Goal: Task Accomplishment & Management: Complete application form

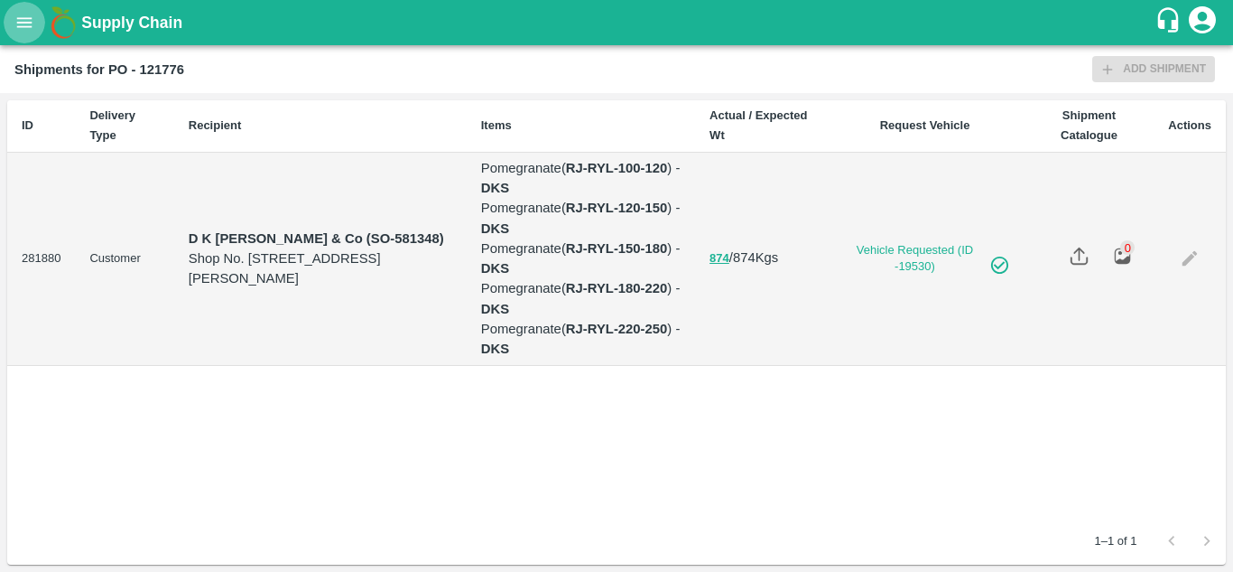
click at [27, 34] on button "open drawer" at bounding box center [25, 23] width 42 height 42
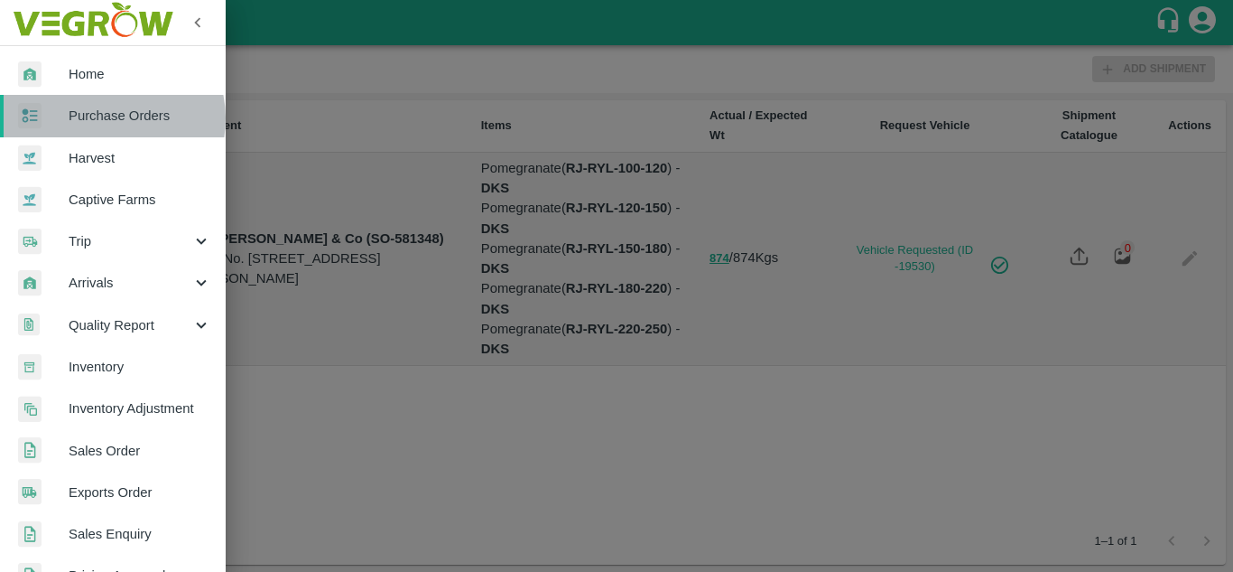
click at [109, 118] on span "Purchase Orders" at bounding box center [140, 116] width 143 height 20
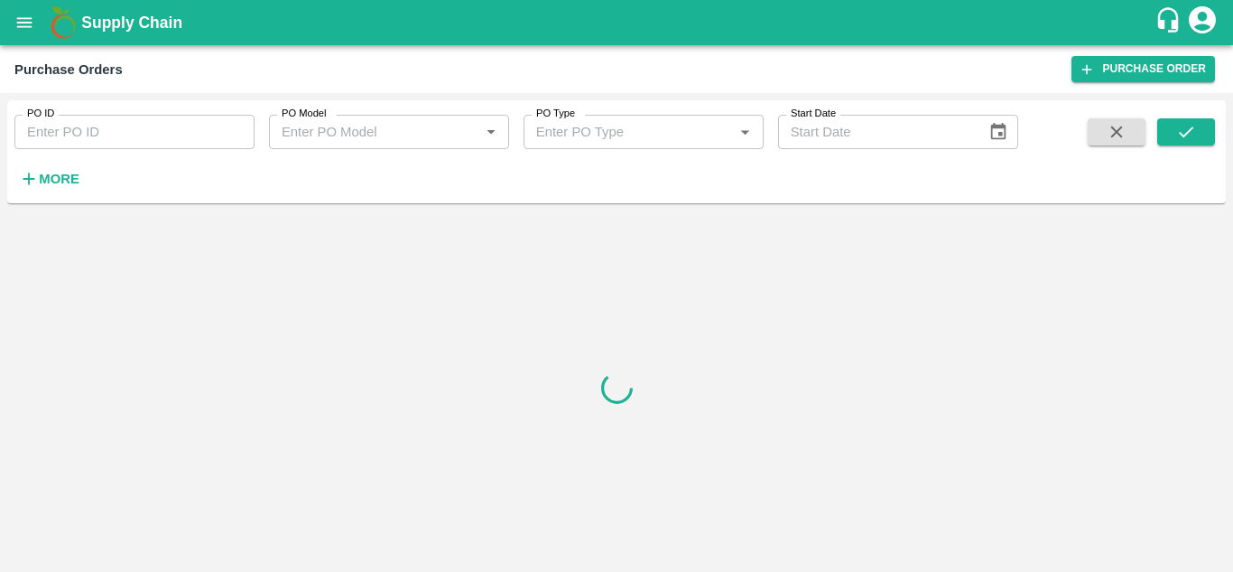
click at [29, 182] on icon "button" at bounding box center [29, 179] width 12 height 12
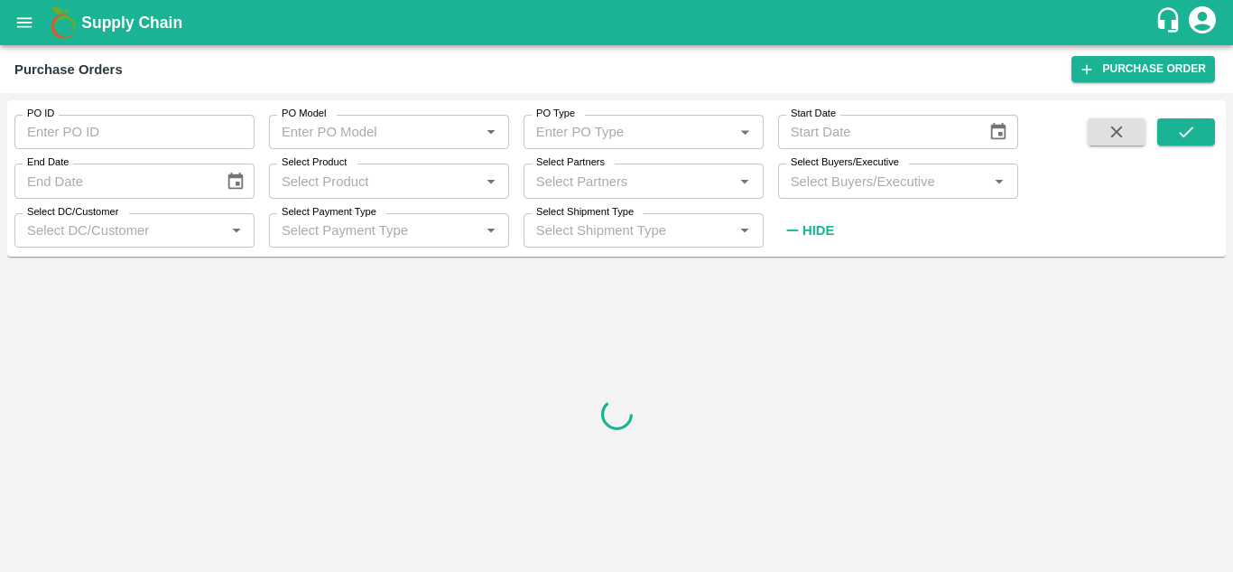
click at [855, 179] on input "Select Buyers/Executive" at bounding box center [884, 180] width 200 height 23
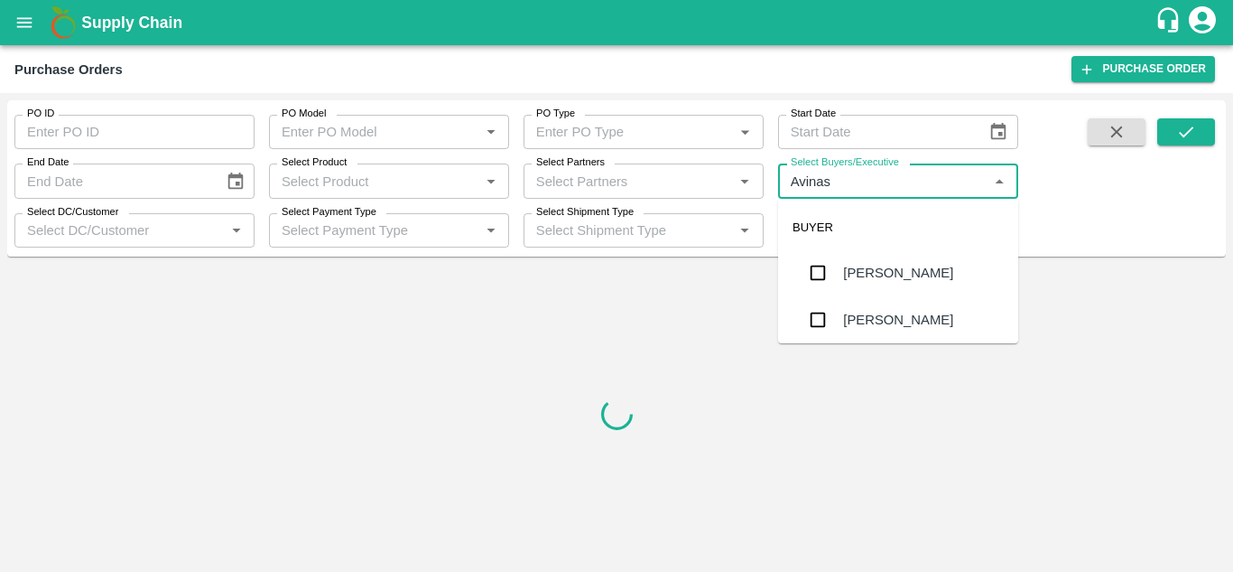
type input "Avinash"
click at [818, 319] on input "checkbox" at bounding box center [818, 320] width 36 height 36
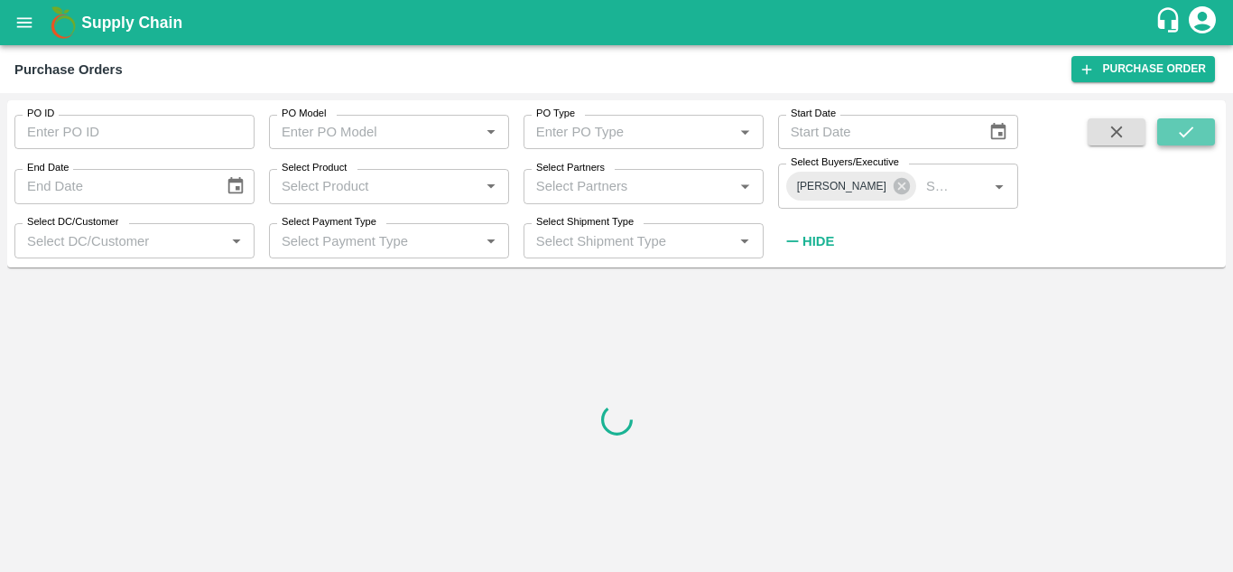
click at [1185, 135] on icon "submit" at bounding box center [1186, 131] width 14 height 11
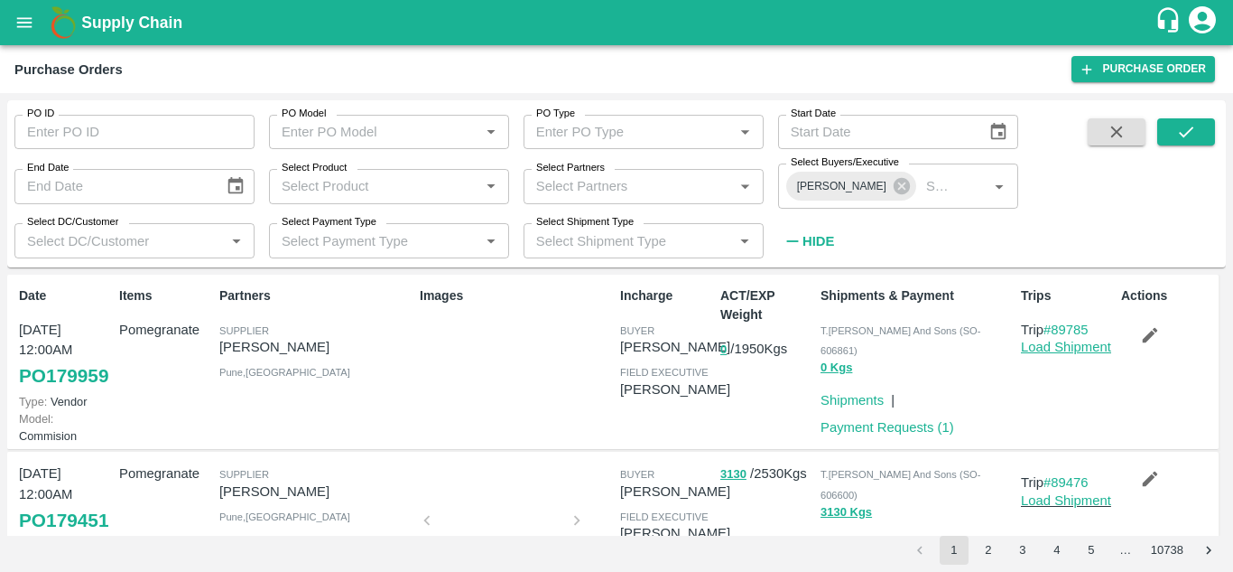
click at [1061, 351] on link "Load Shipment" at bounding box center [1066, 346] width 90 height 14
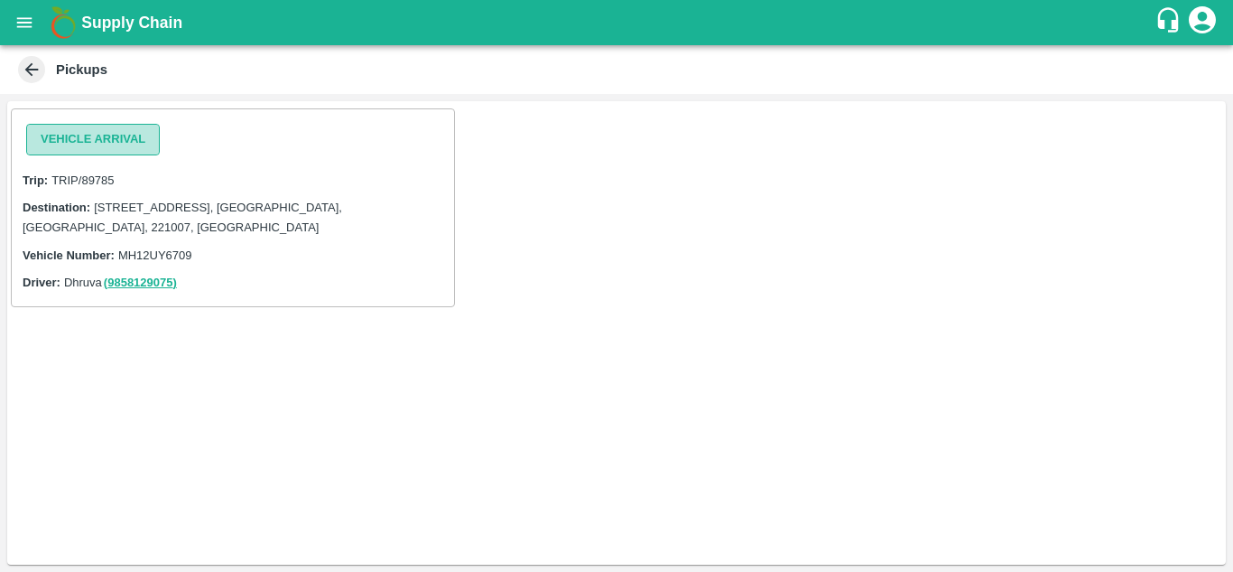
click at [73, 141] on button "Vehicle Arrival" at bounding box center [93, 140] width 134 height 32
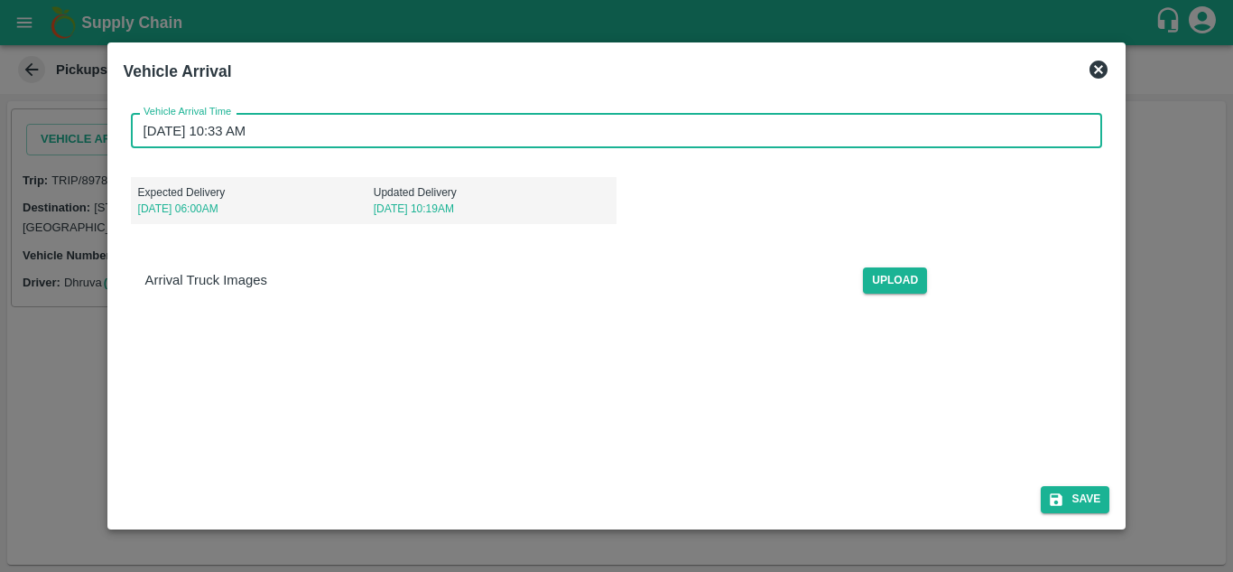
click at [153, 127] on input "[DATE] 10:33 AM" at bounding box center [611, 130] width 960 height 34
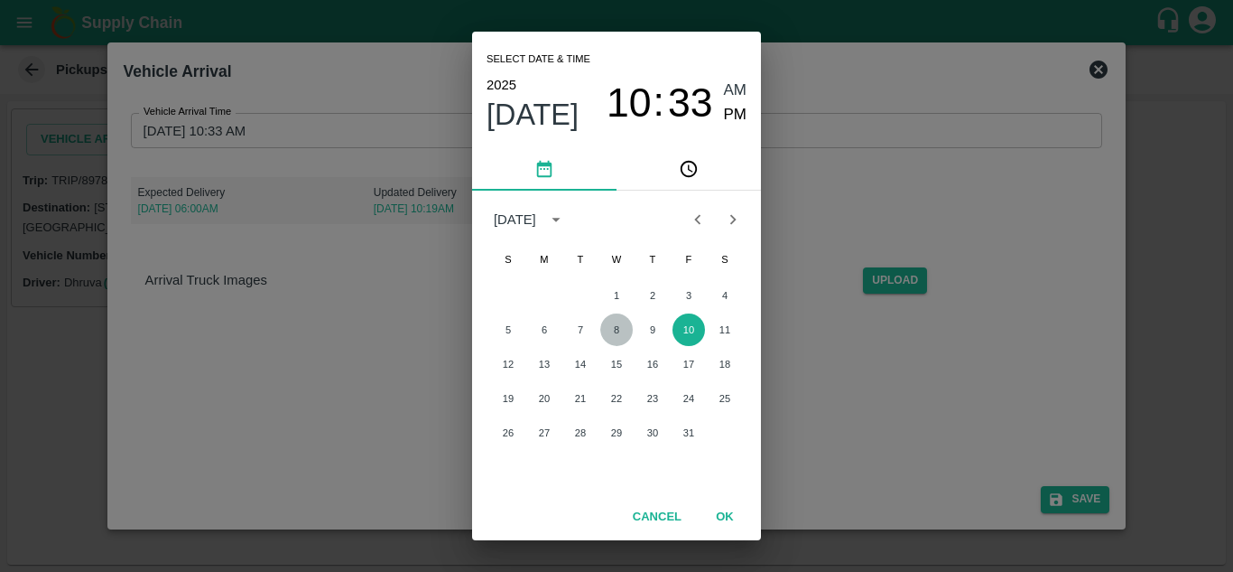
click at [616, 332] on button "8" at bounding box center [616, 329] width 33 height 33
type input "[DATE] 10:33 AM"
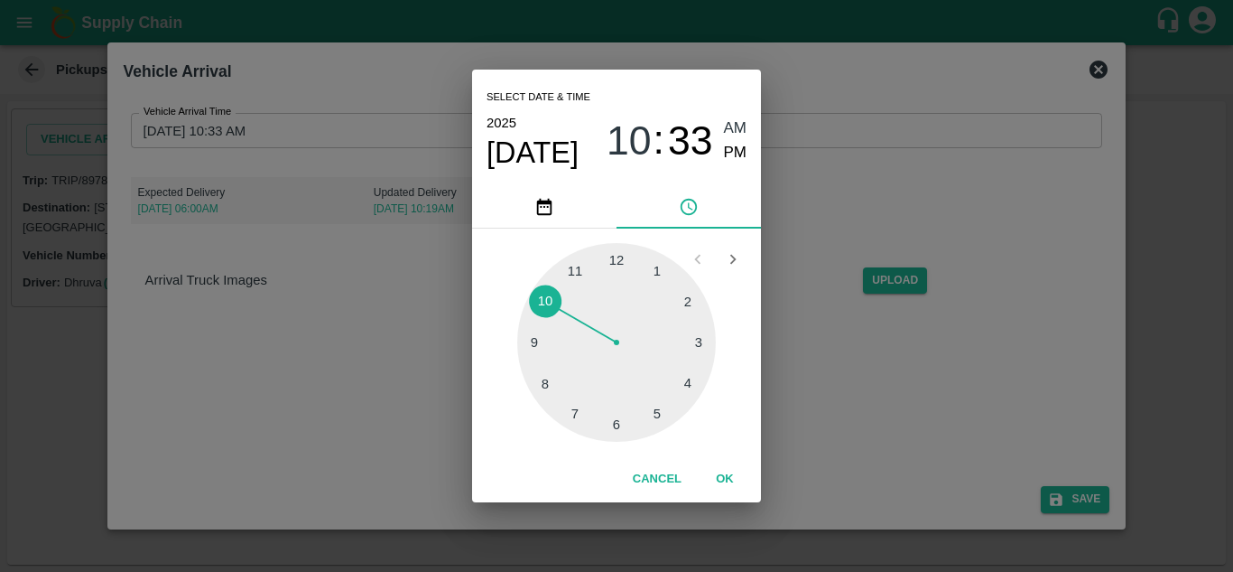
click at [723, 467] on button "OK" at bounding box center [725, 479] width 58 height 32
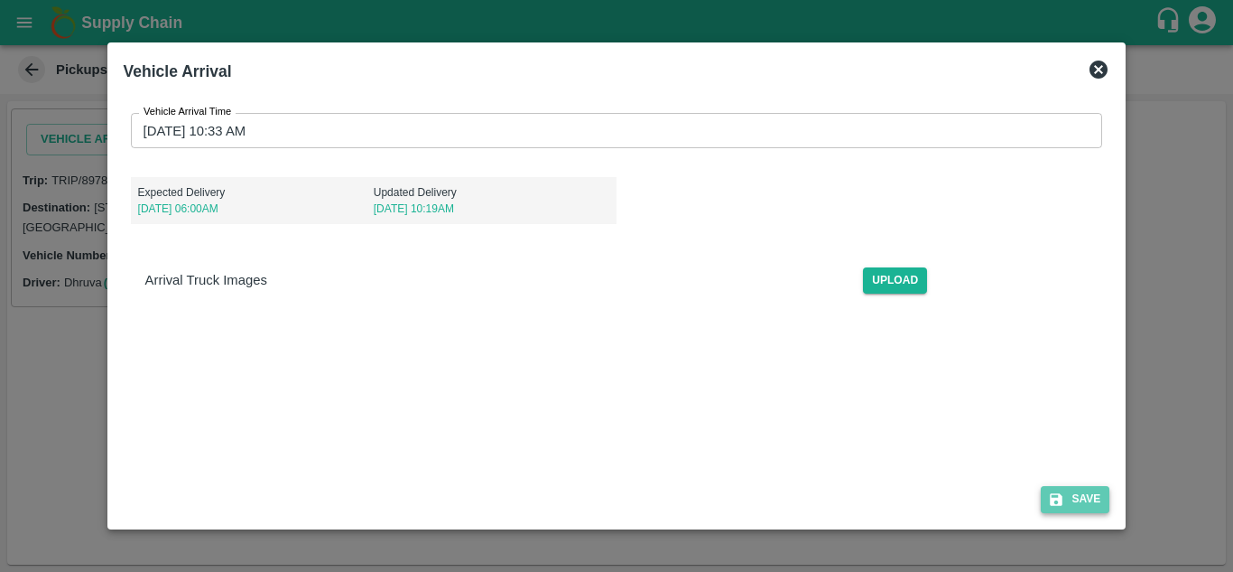
click at [1068, 502] on button "Save" at bounding box center [1075, 499] width 69 height 26
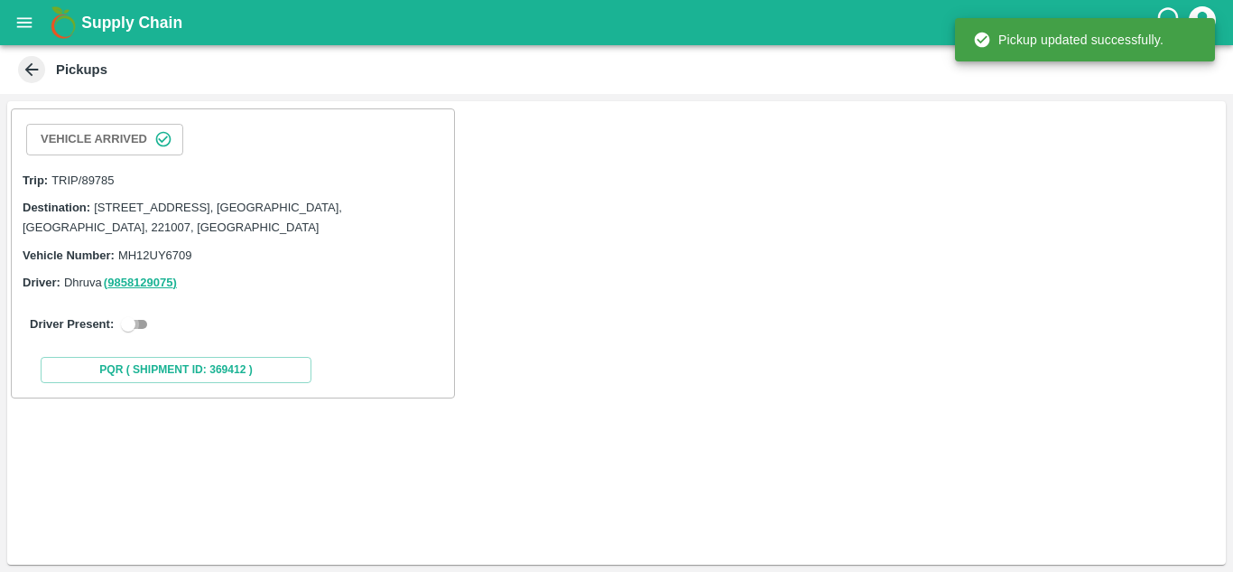
click at [129, 321] on input "checkbox" at bounding box center [128, 324] width 65 height 22
checkbox input "true"
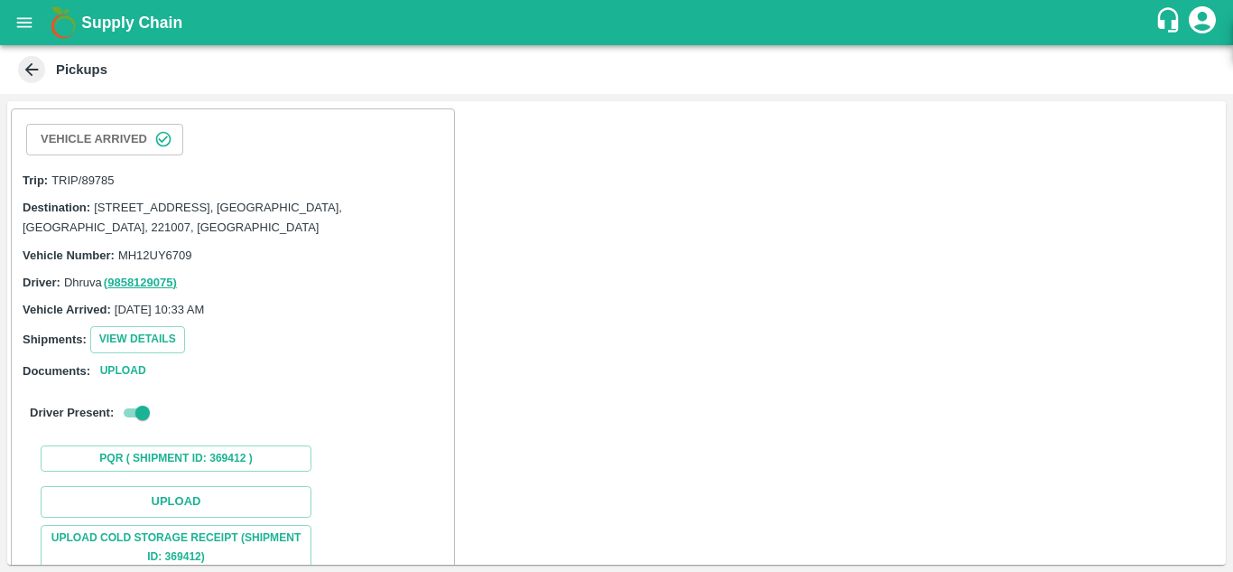
scroll to position [205, 0]
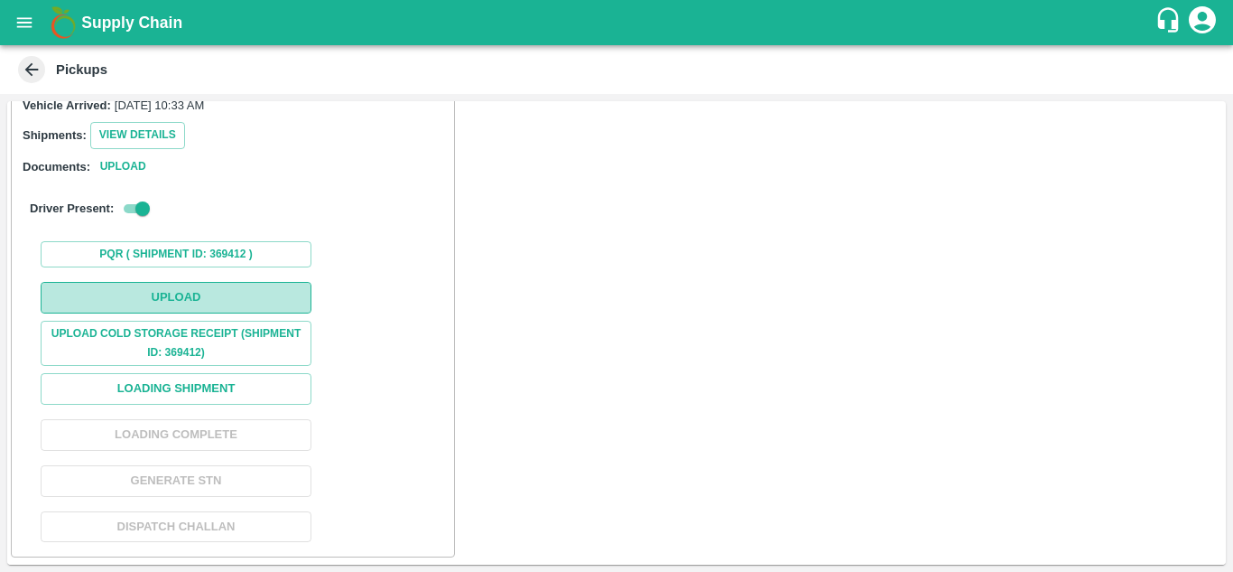
click at [104, 292] on button "Upload" at bounding box center [176, 298] width 271 height 32
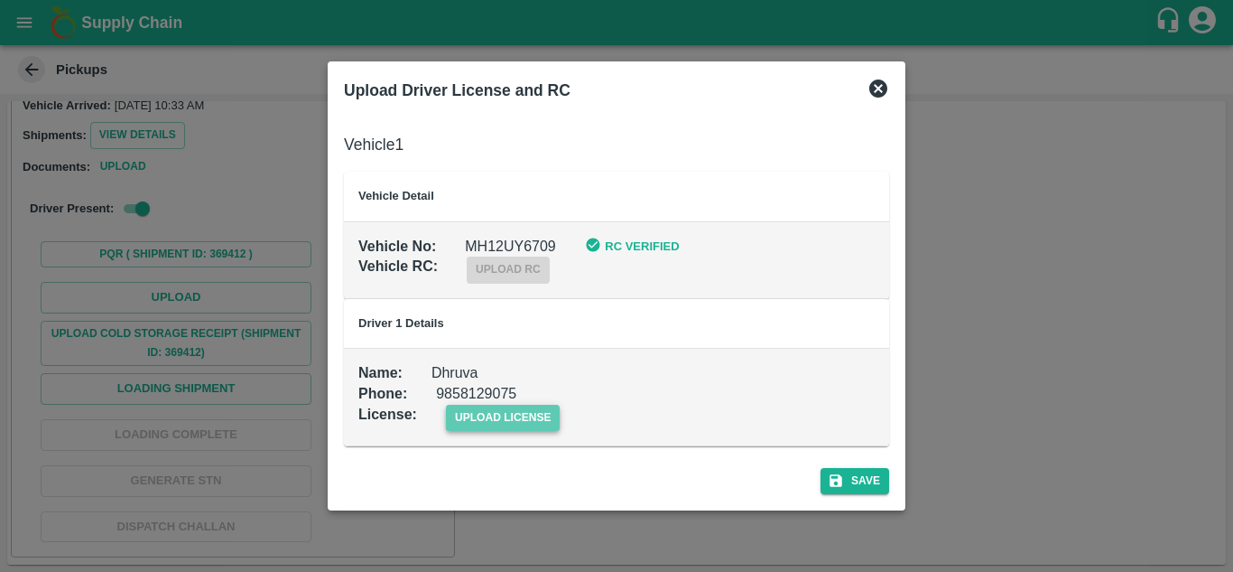
click at [485, 414] on span "upload license" at bounding box center [503, 418] width 115 height 26
click at [0, 0] on input "upload license" at bounding box center [0, 0] width 0 height 0
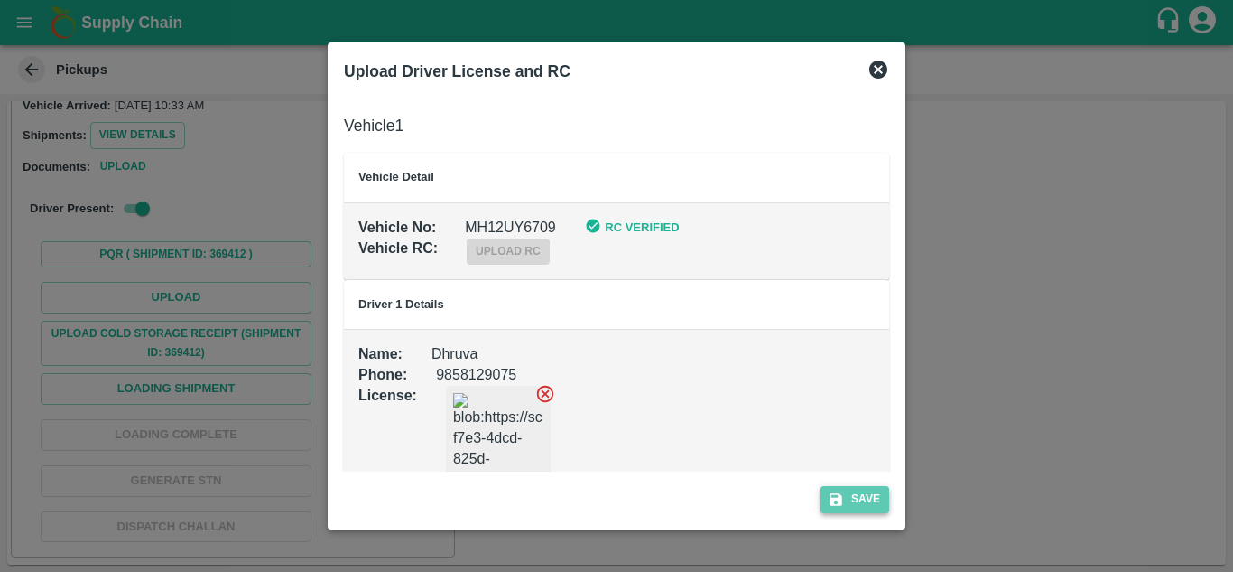
click at [848, 499] on button "Save" at bounding box center [855, 499] width 69 height 26
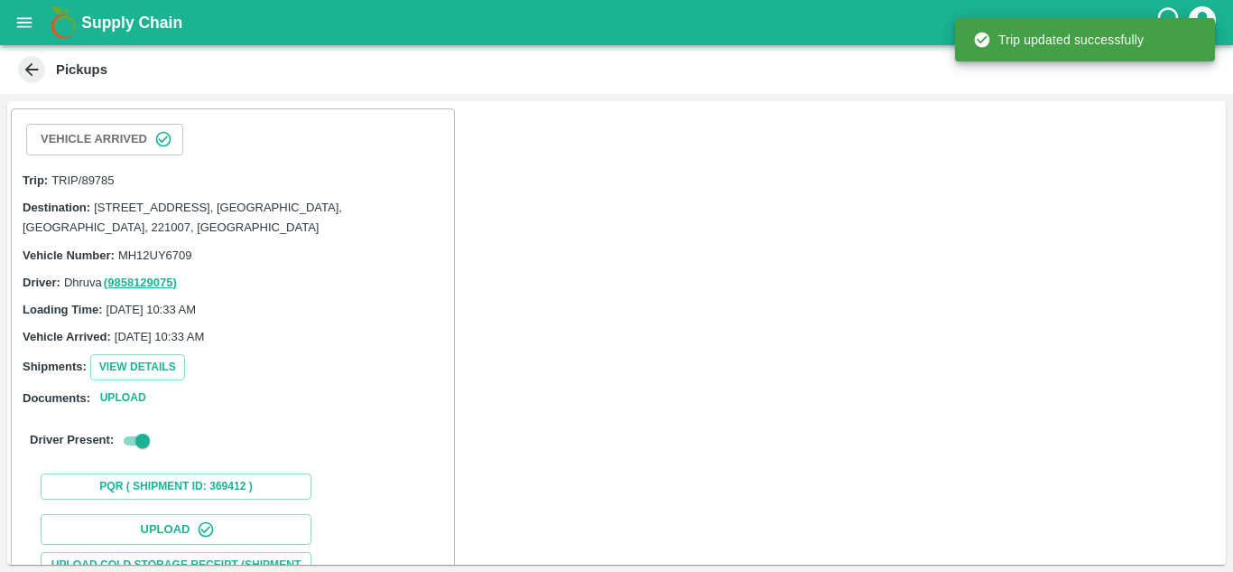
scroll to position [278, 0]
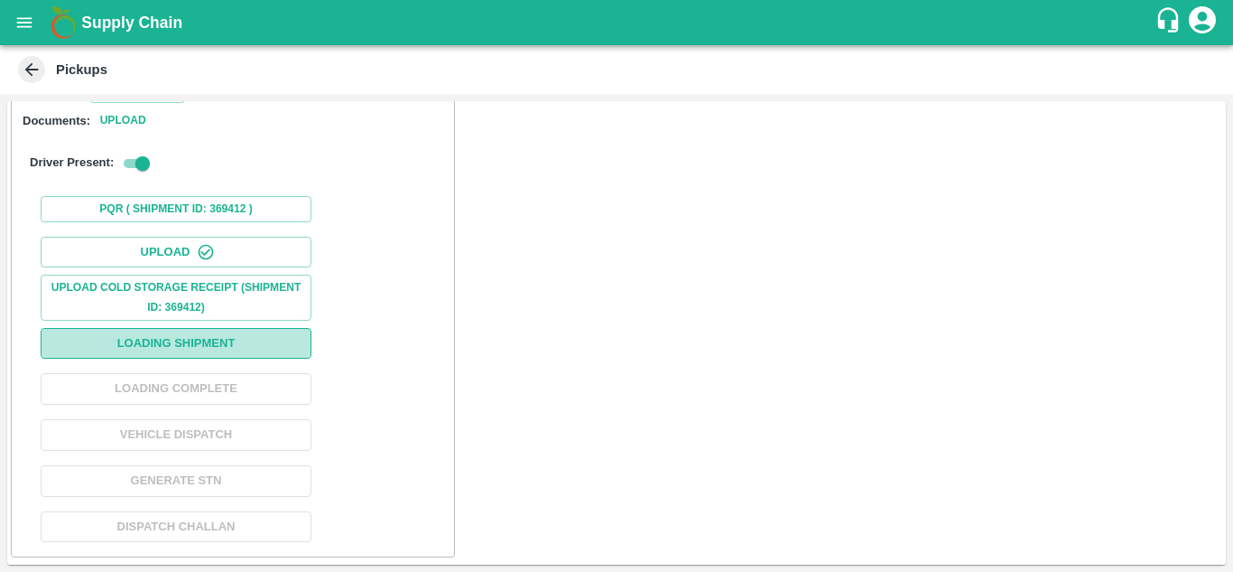
click at [160, 343] on button "Loading Shipment" at bounding box center [176, 344] width 271 height 32
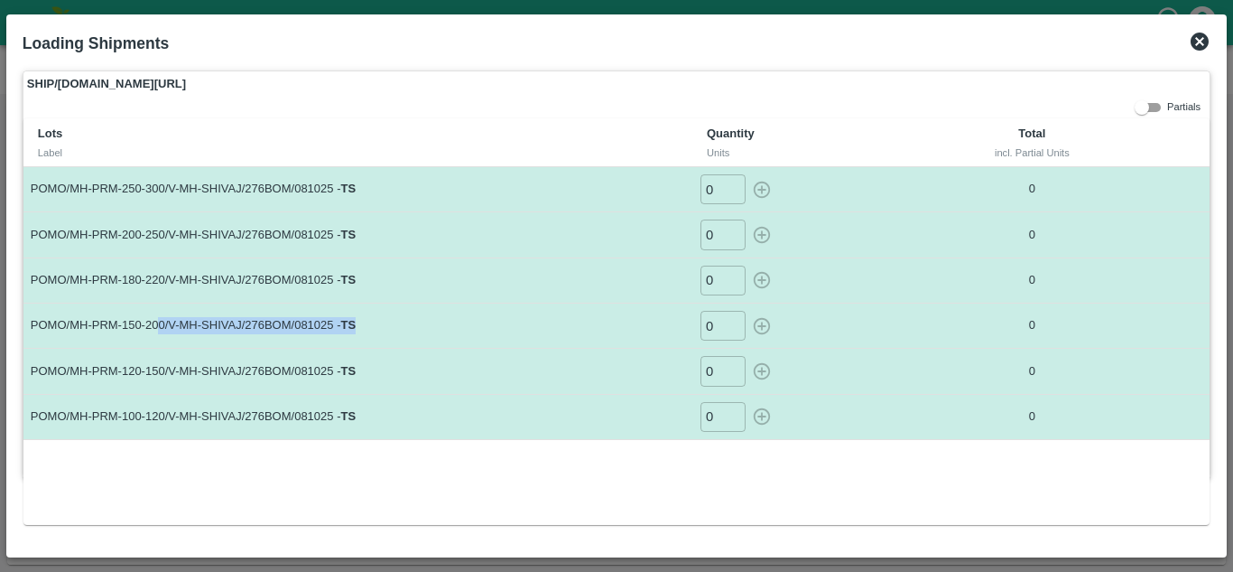
click at [451, 312] on td "POMO/MH-PRM-150-200/V-MH-SHIVAJ/276BOM/081025 - TS" at bounding box center [357, 325] width 669 height 45
click at [712, 417] on input "0" at bounding box center [723, 417] width 45 height 30
type input "11"
click at [712, 378] on input "0" at bounding box center [723, 371] width 45 height 30
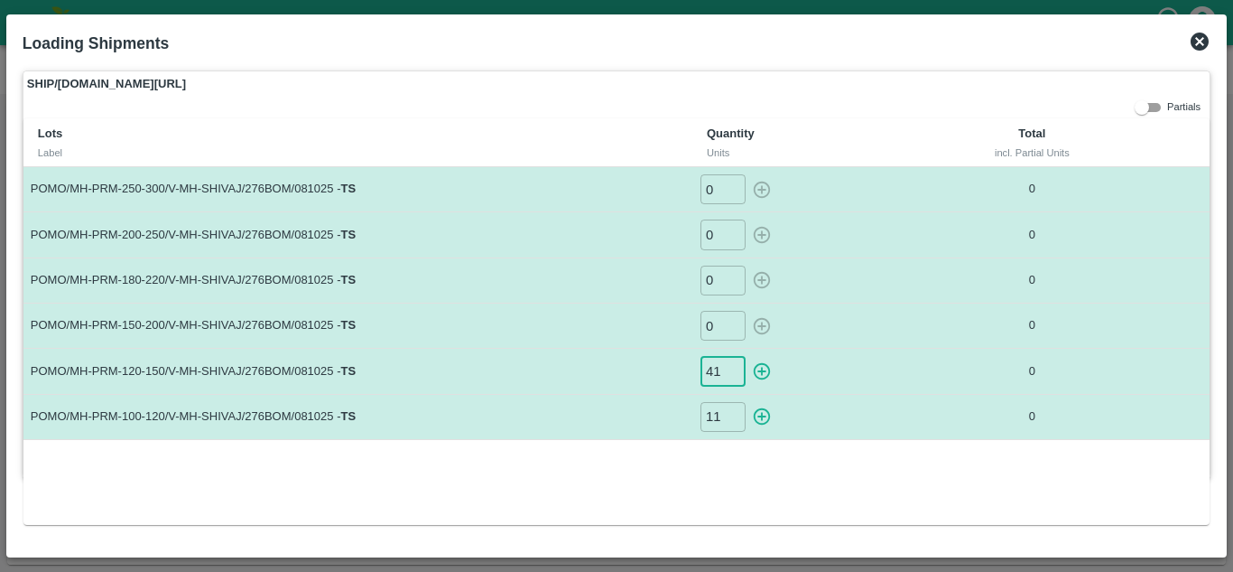
type input "41"
click at [712, 322] on input "0" at bounding box center [723, 326] width 45 height 30
type input "78"
click at [715, 290] on input "0" at bounding box center [723, 280] width 45 height 30
type input "82"
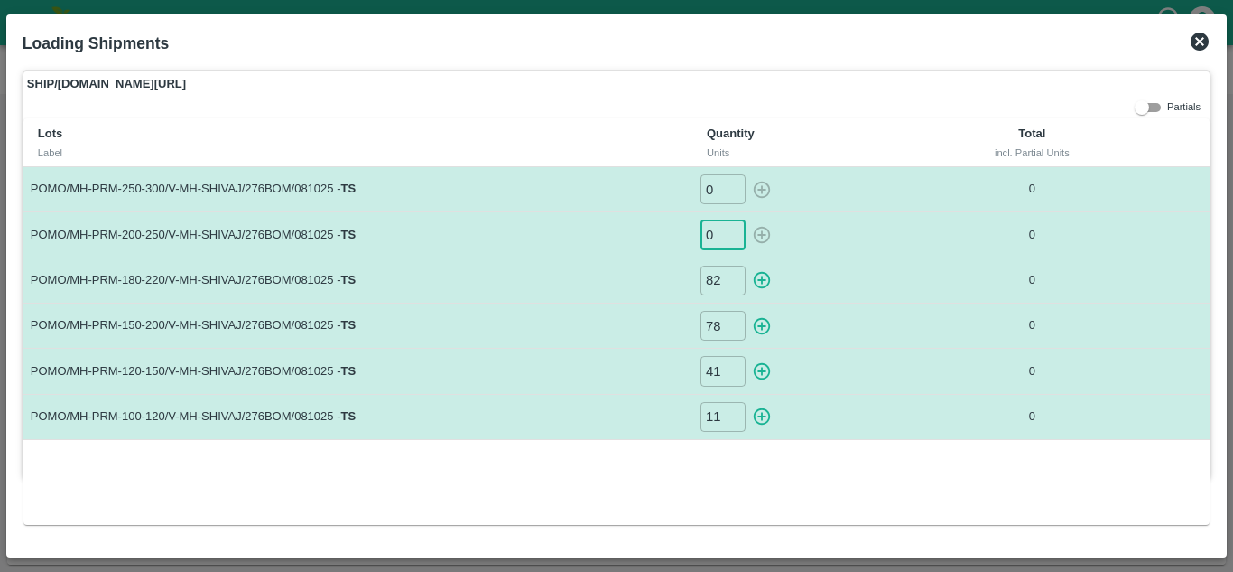
click at [718, 228] on input "0" at bounding box center [723, 234] width 45 height 30
type input "65"
click at [712, 183] on input "0" at bounding box center [723, 189] width 45 height 30
type input "26"
click at [760, 420] on icon "button" at bounding box center [762, 416] width 20 height 20
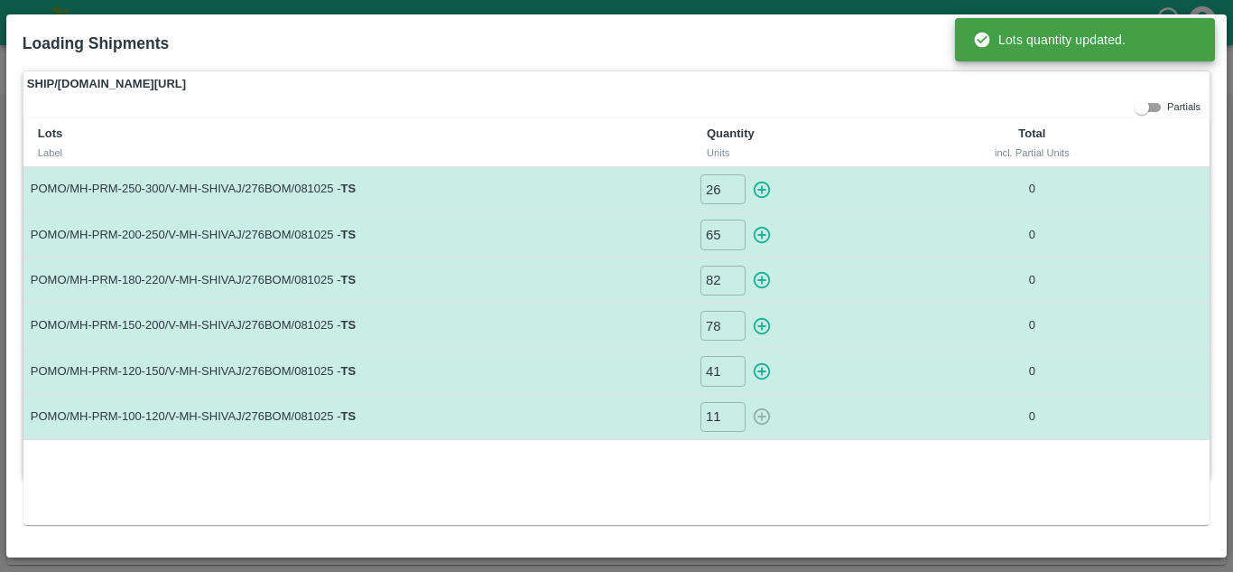
type input "0"
click at [767, 367] on icon "button" at bounding box center [762, 371] width 20 height 20
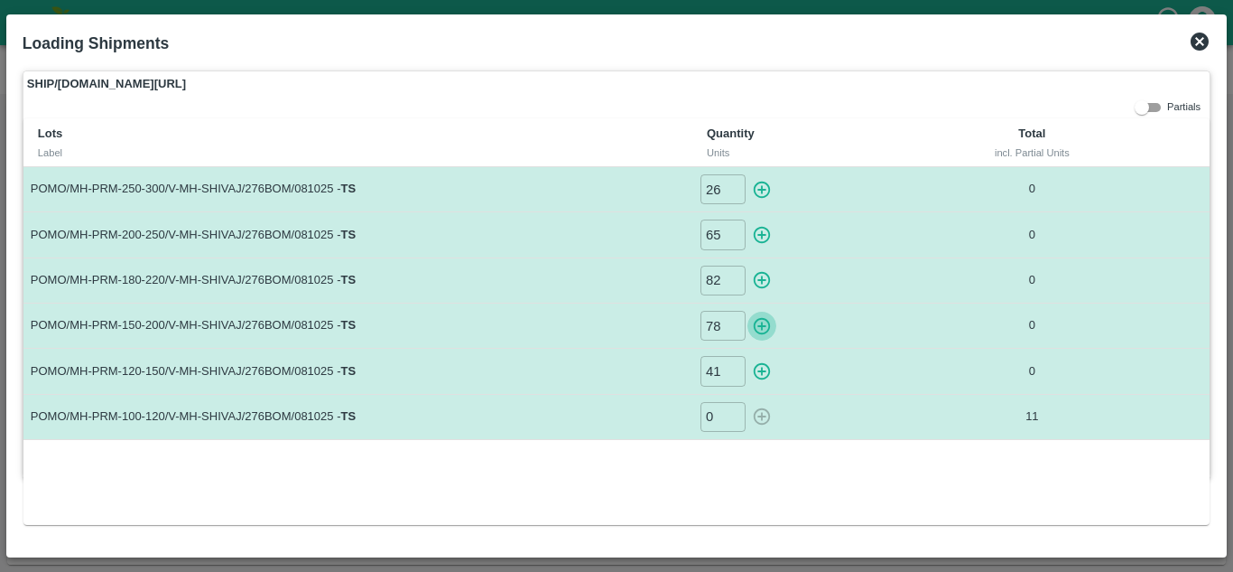
click at [758, 326] on icon "button" at bounding box center [762, 325] width 17 height 17
click at [758, 281] on icon "button" at bounding box center [762, 280] width 20 height 20
type input "0"
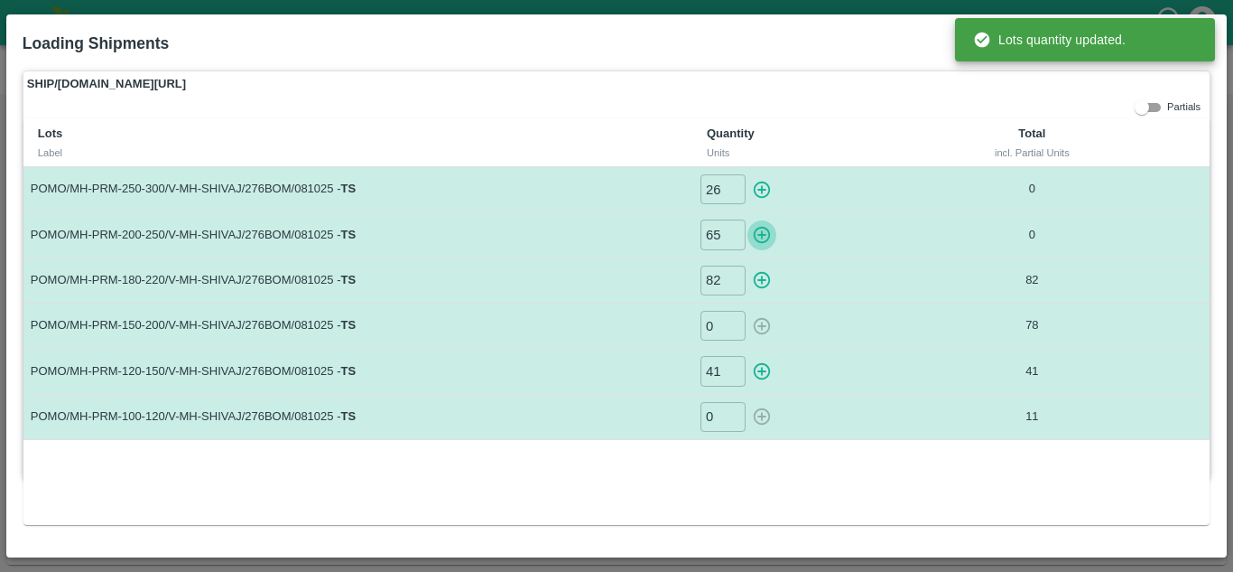
click at [763, 230] on icon "button" at bounding box center [762, 235] width 20 height 20
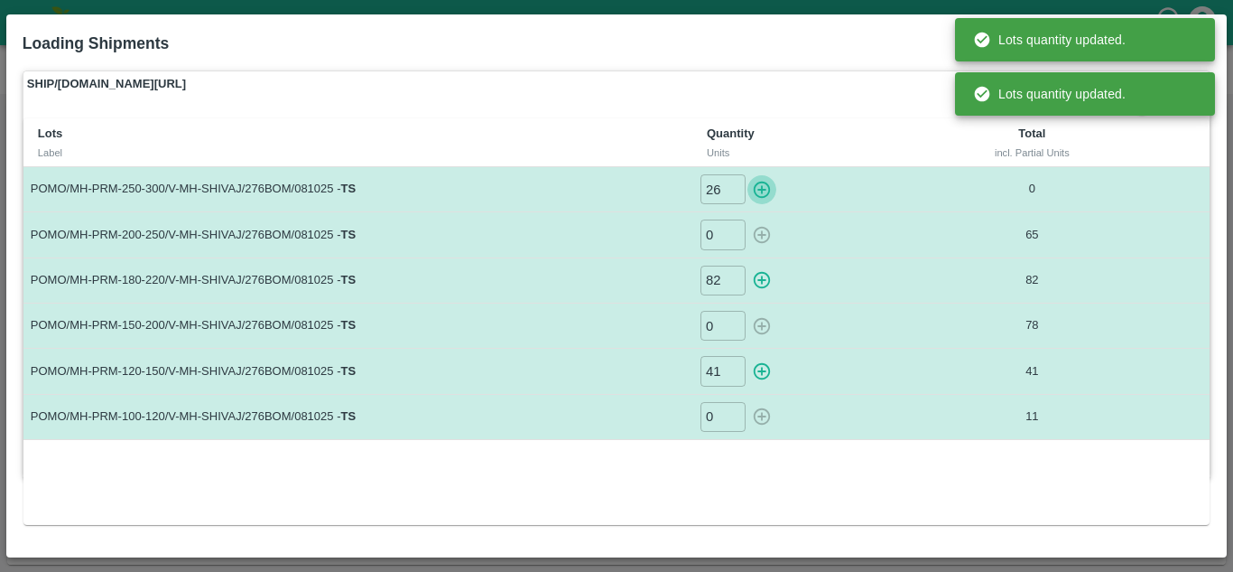
click at [763, 181] on icon "button" at bounding box center [762, 190] width 20 height 20
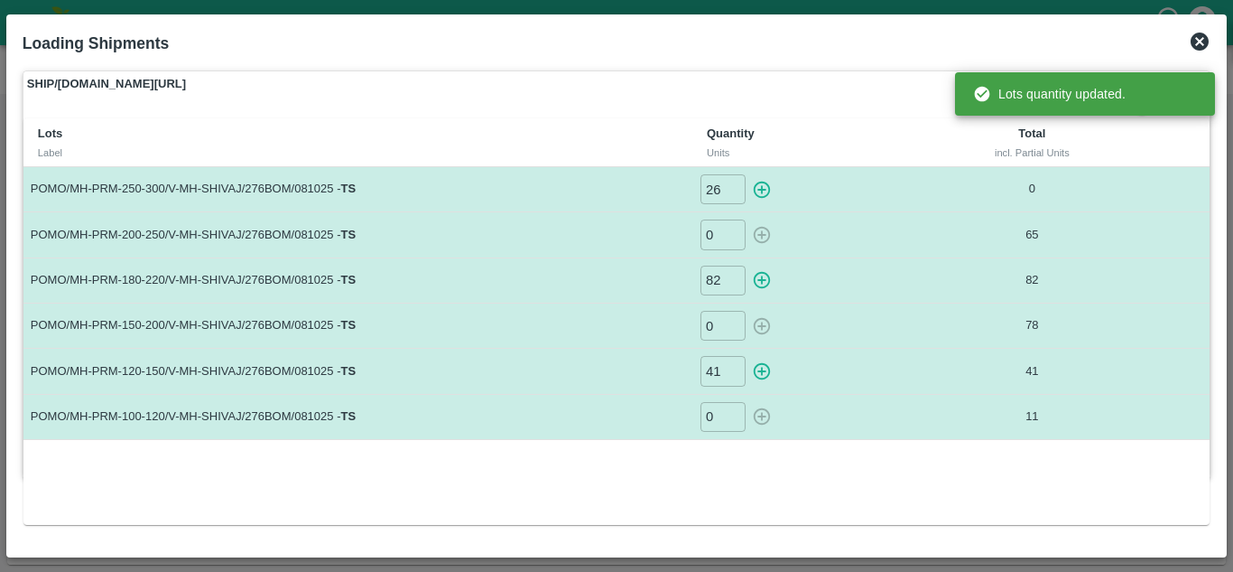
type input "65"
type input "0"
type input "78"
type input "82"
type input "0"
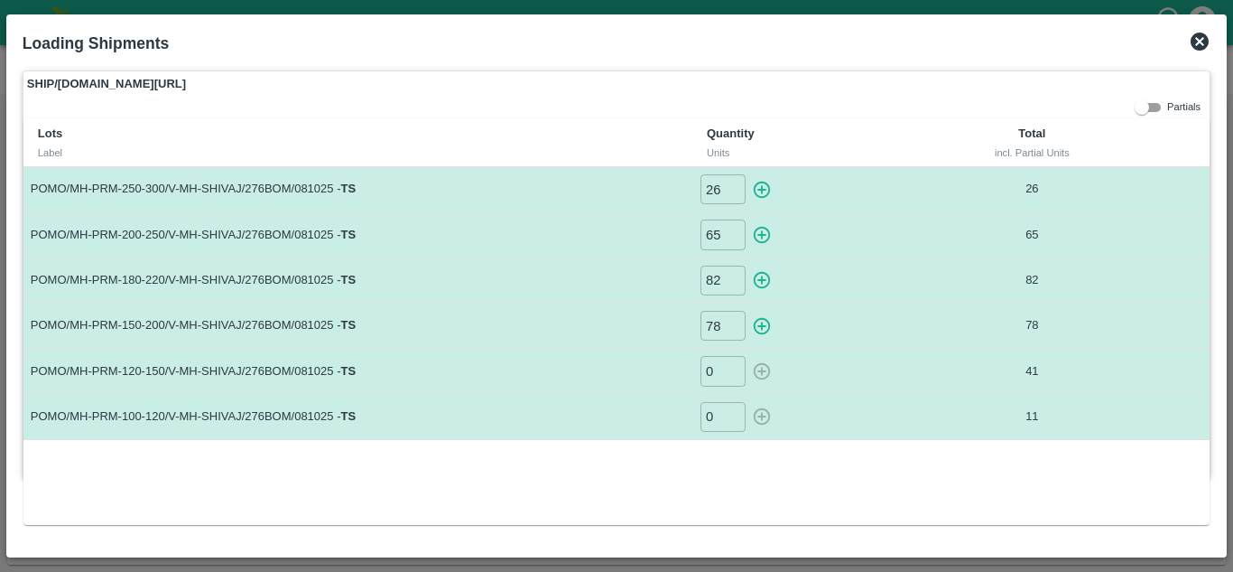
click at [1018, 180] on td "26" at bounding box center [1032, 189] width 208 height 45
click at [1190, 43] on icon at bounding box center [1200, 42] width 22 height 22
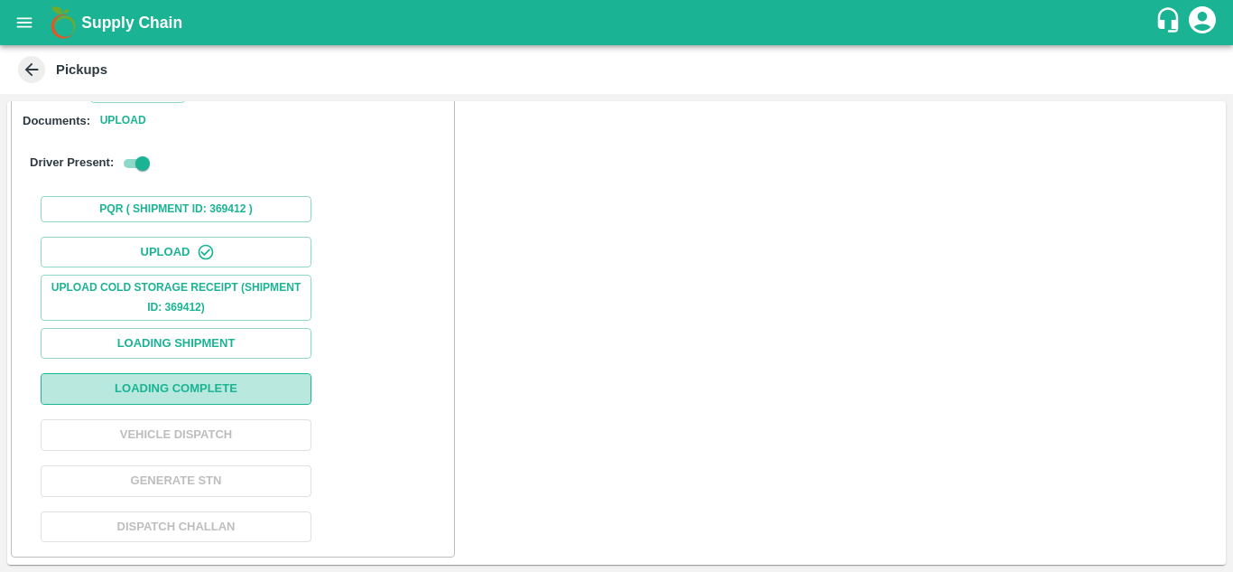
click at [161, 386] on button "Loading Complete" at bounding box center [176, 389] width 271 height 32
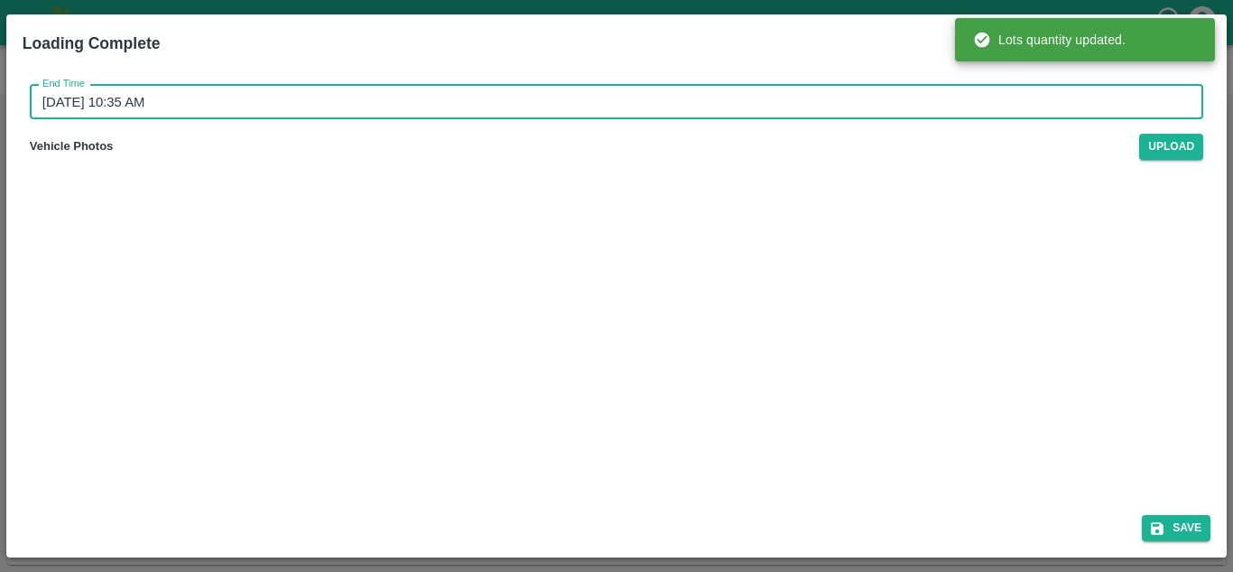
click at [49, 107] on input "[DATE] 10:35 AM" at bounding box center [610, 102] width 1161 height 34
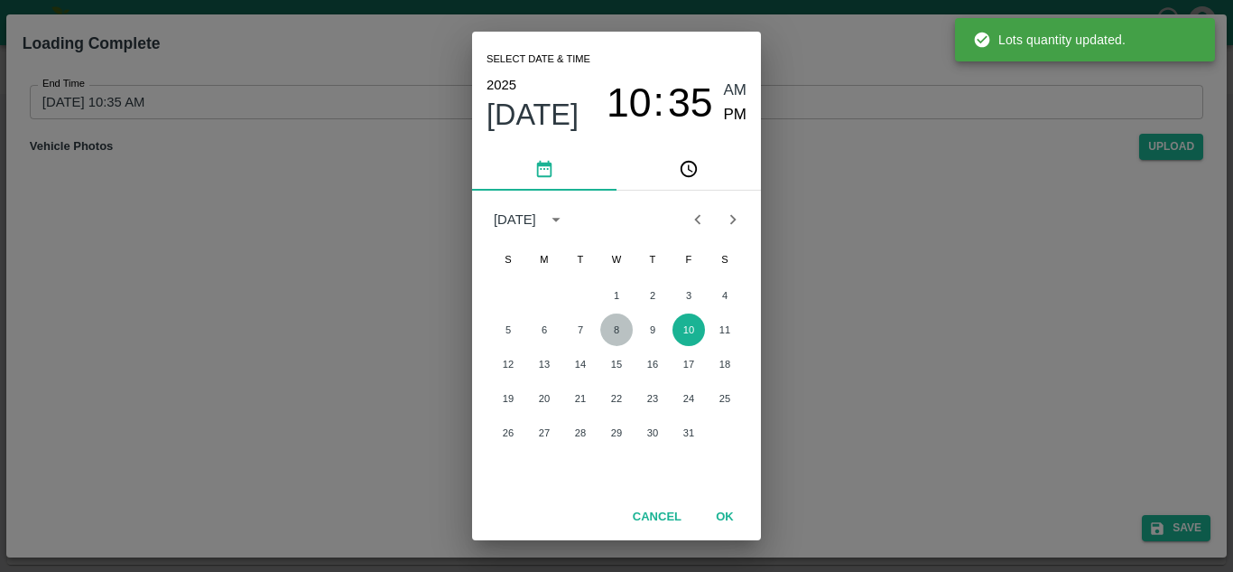
click at [626, 333] on button "8" at bounding box center [616, 329] width 33 height 33
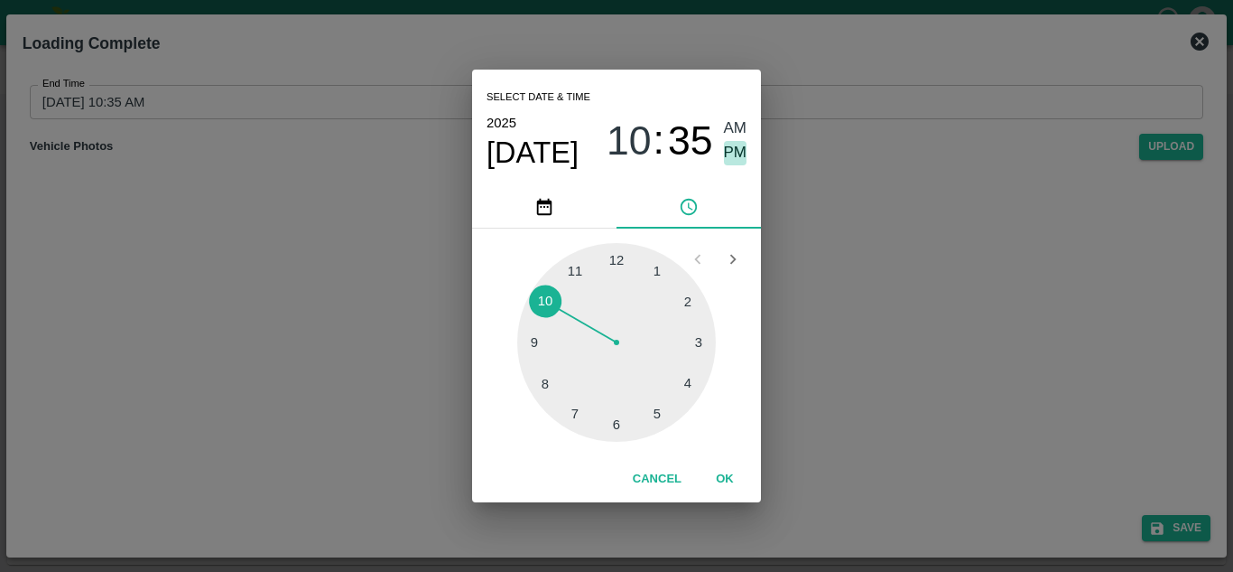
click at [730, 158] on span "PM" at bounding box center [735, 153] width 23 height 24
click at [721, 491] on button "OK" at bounding box center [725, 479] width 58 height 32
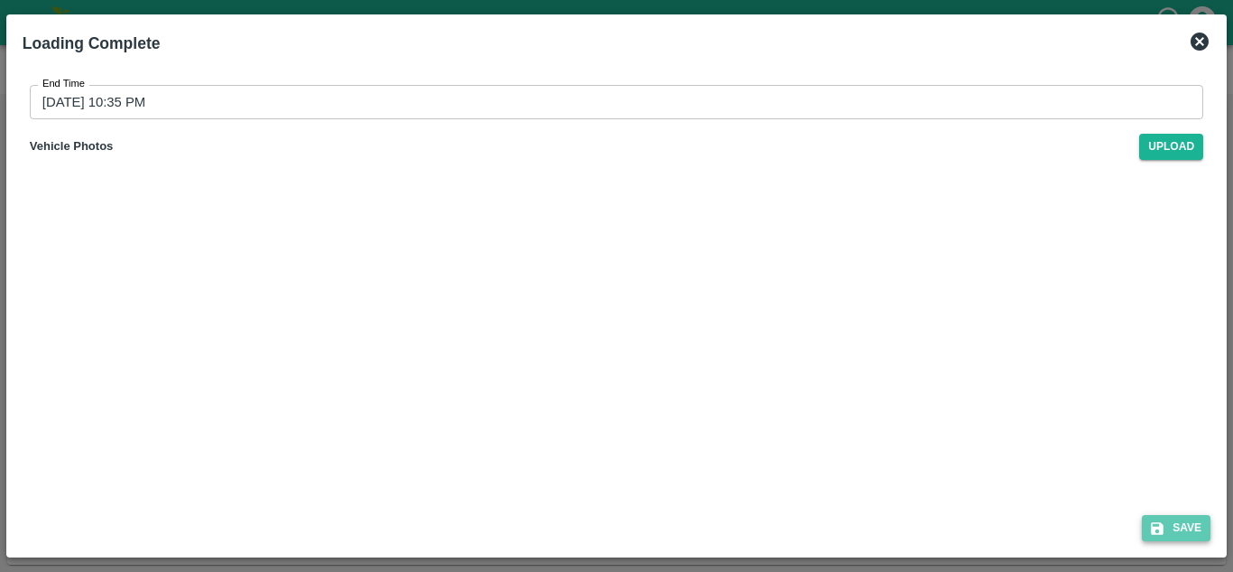
click at [1177, 517] on button "Save" at bounding box center [1176, 528] width 69 height 26
type input "[DATE] 10:35 AM"
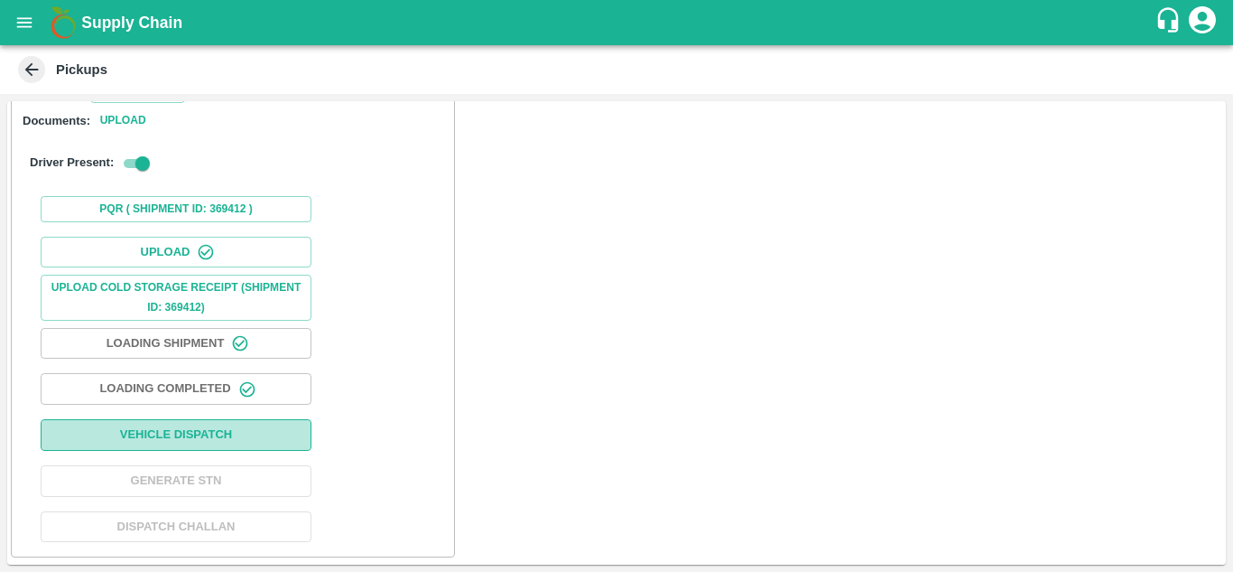
click at [142, 439] on button "Vehicle Dispatch" at bounding box center [176, 435] width 271 height 32
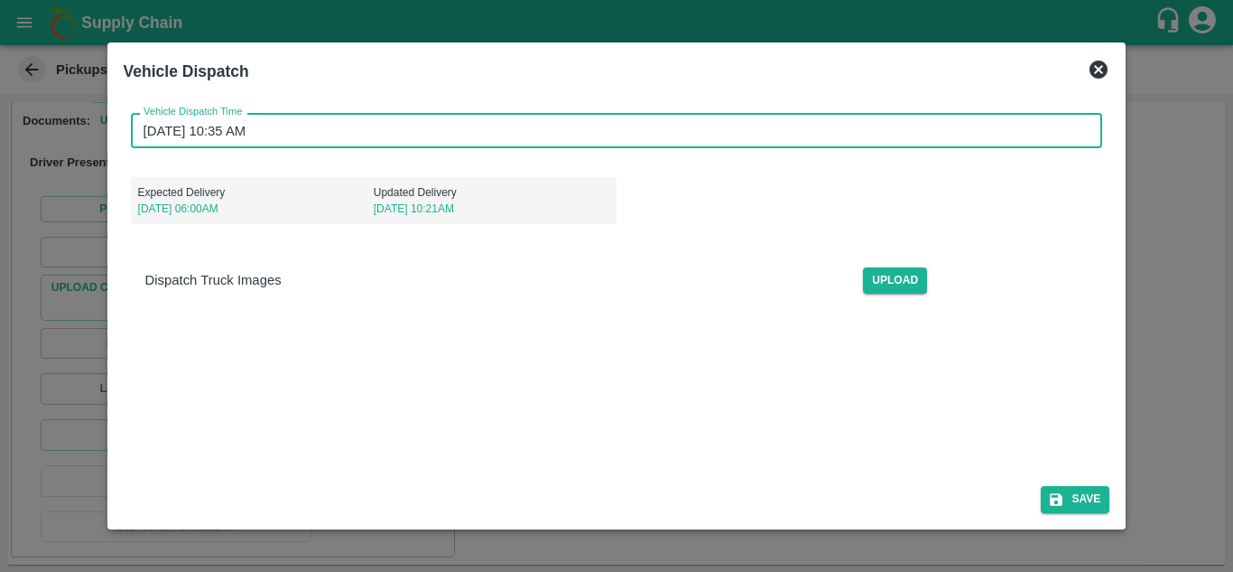
click at [142, 126] on input "[DATE] 10:35 AM" at bounding box center [611, 130] width 960 height 34
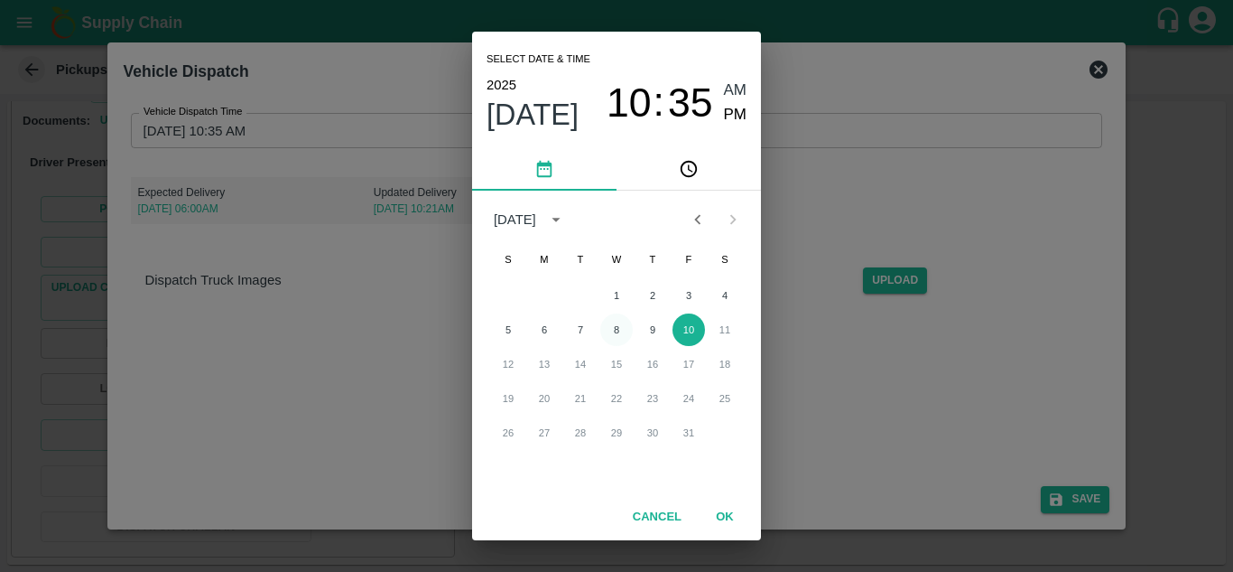
click at [617, 328] on button "8" at bounding box center [616, 329] width 33 height 33
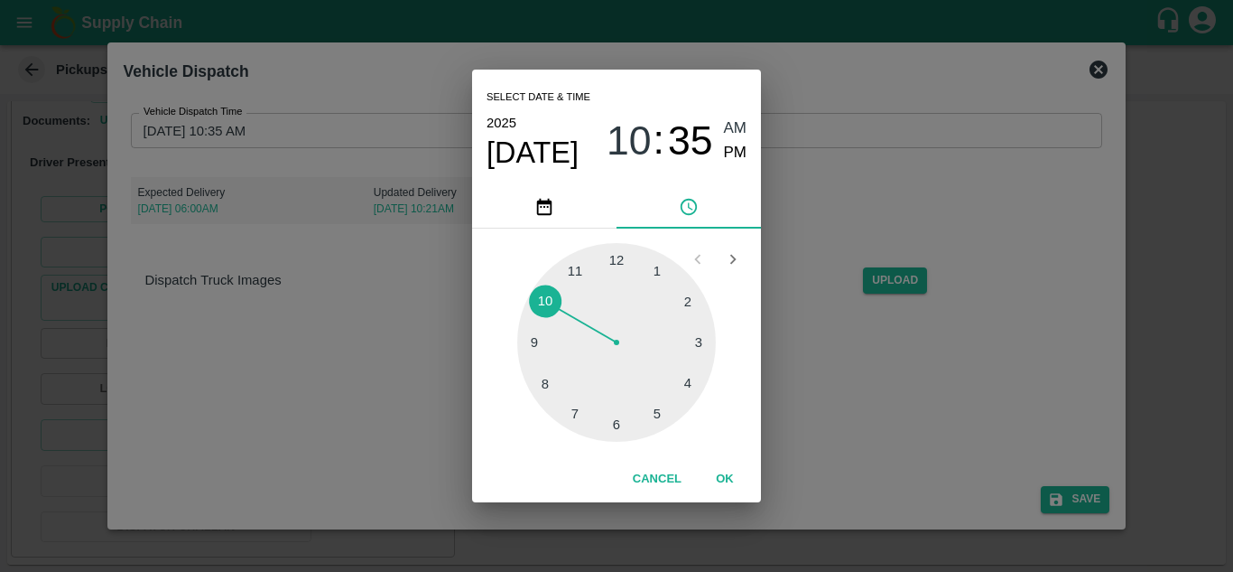
click at [578, 274] on div at bounding box center [616, 342] width 199 height 199
click at [738, 152] on span "PM" at bounding box center [735, 153] width 23 height 24
type input "[DATE] 11:35 PM"
click at [709, 470] on button "OK" at bounding box center [725, 479] width 58 height 32
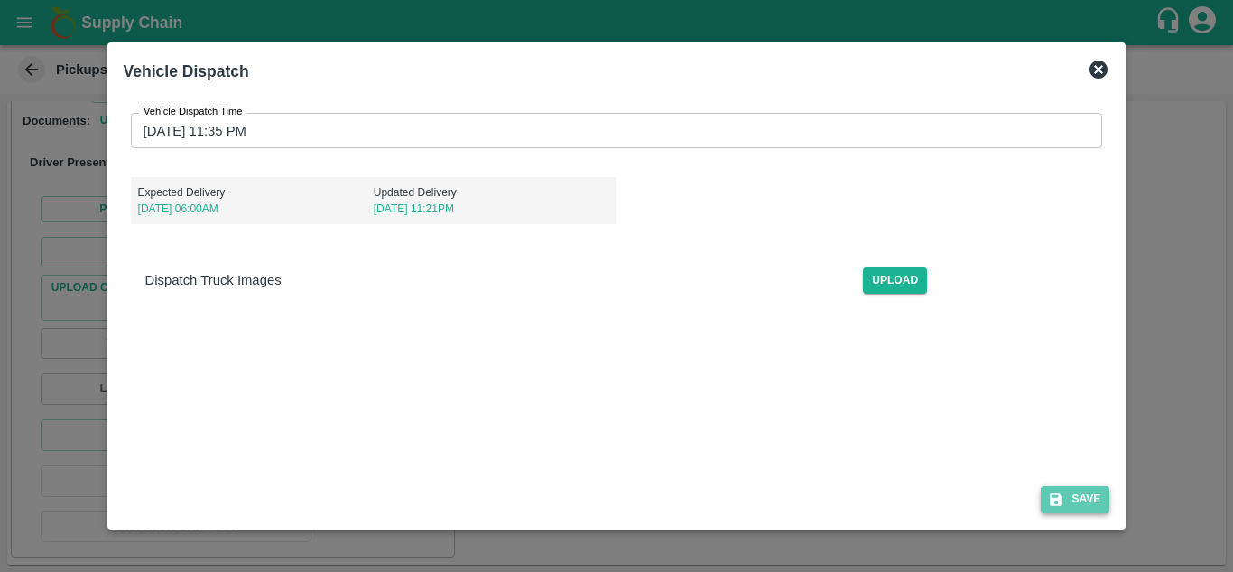
click at [1068, 497] on button "Save" at bounding box center [1075, 499] width 69 height 26
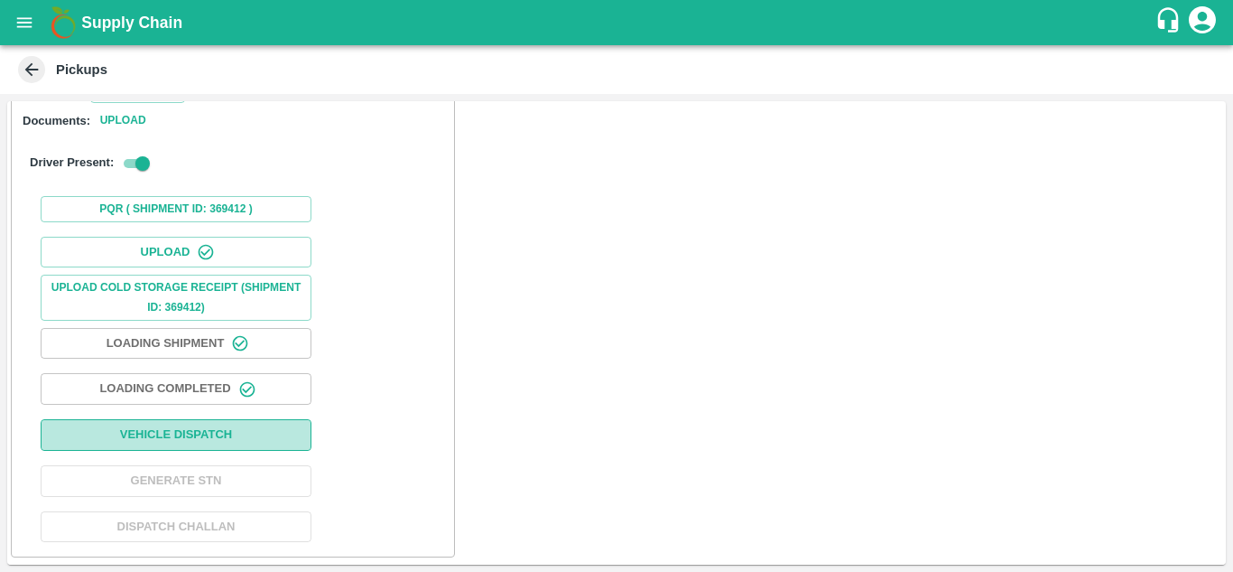
click at [127, 443] on button "Vehicle Dispatch" at bounding box center [176, 435] width 271 height 32
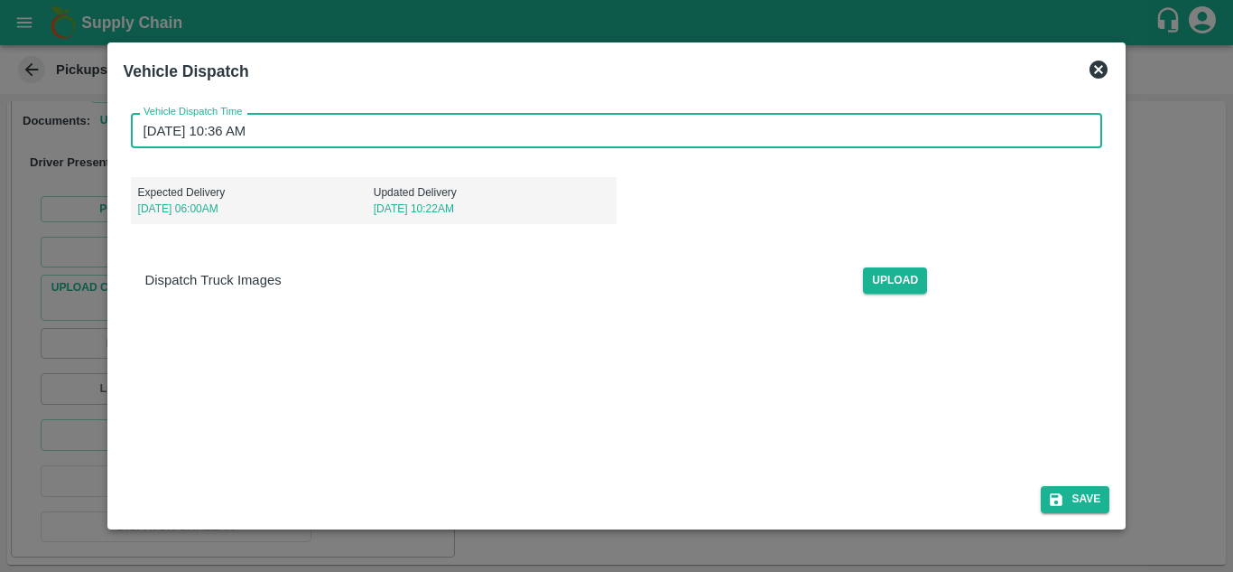
click at [155, 133] on input "[DATE] 10:36 AM" at bounding box center [611, 130] width 960 height 34
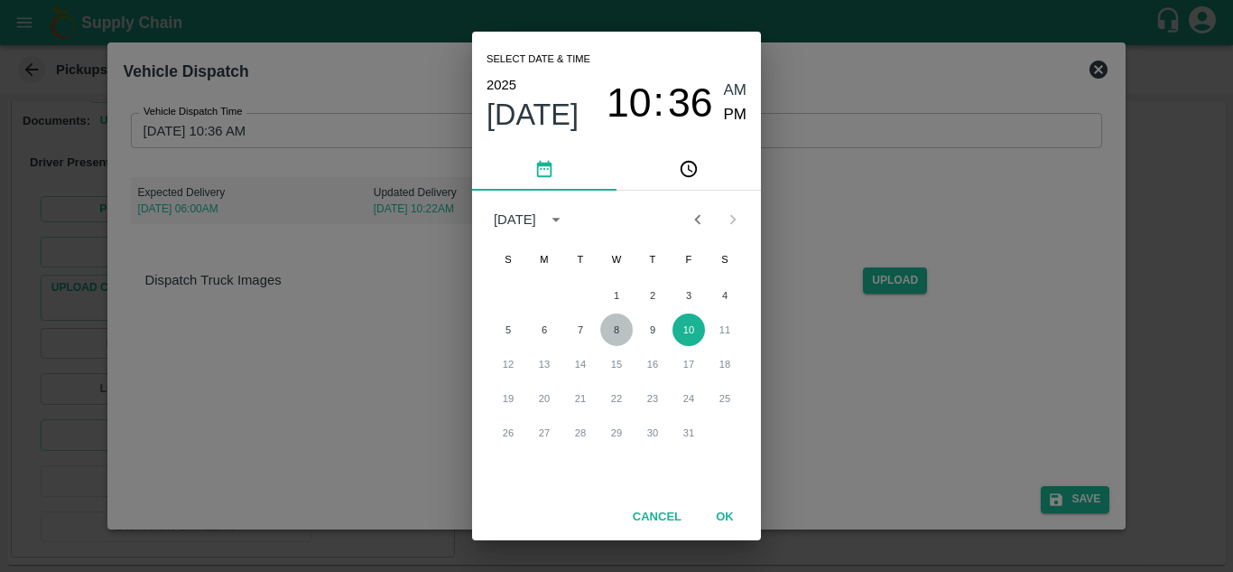
click at [620, 331] on button "8" at bounding box center [616, 329] width 33 height 33
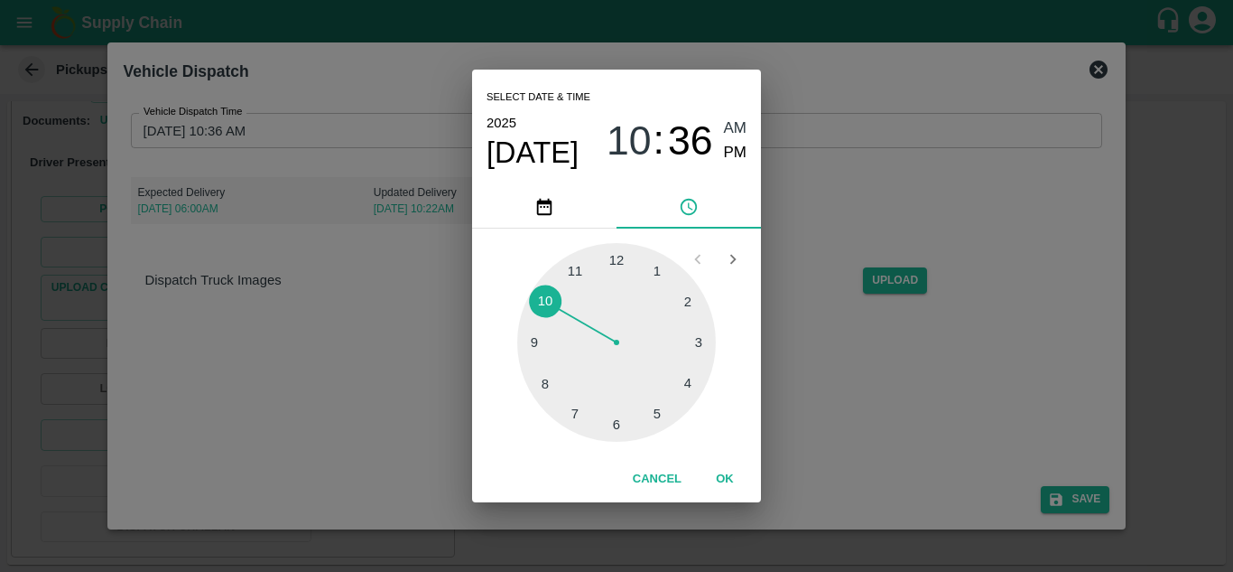
click at [565, 274] on div at bounding box center [616, 342] width 199 height 199
click at [729, 146] on span "PM" at bounding box center [735, 153] width 23 height 24
type input "[DATE] 11:36 PM"
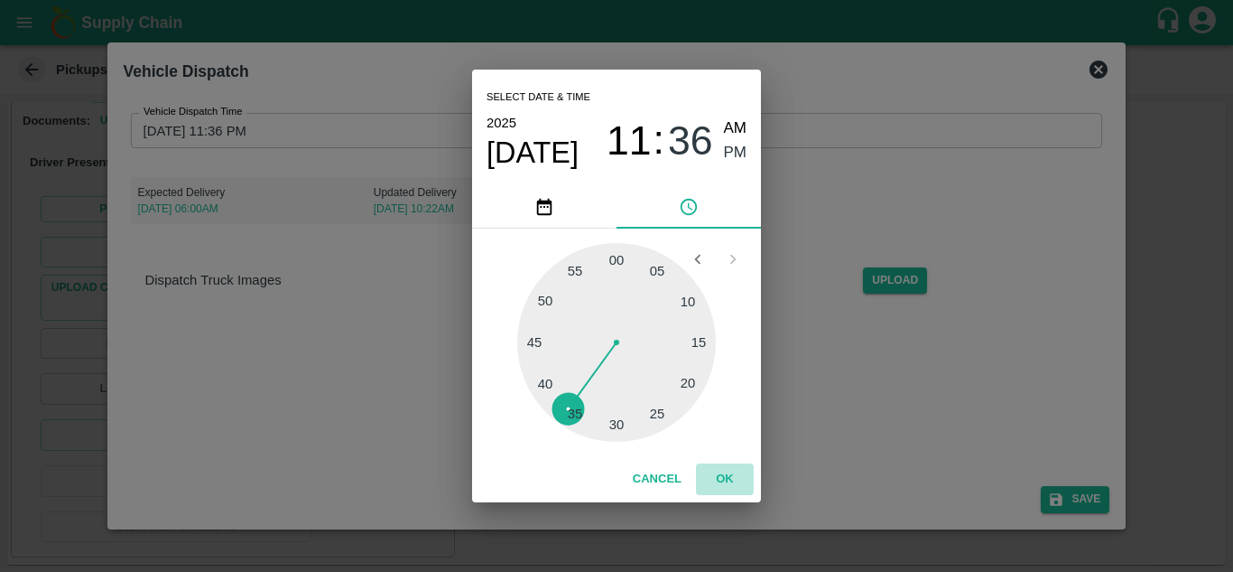
click at [740, 482] on button "OK" at bounding box center [725, 479] width 58 height 32
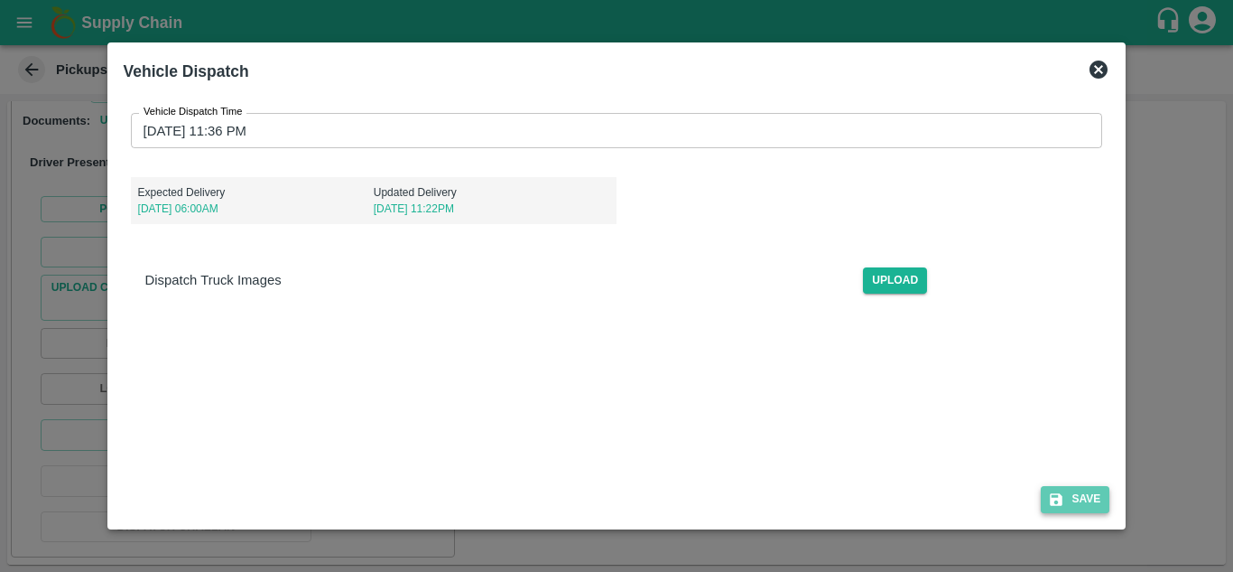
click at [1086, 503] on button "Save" at bounding box center [1075, 499] width 69 height 26
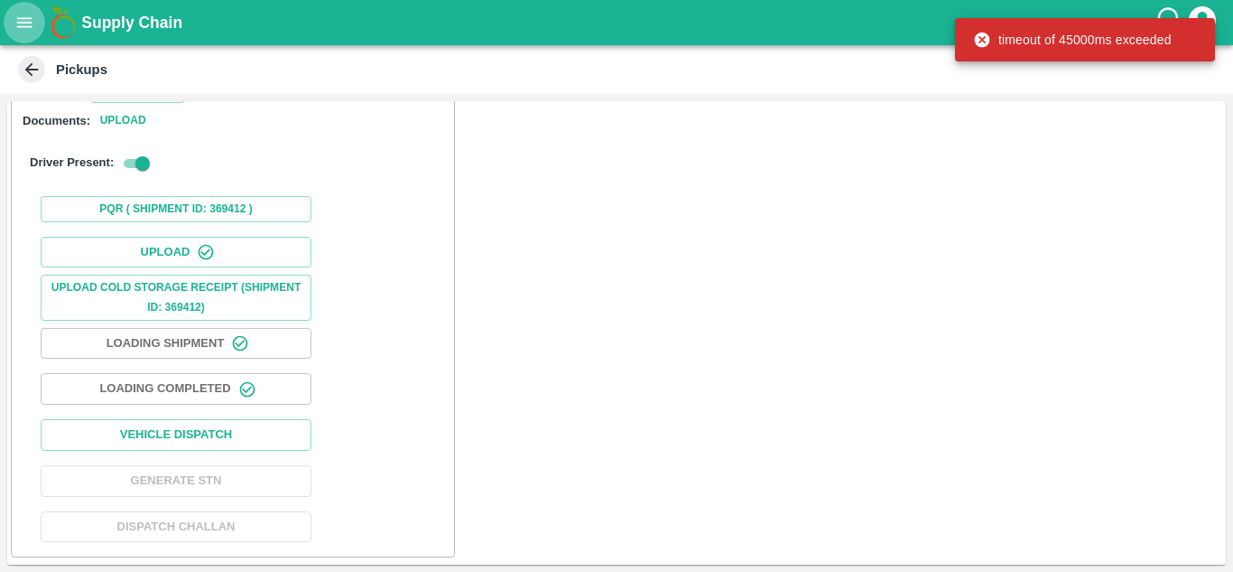
click at [15, 23] on icon "open drawer" at bounding box center [24, 23] width 20 height 20
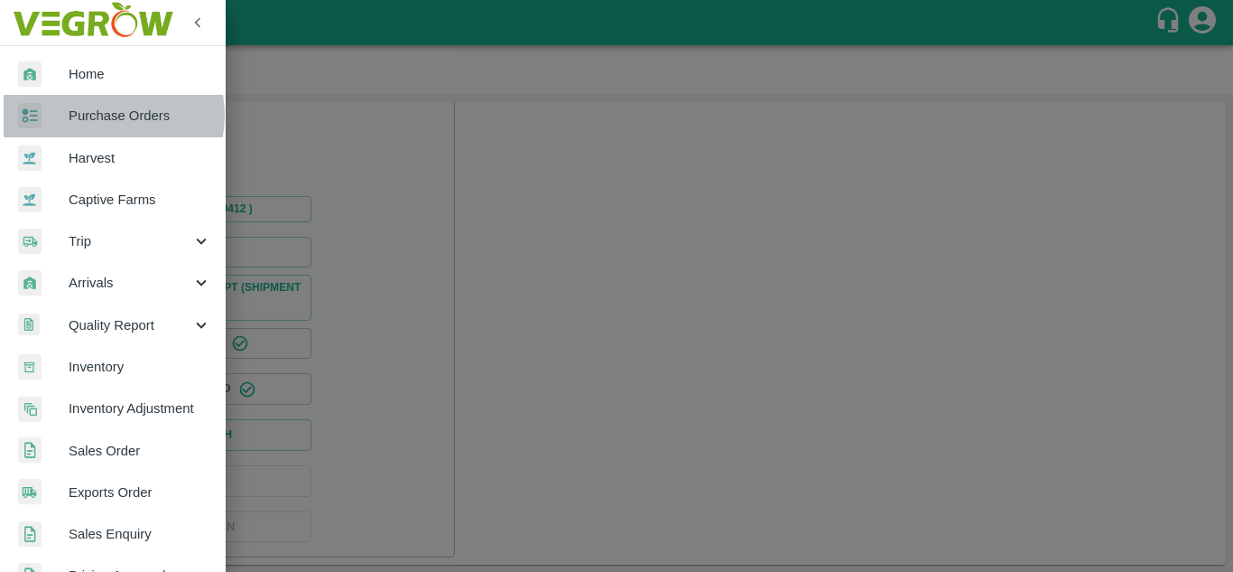
click at [109, 115] on span "Purchase Orders" at bounding box center [140, 116] width 143 height 20
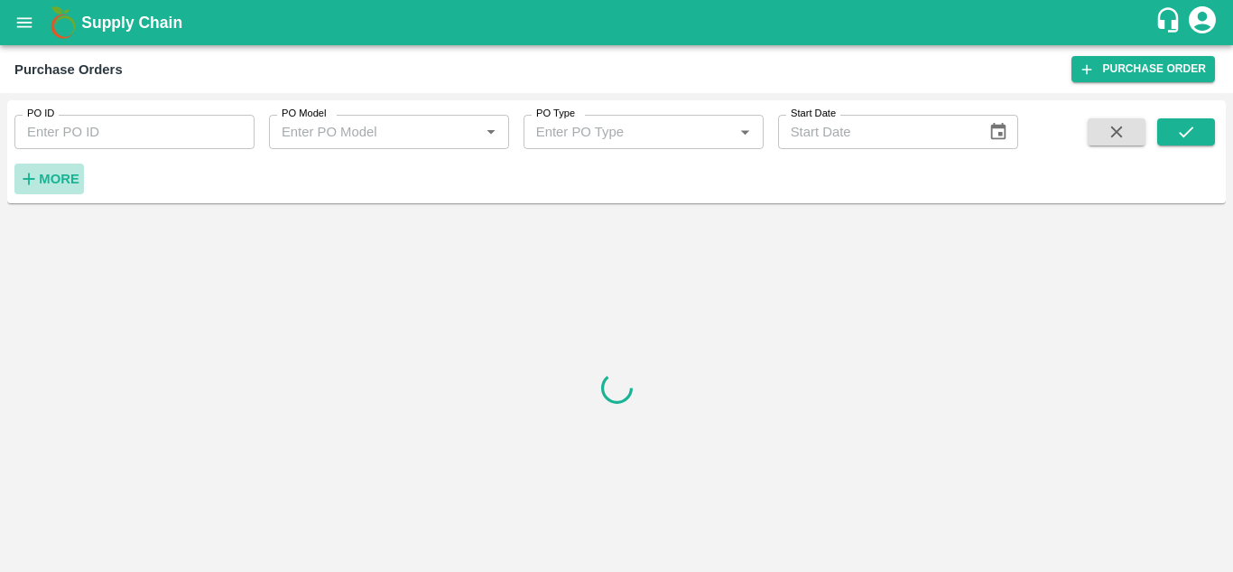
click at [72, 192] on button "More" at bounding box center [49, 178] width 70 height 31
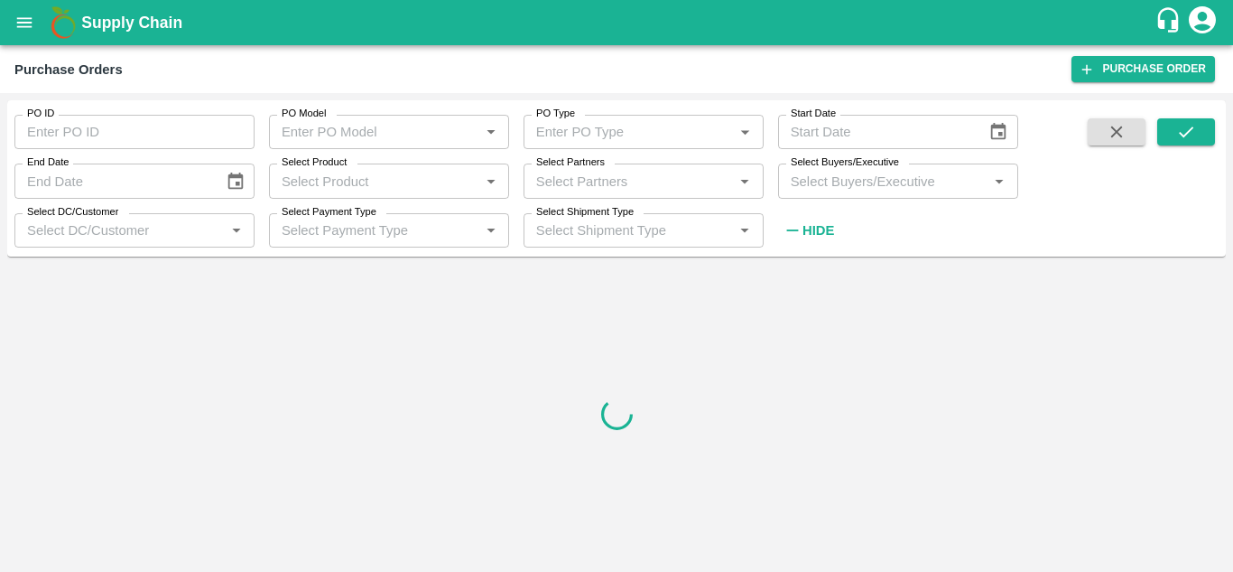
click at [825, 175] on input "Select Buyers/Executive" at bounding box center [884, 180] width 200 height 23
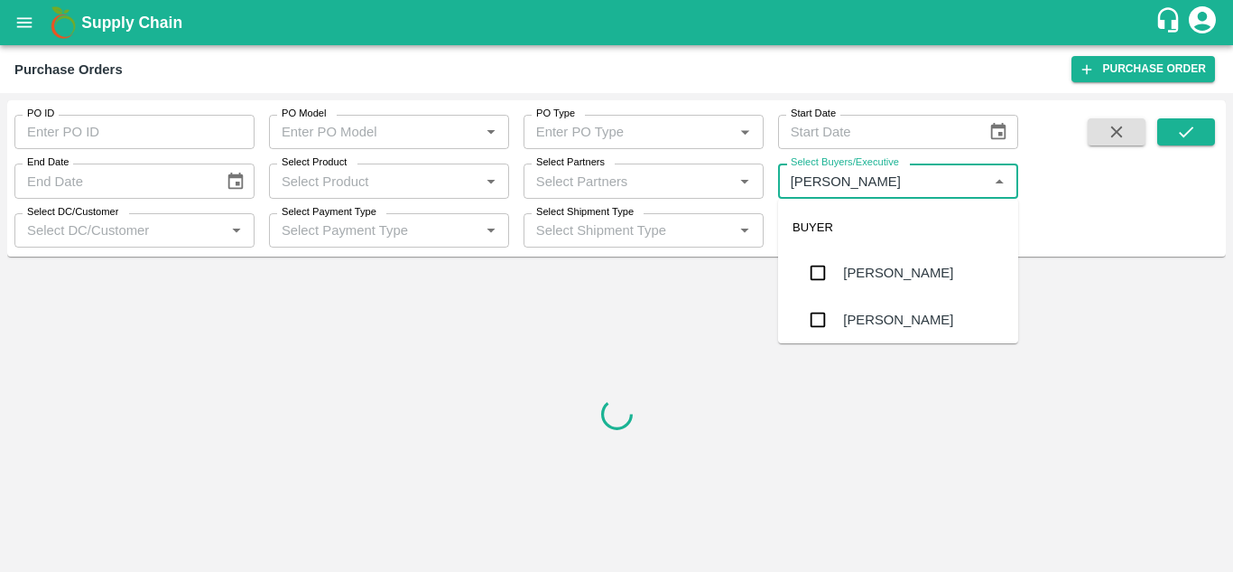
type input "Avinash"
click at [837, 318] on div "[PERSON_NAME]" at bounding box center [898, 319] width 240 height 47
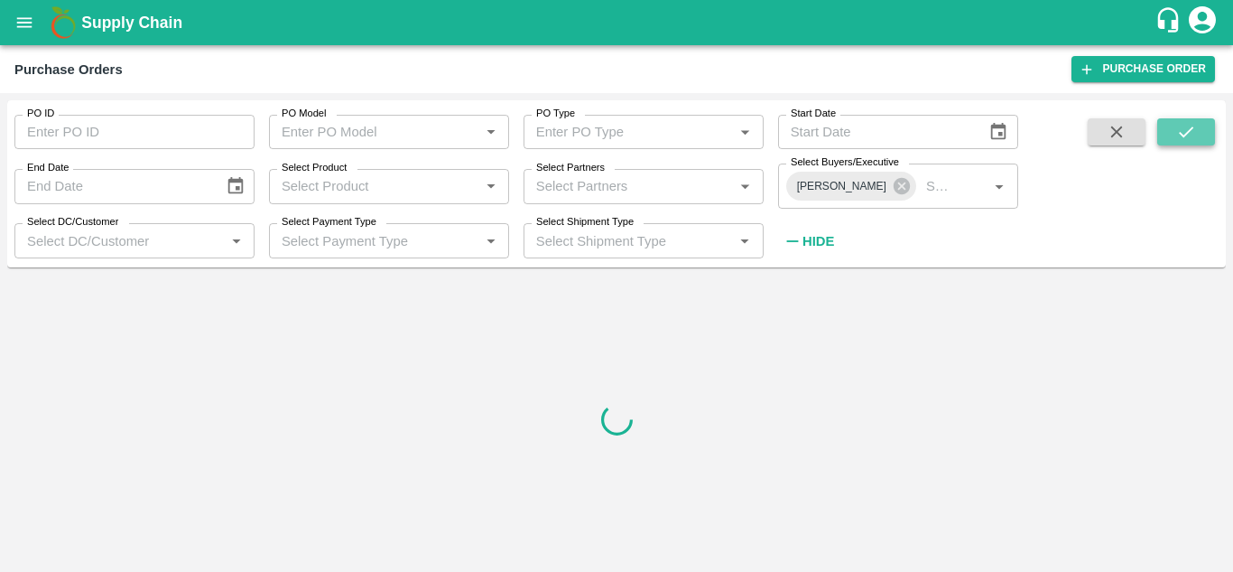
click at [1185, 135] on icon "submit" at bounding box center [1186, 131] width 14 height 11
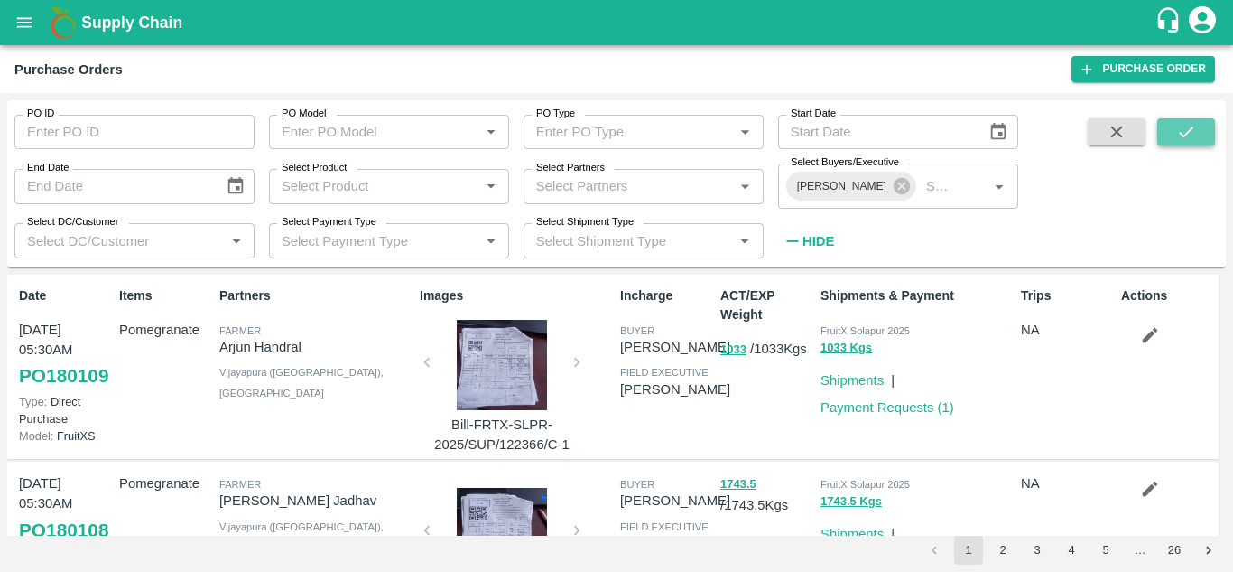
click at [1187, 145] on button "submit" at bounding box center [1187, 131] width 58 height 27
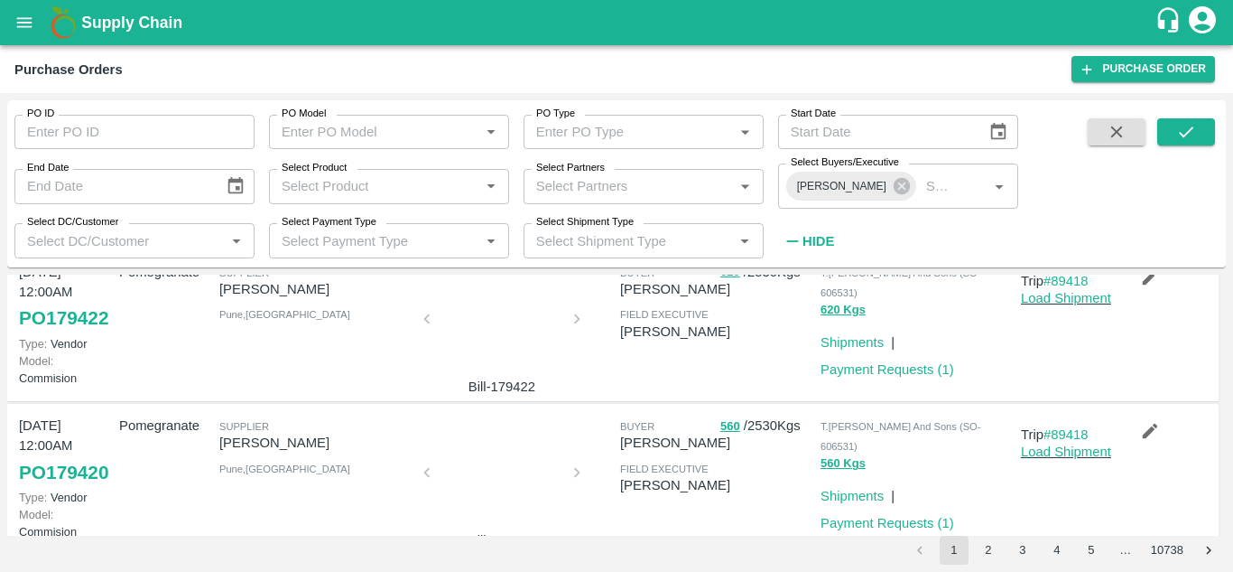
scroll to position [357, 0]
click at [1148, 284] on icon "button" at bounding box center [1150, 275] width 15 height 15
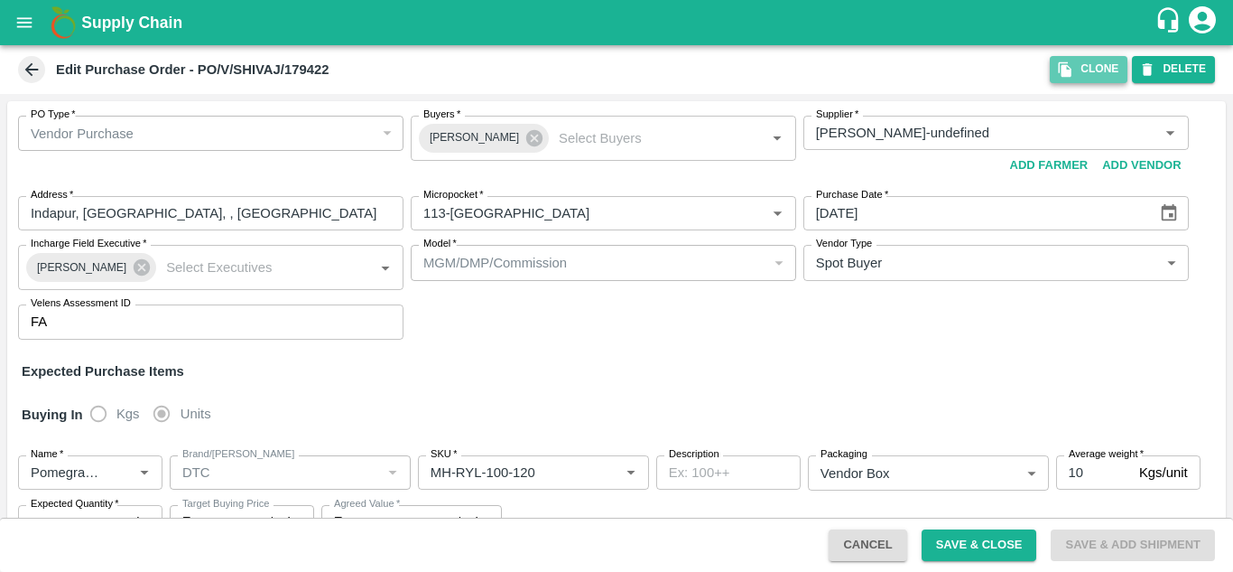
click at [1067, 70] on icon "button" at bounding box center [1065, 69] width 13 height 15
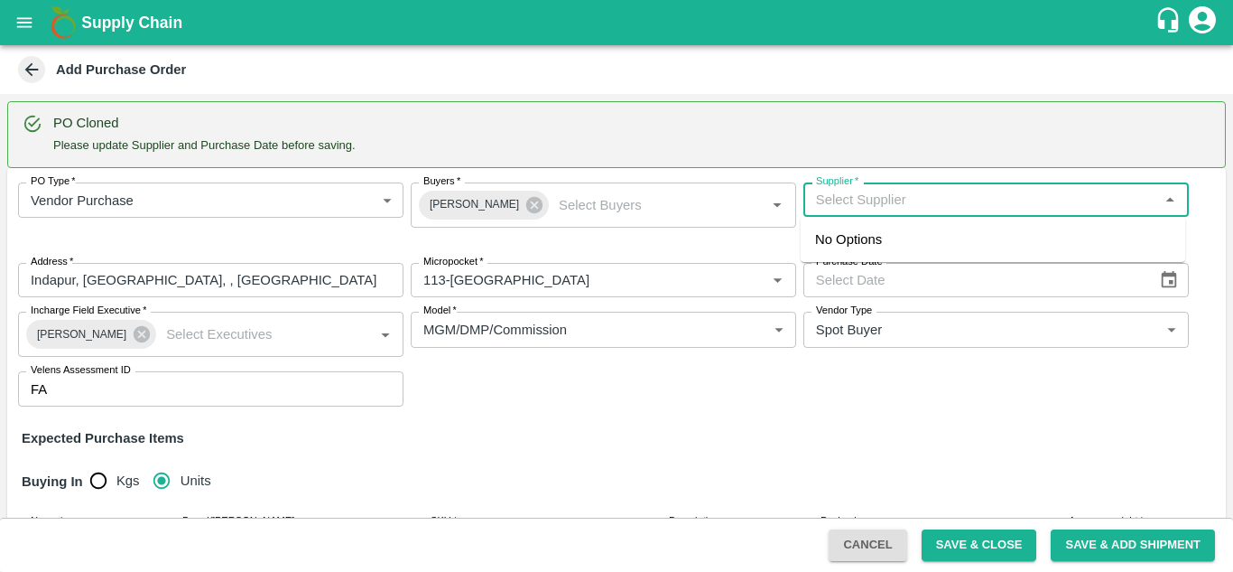
click at [925, 199] on input "Supplier   *" at bounding box center [981, 199] width 345 height 23
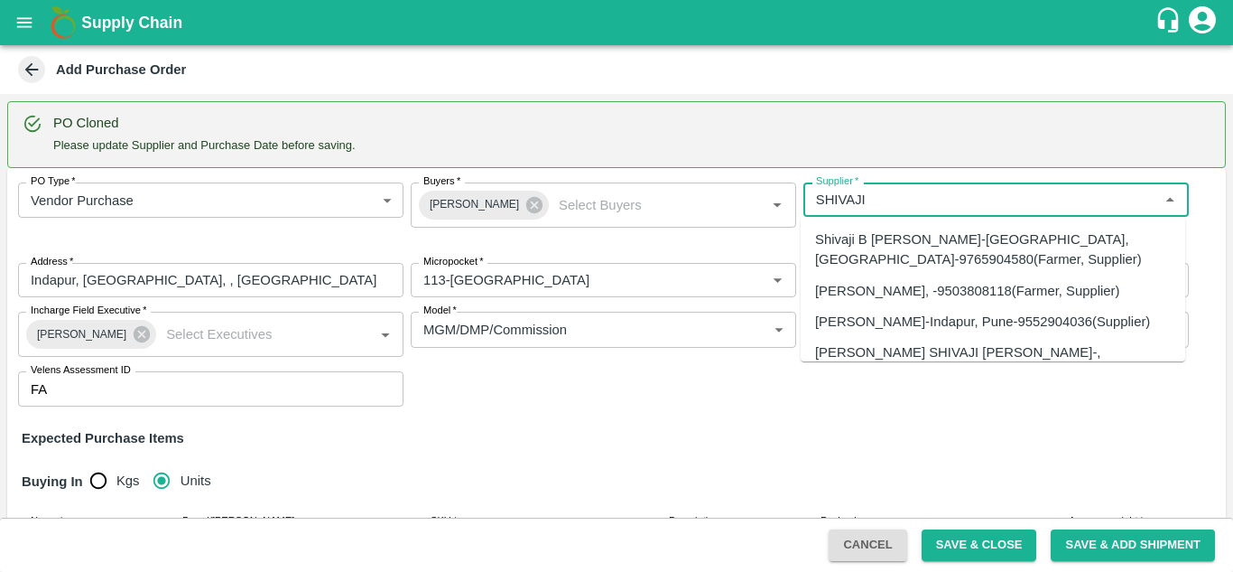
click at [917, 331] on div "[PERSON_NAME]-Indapur, Pune-9552904036(Supplier)" at bounding box center [982, 322] width 335 height 20
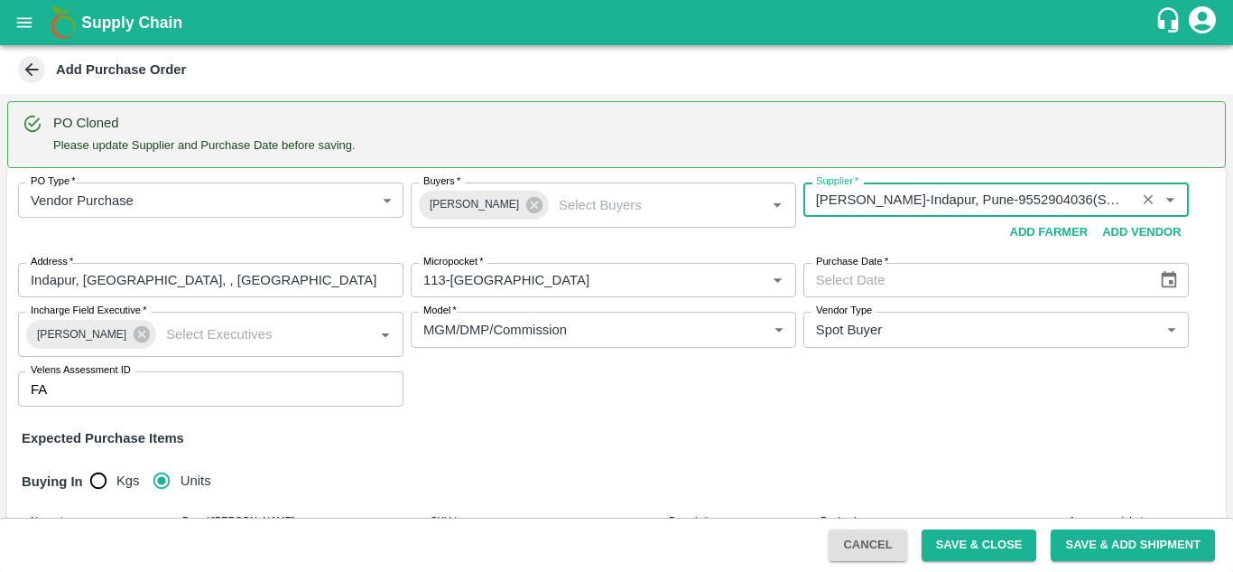
type input "[PERSON_NAME]-Indapur, Pune-9552904036(Supplier)"
click at [1159, 281] on icon "Choose date" at bounding box center [1169, 280] width 20 height 20
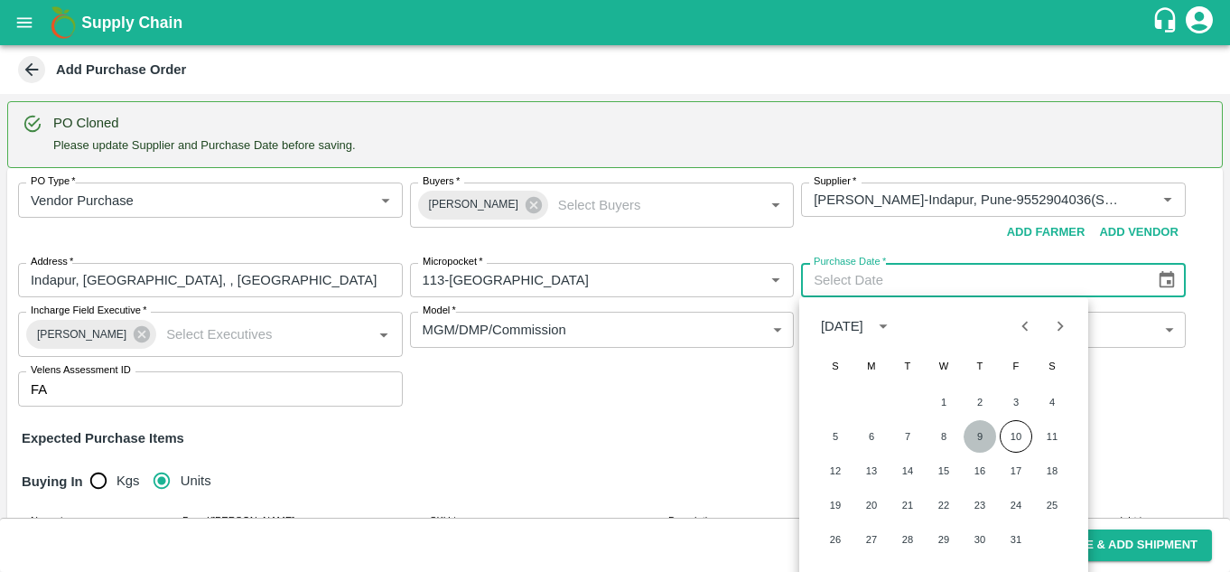
click at [971, 434] on button "9" at bounding box center [979, 436] width 33 height 33
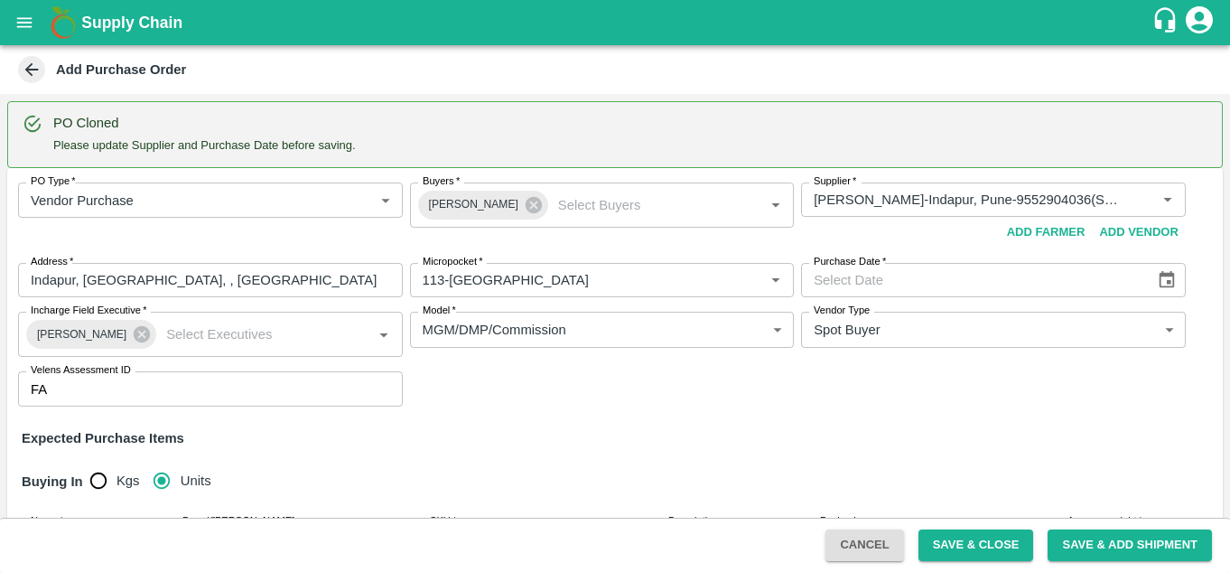
type input "[DATE]"
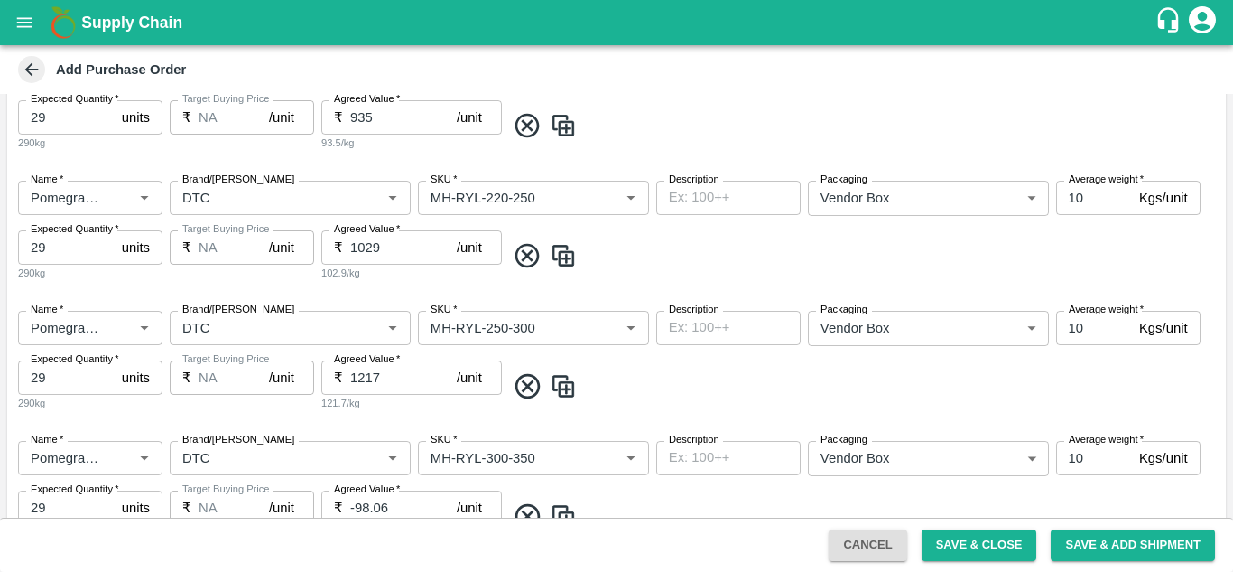
scroll to position [1004, 0]
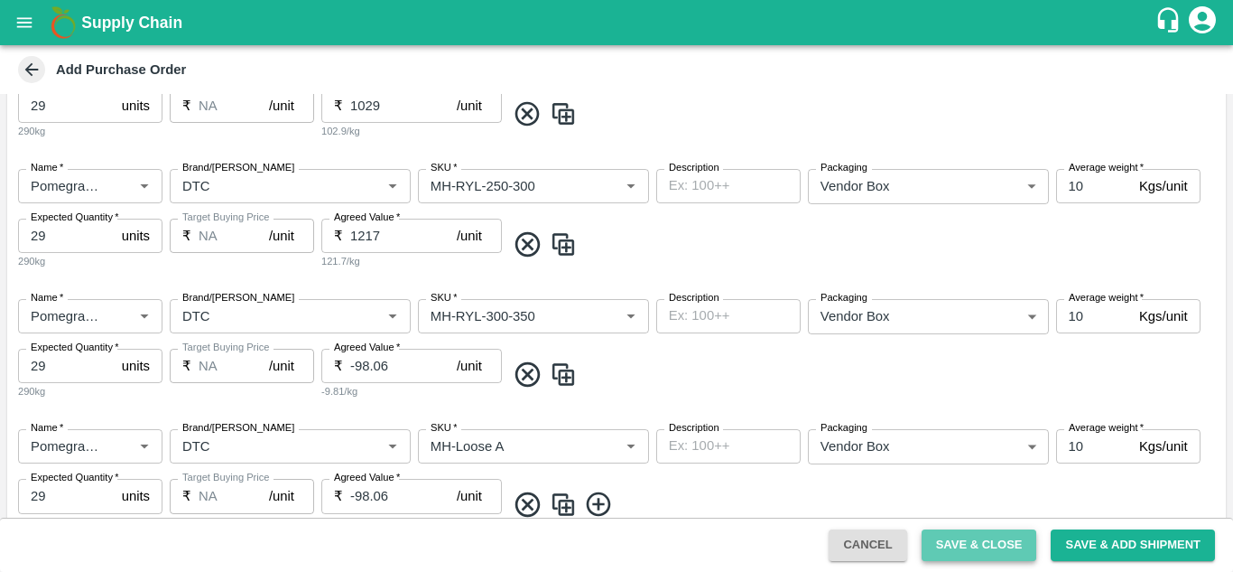
click at [962, 539] on button "Save & Close" at bounding box center [980, 545] width 116 height 32
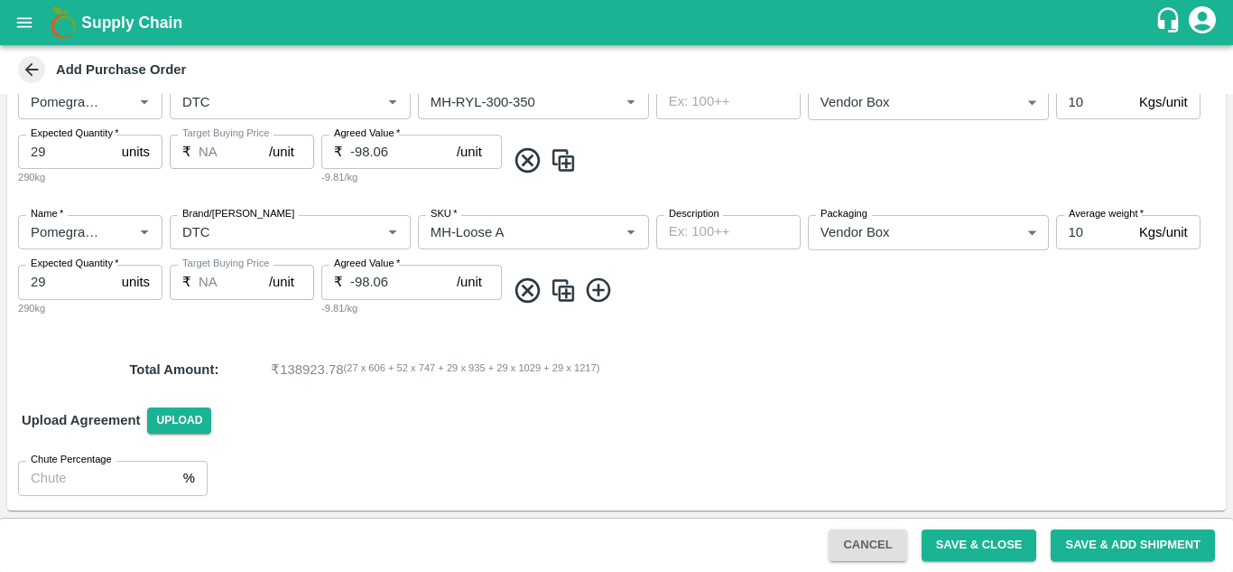
scroll to position [0, 0]
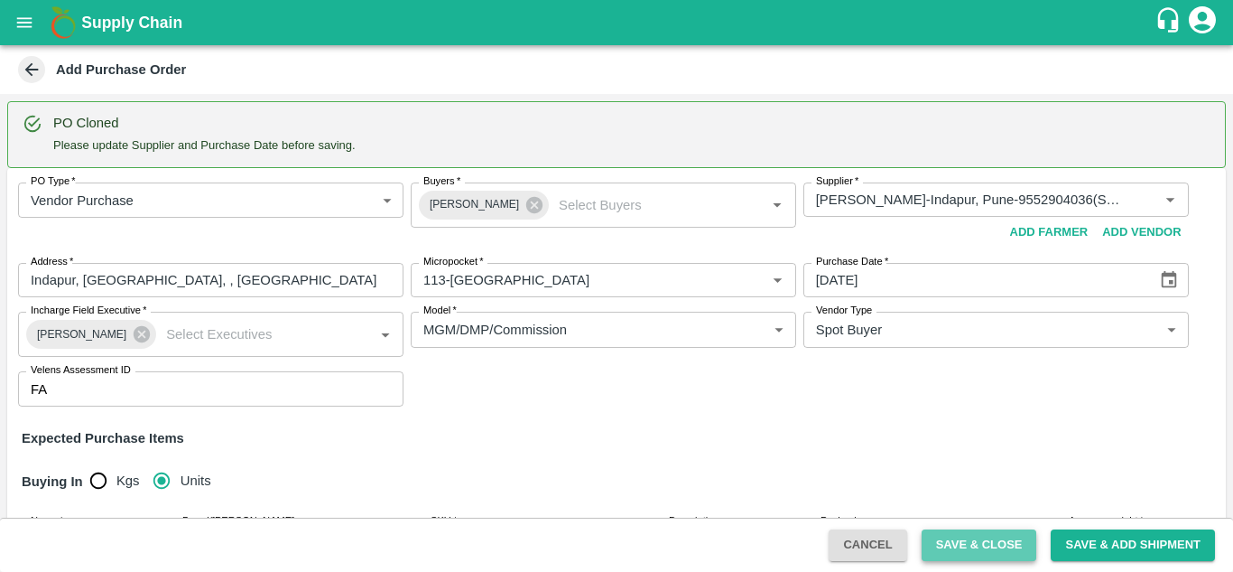
click at [971, 552] on button "Save & Close" at bounding box center [980, 545] width 116 height 32
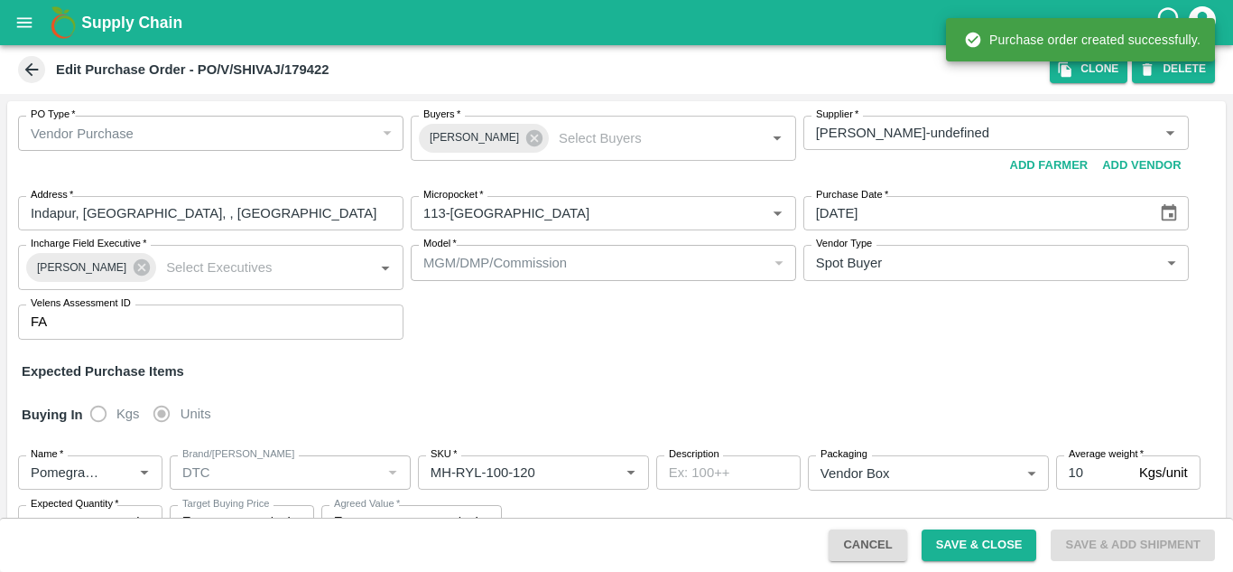
click at [35, 70] on icon at bounding box center [32, 70] width 20 height 20
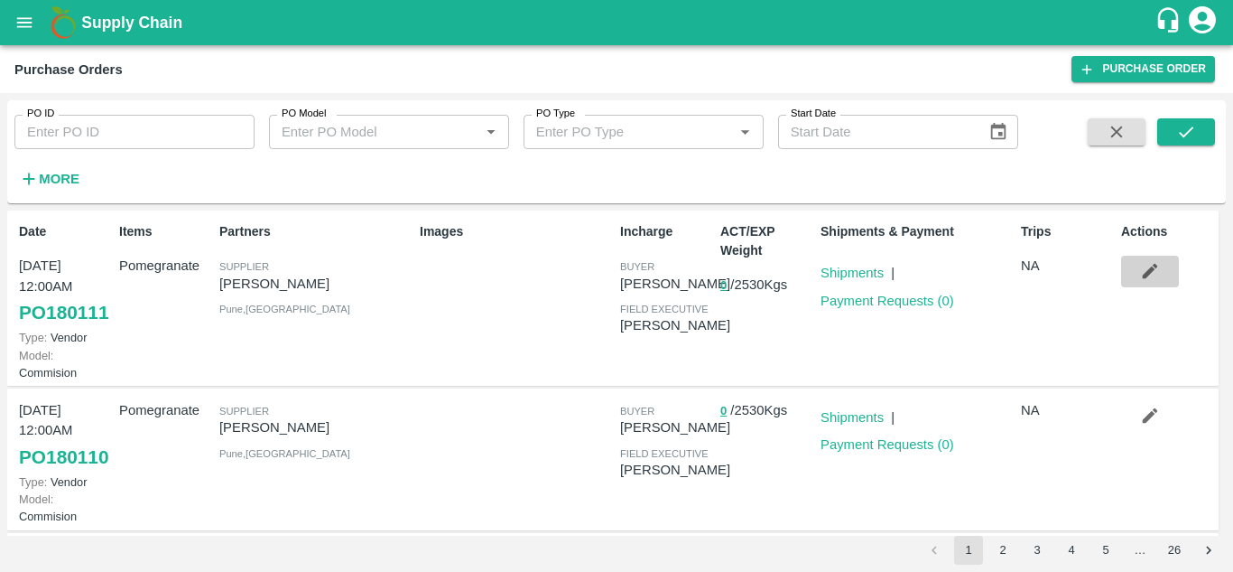
click at [1132, 268] on button "button" at bounding box center [1150, 271] width 58 height 31
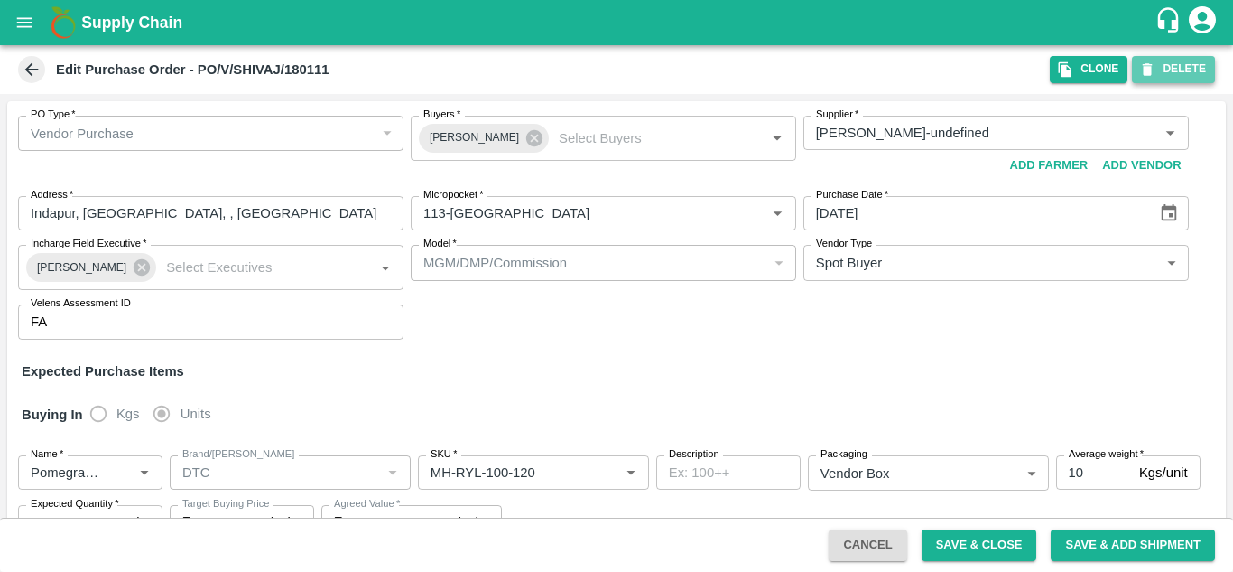
click at [1184, 63] on button "DELETE" at bounding box center [1173, 69] width 83 height 26
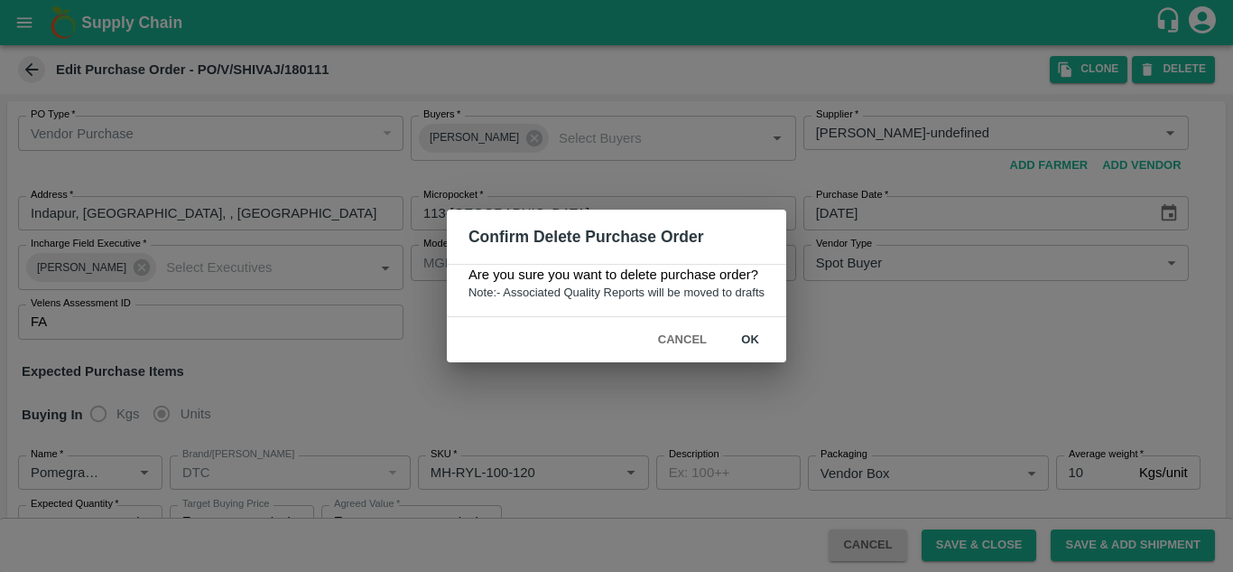
click at [752, 336] on button "ok" at bounding box center [750, 340] width 58 height 32
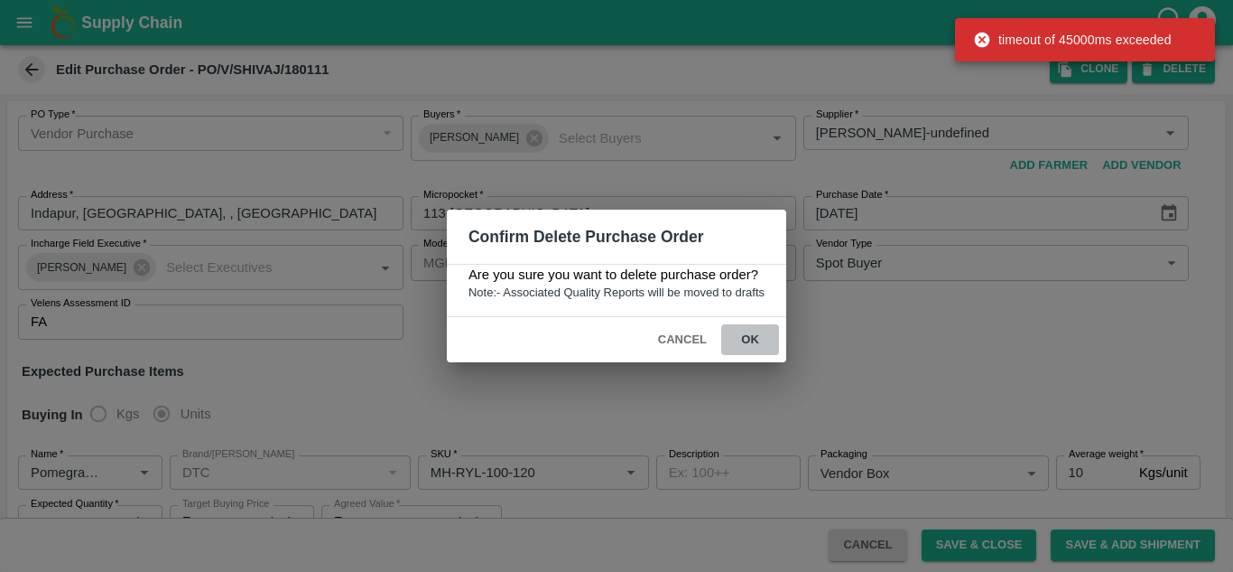
click at [752, 336] on button "ok" at bounding box center [750, 340] width 58 height 32
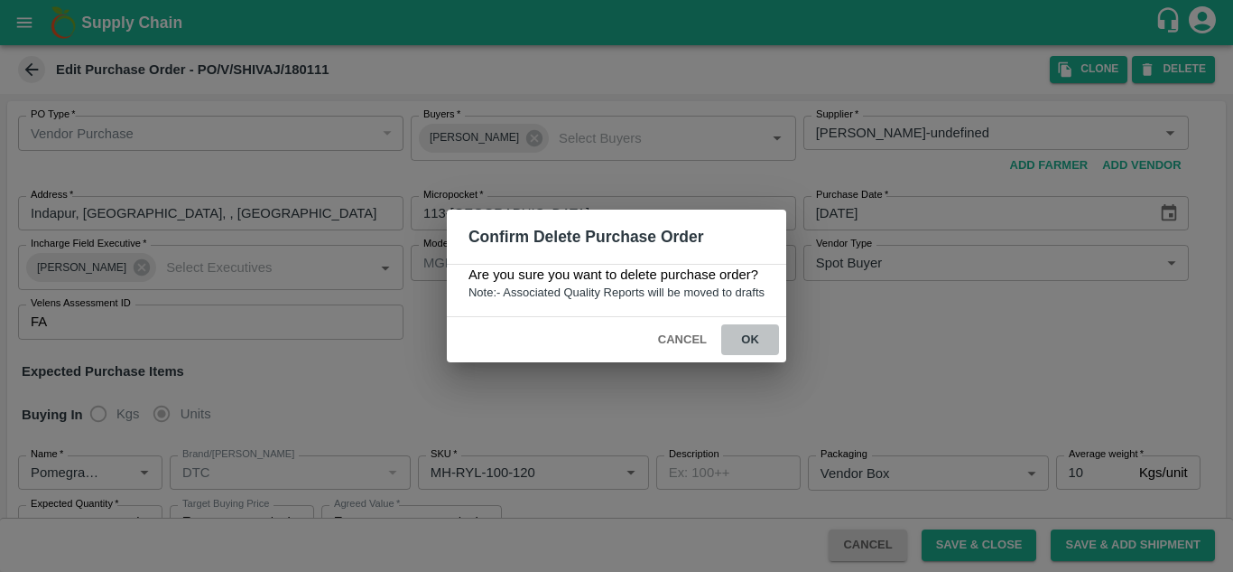
click at [752, 336] on button "ok" at bounding box center [750, 340] width 58 height 32
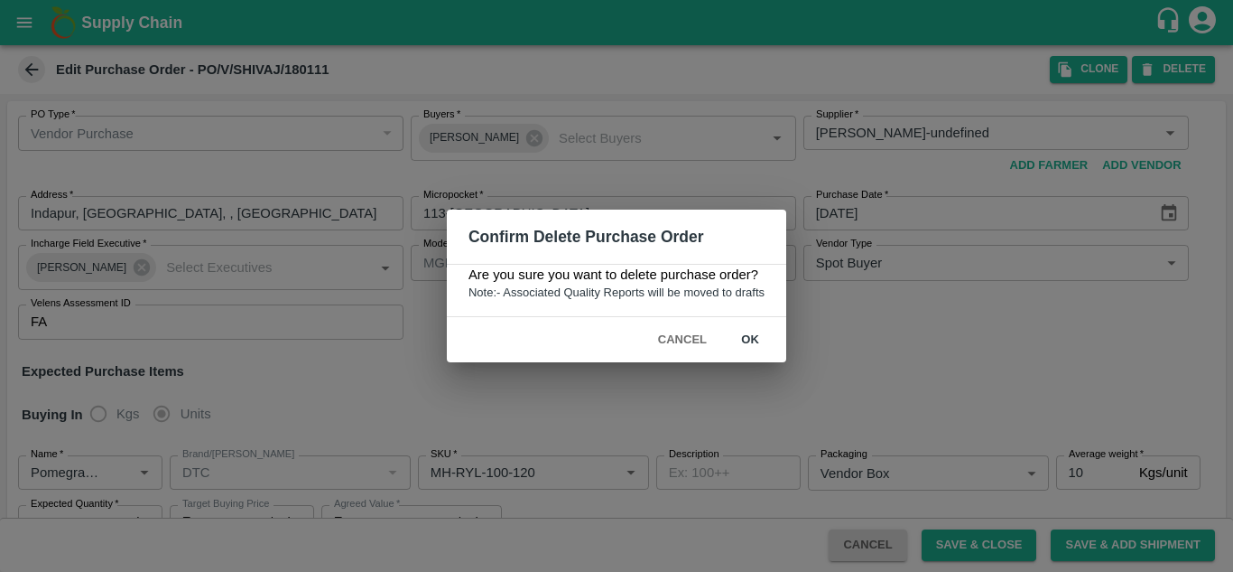
click at [752, 336] on button "ok" at bounding box center [750, 340] width 58 height 32
click at [677, 335] on button "Cancel" at bounding box center [682, 340] width 63 height 32
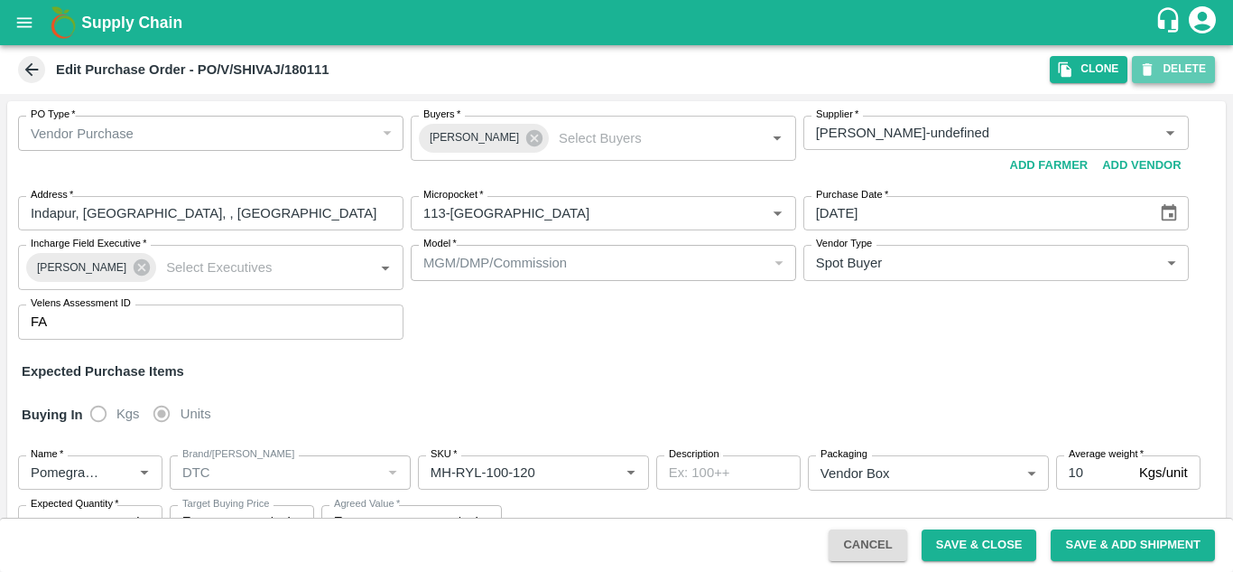
click at [1177, 66] on button "DELETE" at bounding box center [1173, 69] width 83 height 26
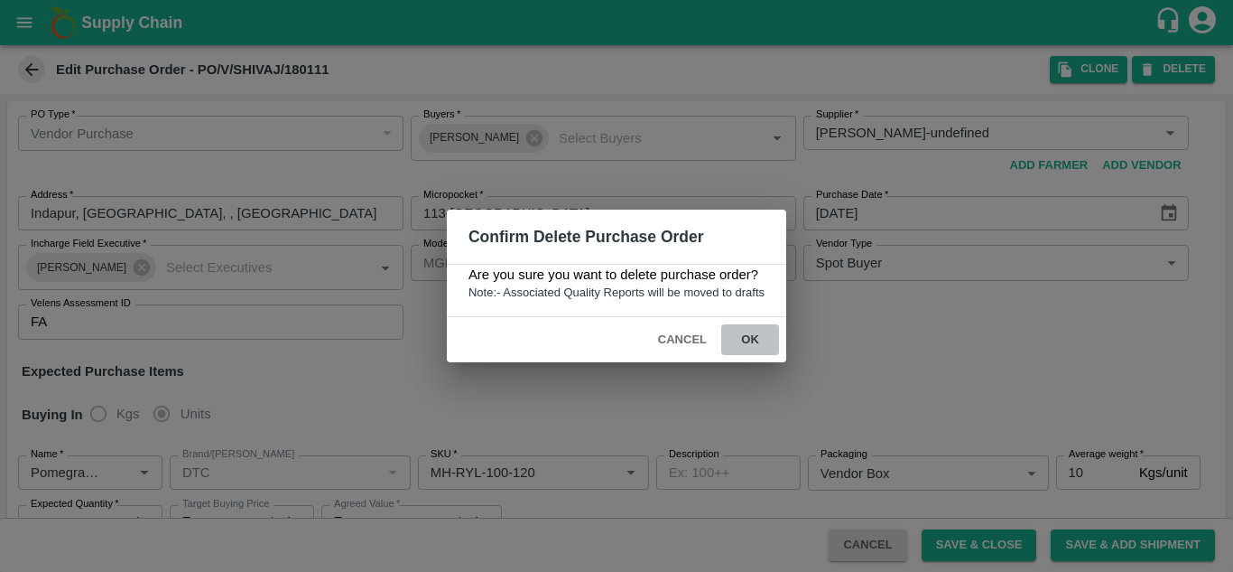
click at [751, 340] on button "ok" at bounding box center [750, 340] width 58 height 32
click at [34, 79] on div "Confirm Delete Purchase Order Are you sure you want to delete purchase order? N…" at bounding box center [616, 286] width 1233 height 572
click at [673, 339] on button "Cancel" at bounding box center [682, 340] width 63 height 32
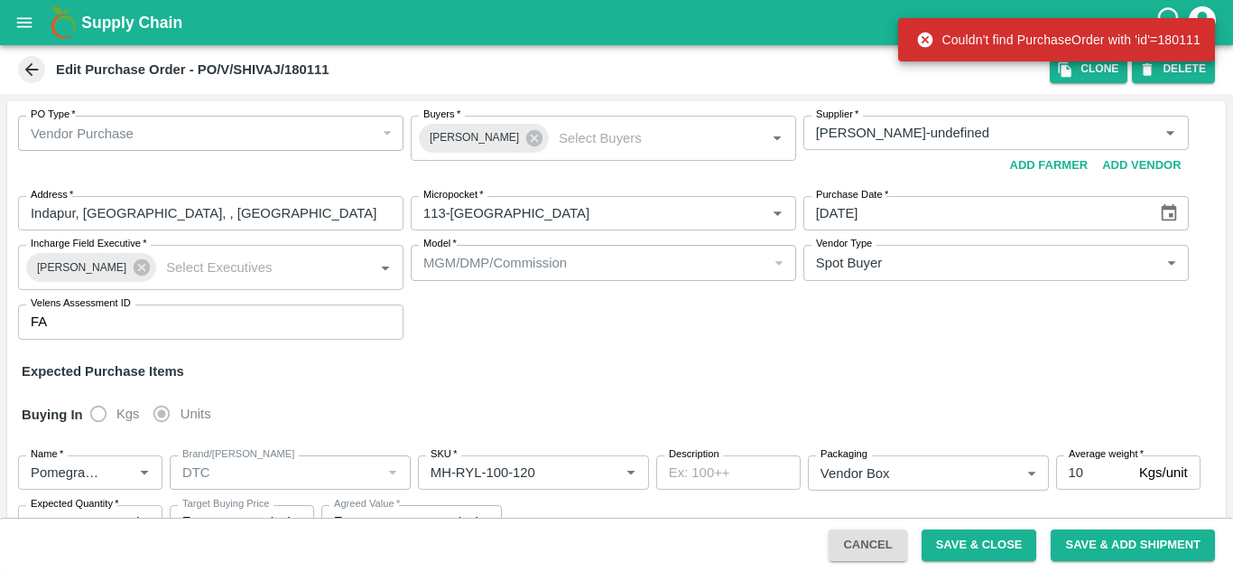
click at [25, 60] on icon at bounding box center [32, 70] width 20 height 20
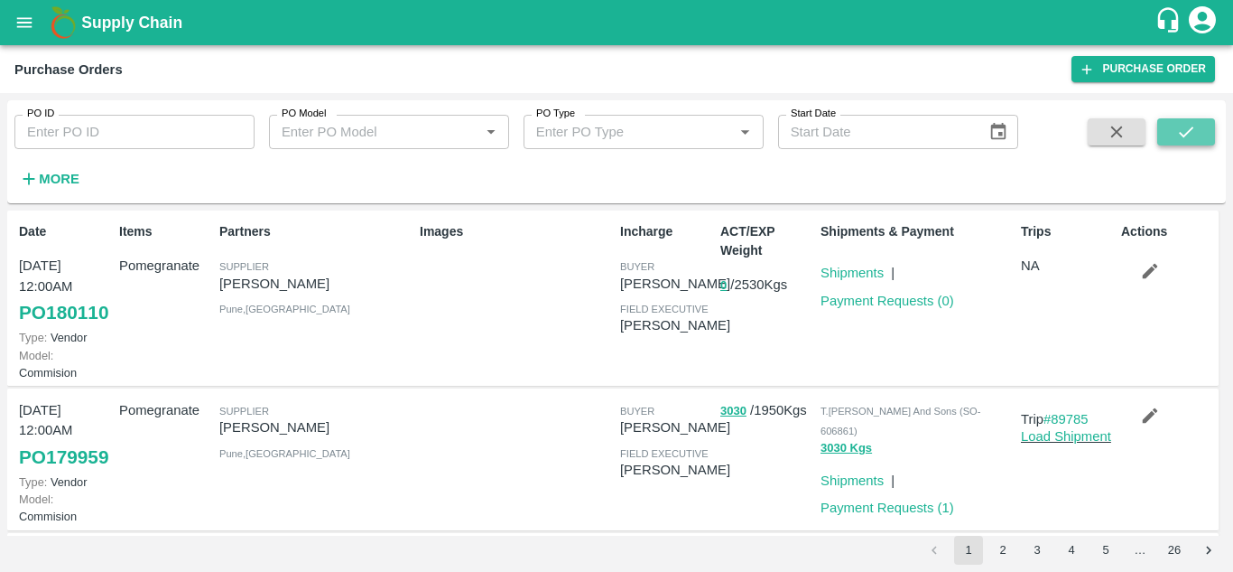
click at [1206, 118] on button "submit" at bounding box center [1187, 131] width 58 height 27
click at [1151, 423] on icon "button" at bounding box center [1150, 415] width 15 height 15
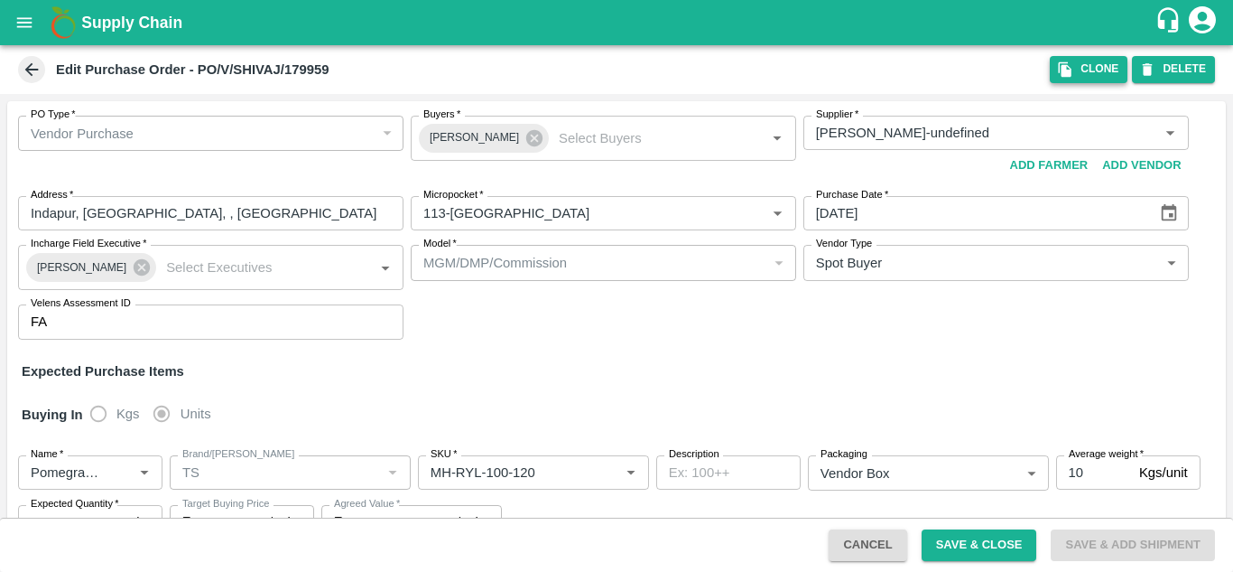
click at [1088, 59] on button "Clone" at bounding box center [1089, 69] width 78 height 26
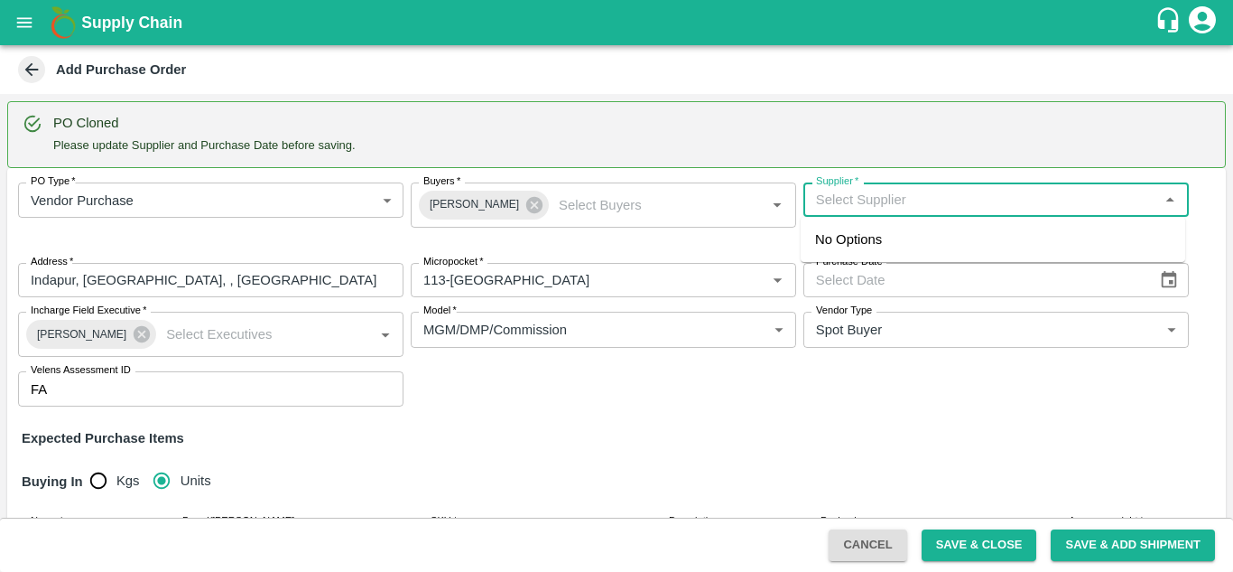
click at [853, 209] on input "Supplier   *" at bounding box center [981, 199] width 345 height 23
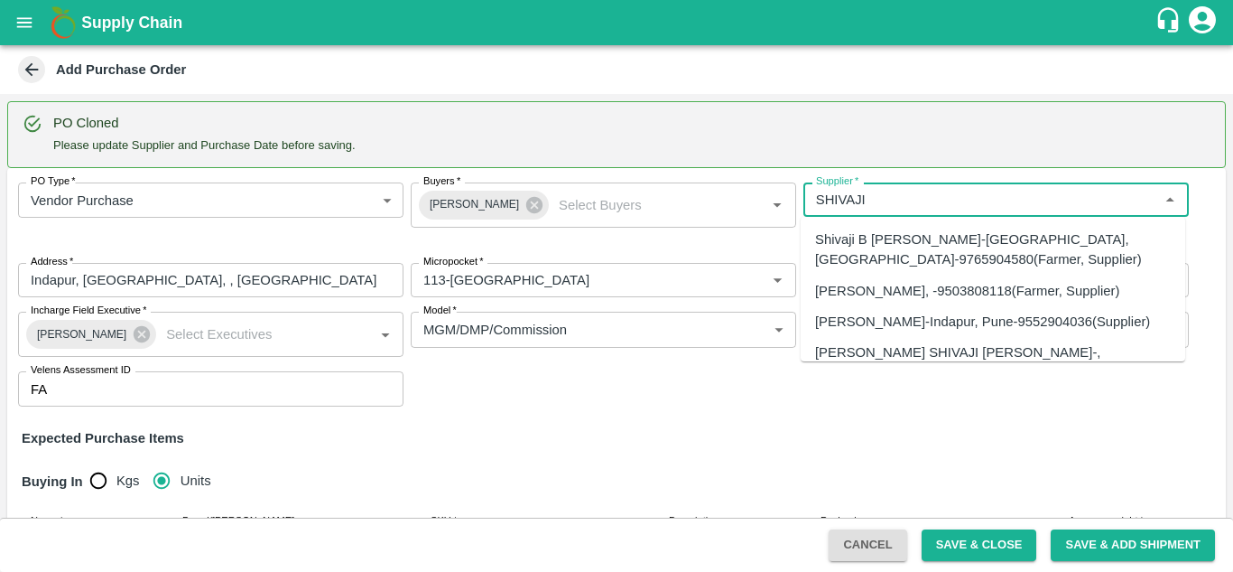
click at [842, 331] on div "[PERSON_NAME]-Indapur, Pune-9552904036(Supplier)" at bounding box center [982, 322] width 335 height 20
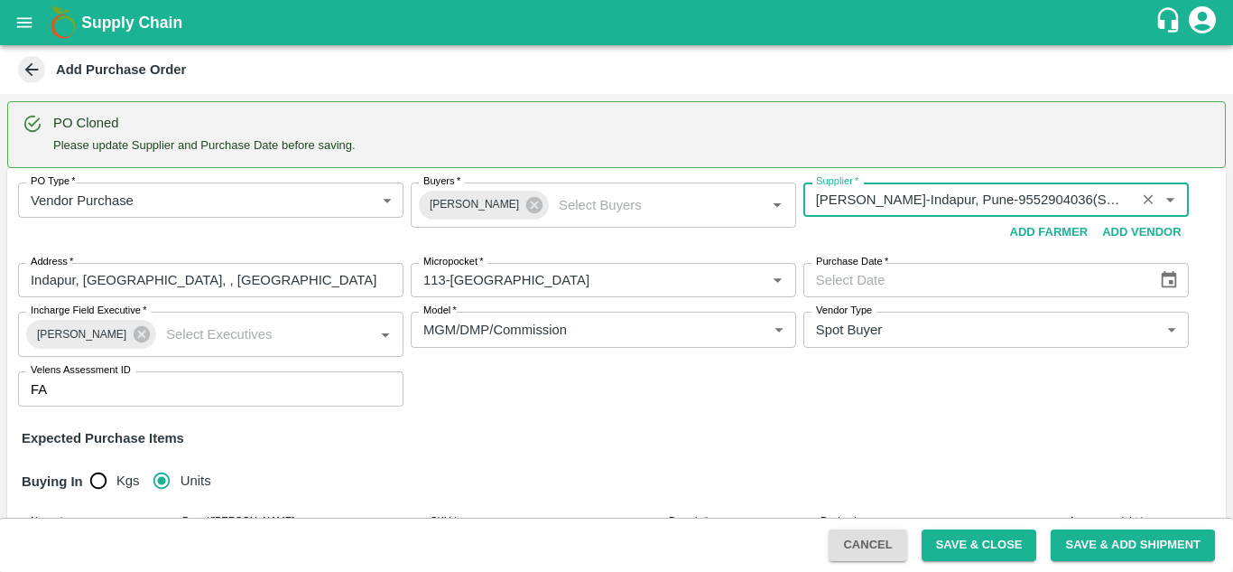
type input "[PERSON_NAME]-Indapur, Pune-9552904036(Supplier)"
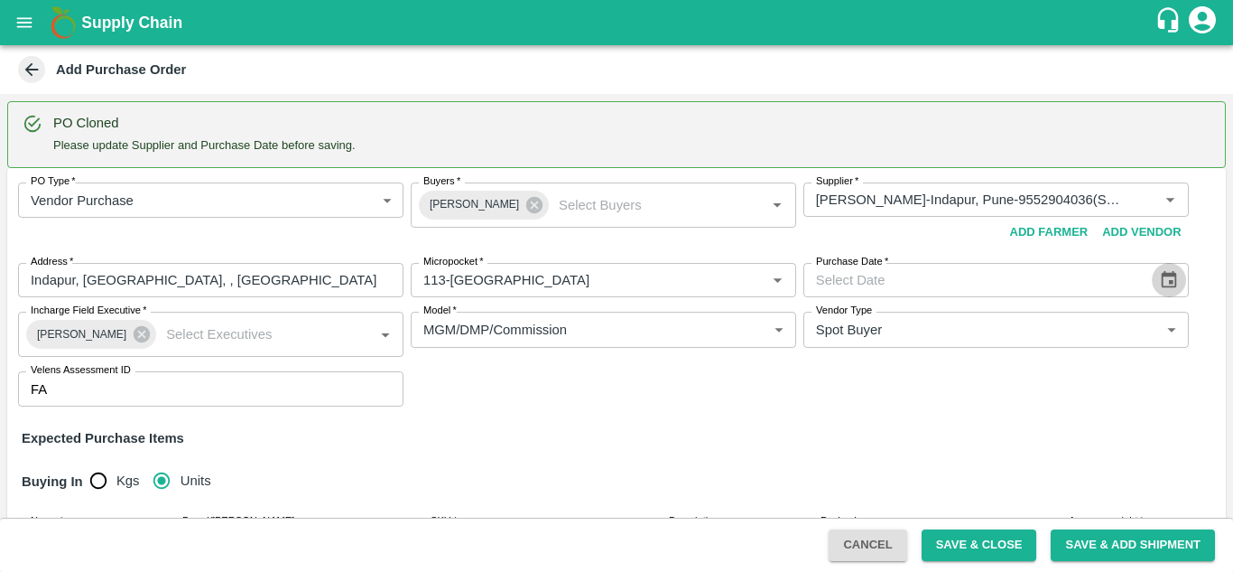
click at [1167, 283] on icon "Choose date" at bounding box center [1169, 279] width 15 height 17
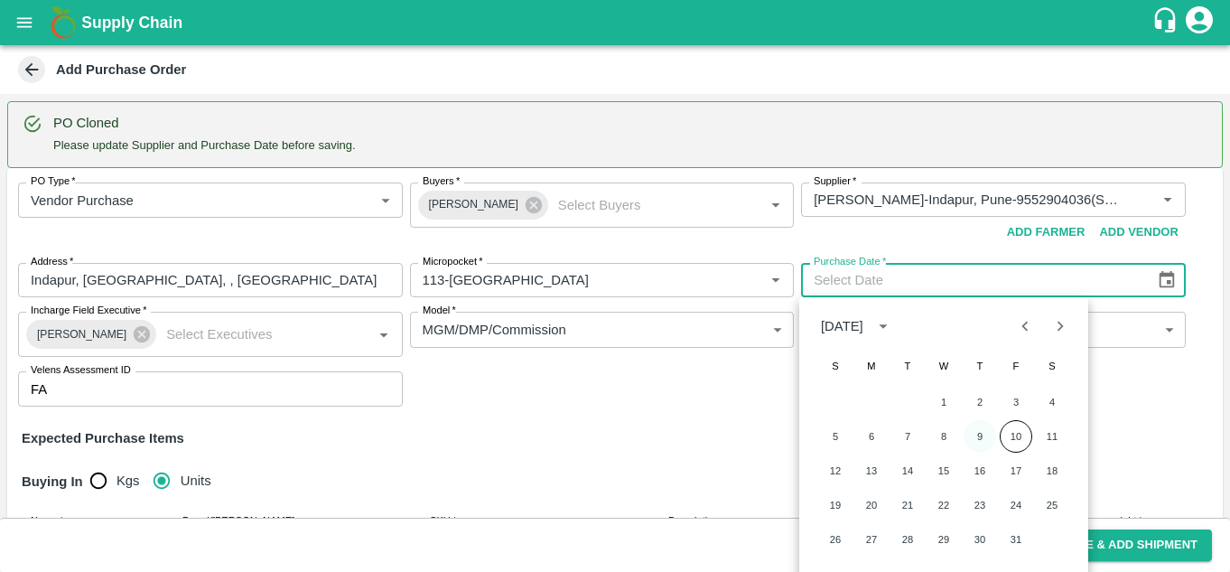
click at [974, 437] on button "9" at bounding box center [979, 436] width 33 height 33
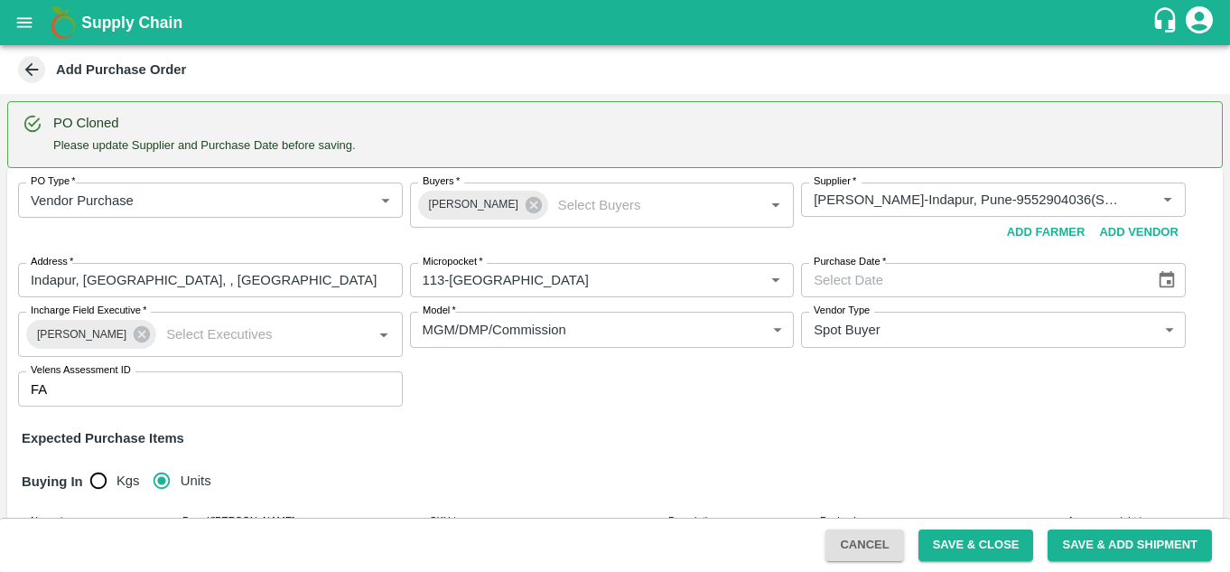
type input "[DATE]"
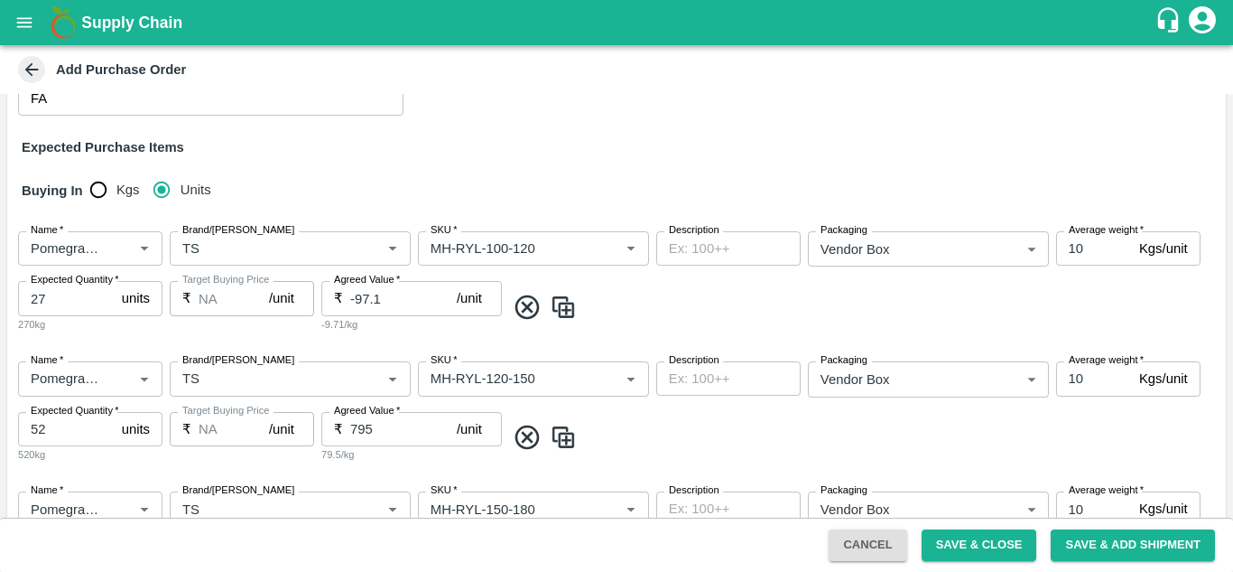
scroll to position [957, 0]
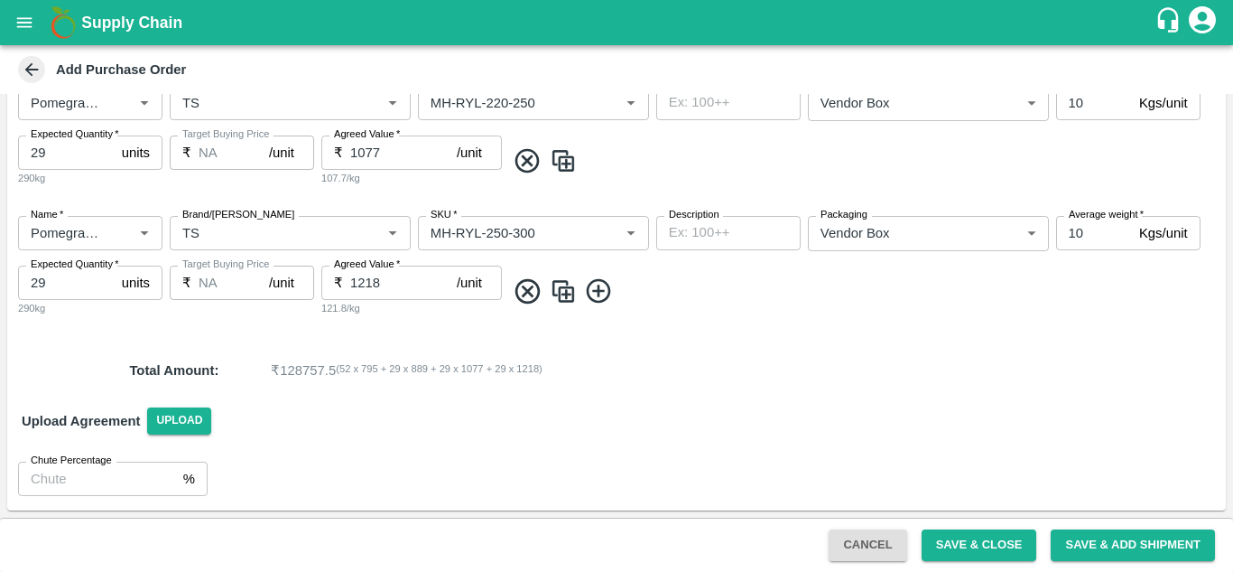
click at [563, 297] on img at bounding box center [563, 291] width 27 height 30
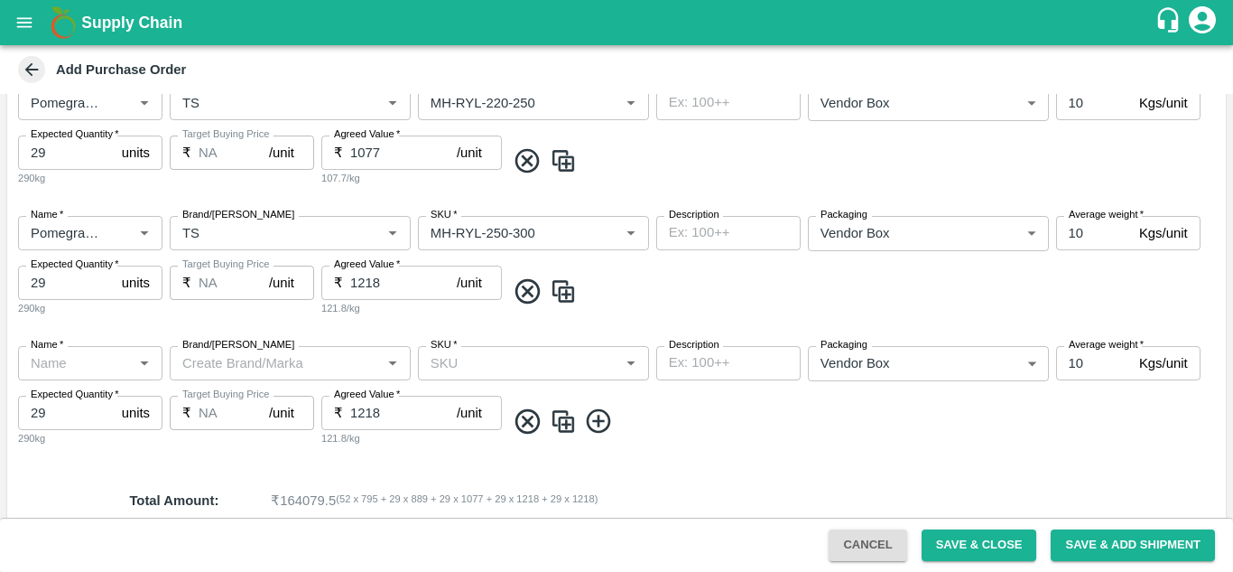
type input "Pomegranate"
type input "TS"
type input "MH-RYL-250-300"
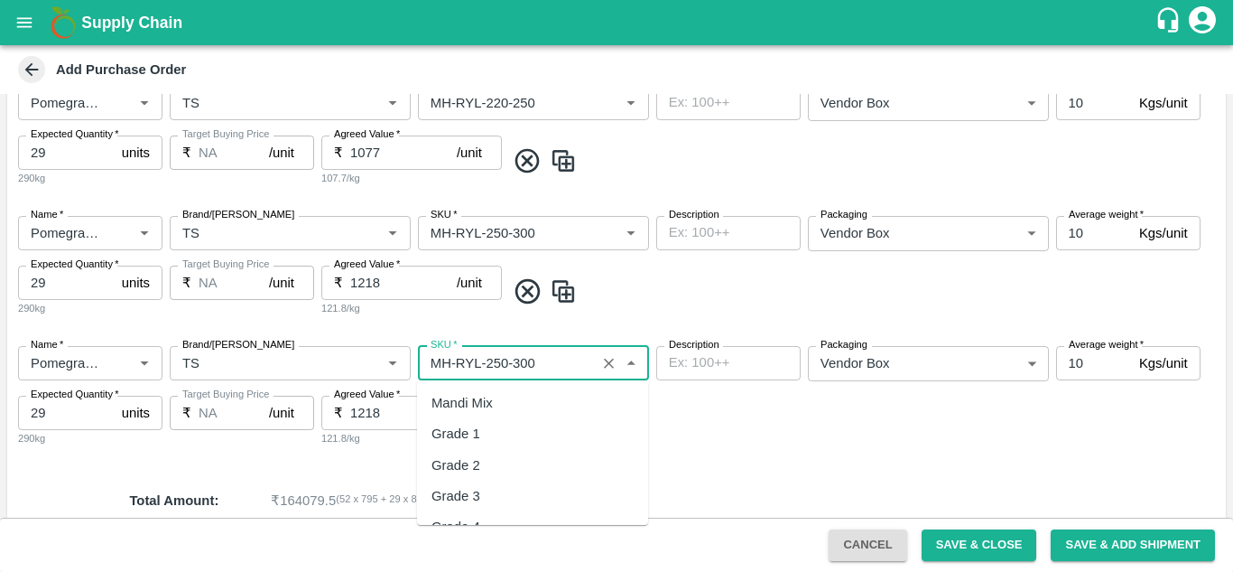
click at [563, 359] on input "SKU   *" at bounding box center [506, 362] width 167 height 23
click at [501, 407] on div "MH-Loose A" at bounding box center [469, 403] width 74 height 20
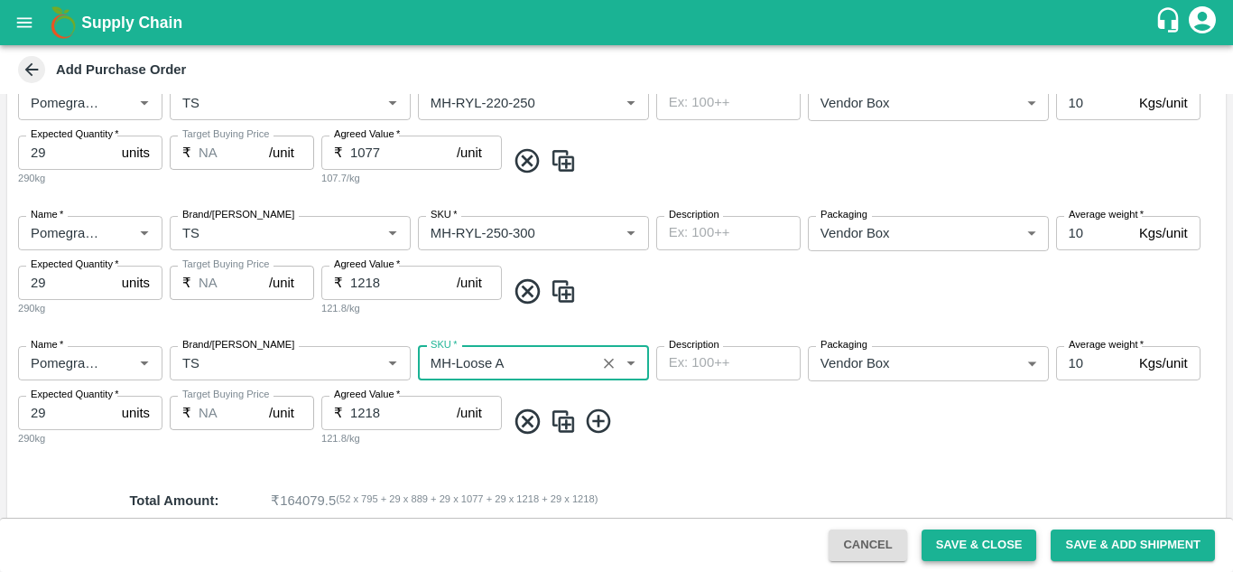
type input "MH-Loose A"
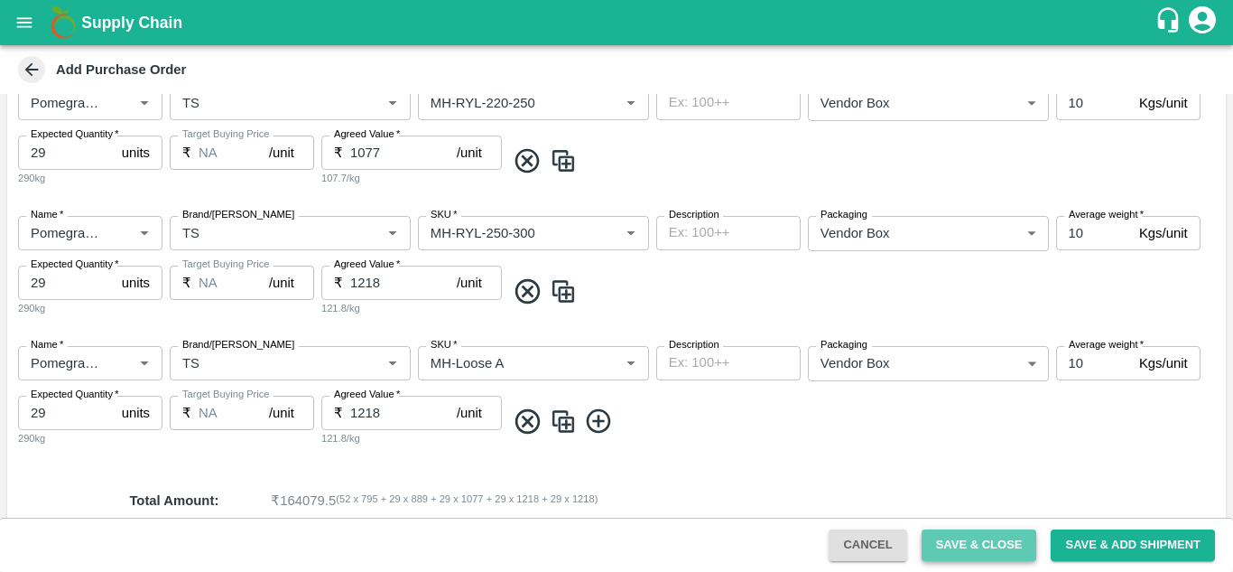
click at [934, 547] on button "Save & Close" at bounding box center [980, 545] width 116 height 32
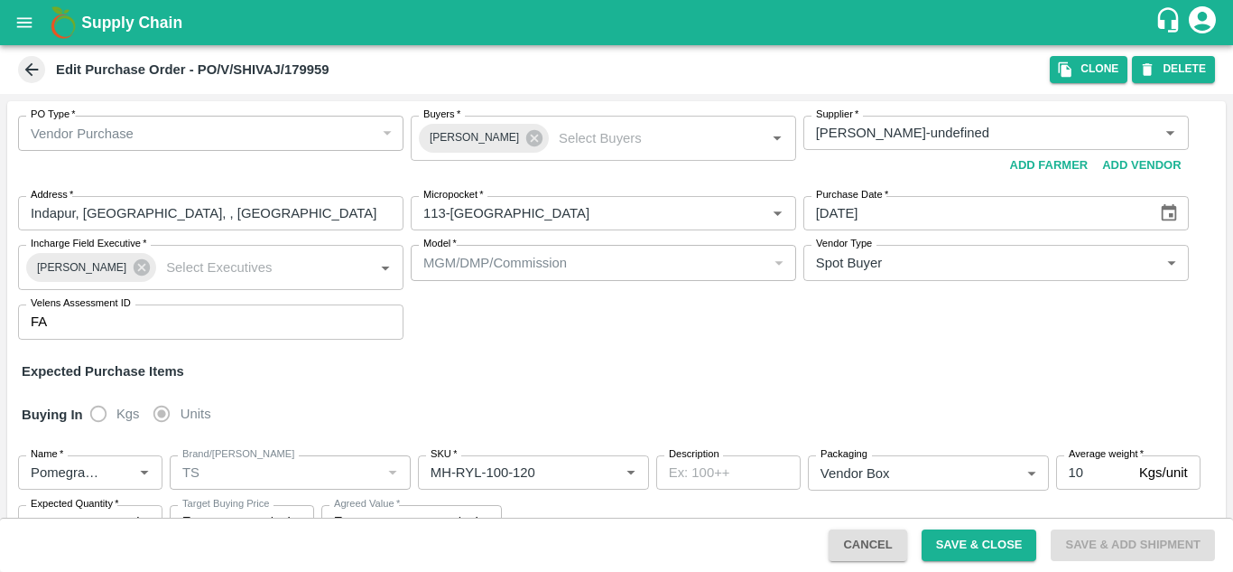
click at [24, 75] on icon at bounding box center [32, 70] width 20 height 20
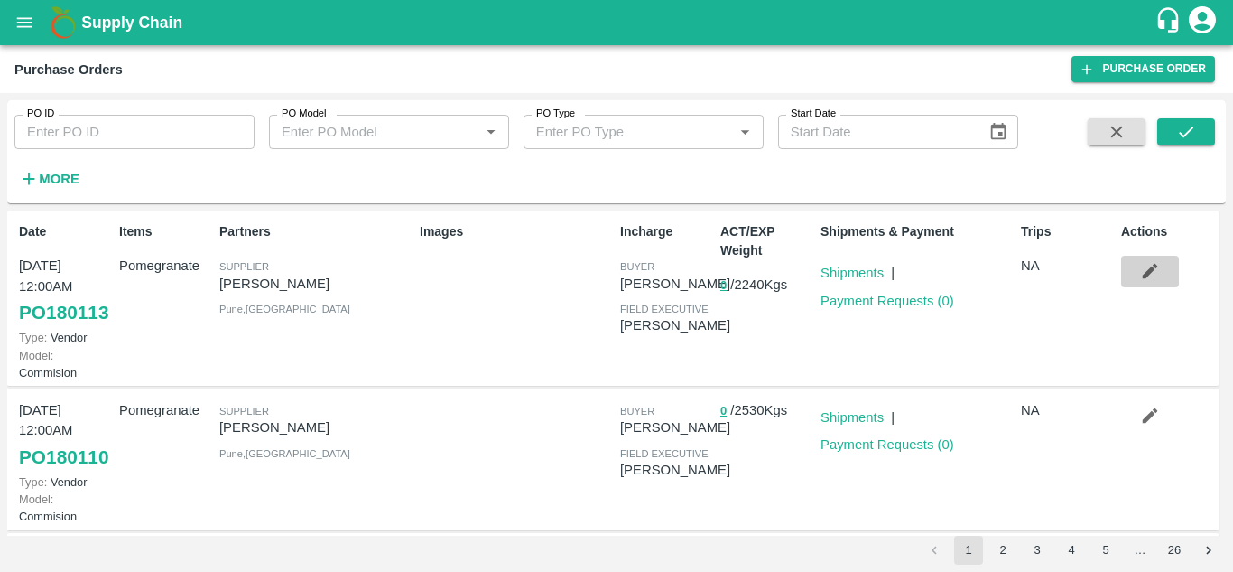
click at [1143, 276] on icon "button" at bounding box center [1150, 271] width 15 height 15
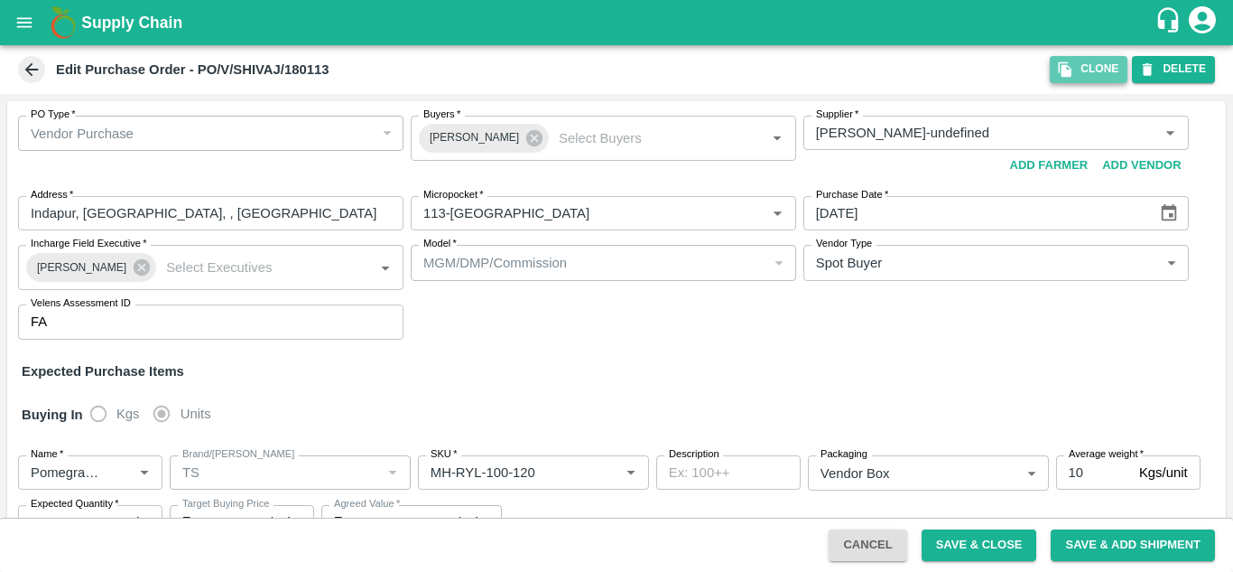
click at [1092, 70] on button "Clone" at bounding box center [1089, 69] width 78 height 26
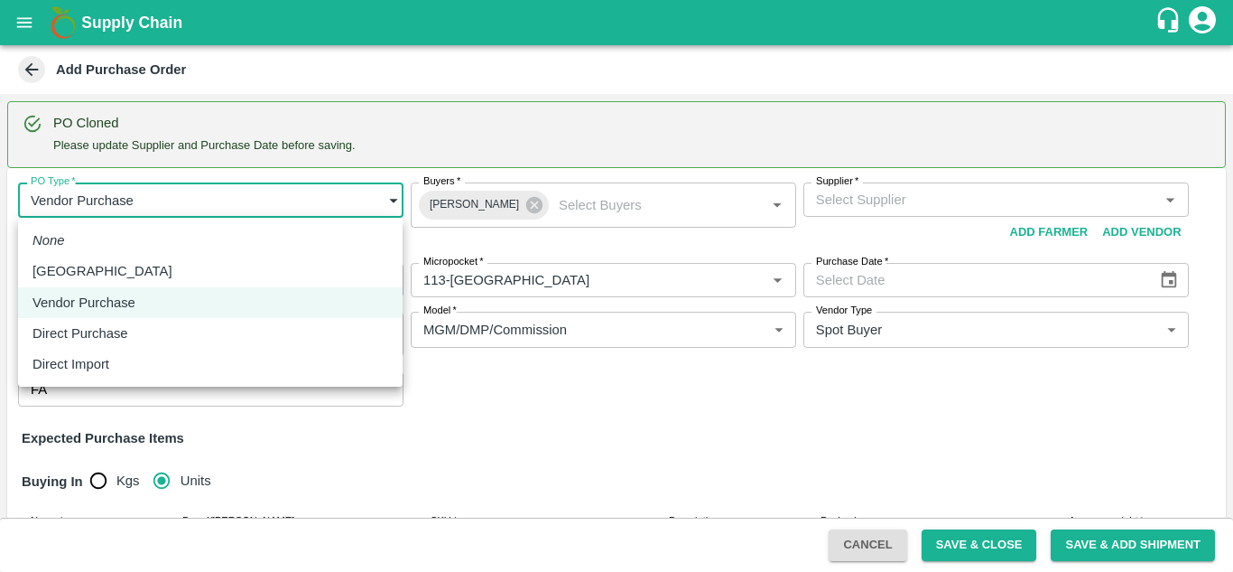
click at [244, 212] on body "Supply Chain Add Purchase Order PO Cloned Please update Supplier and Purchase D…" at bounding box center [616, 286] width 1233 height 572
click at [30, 71] on div at bounding box center [616, 286] width 1233 height 572
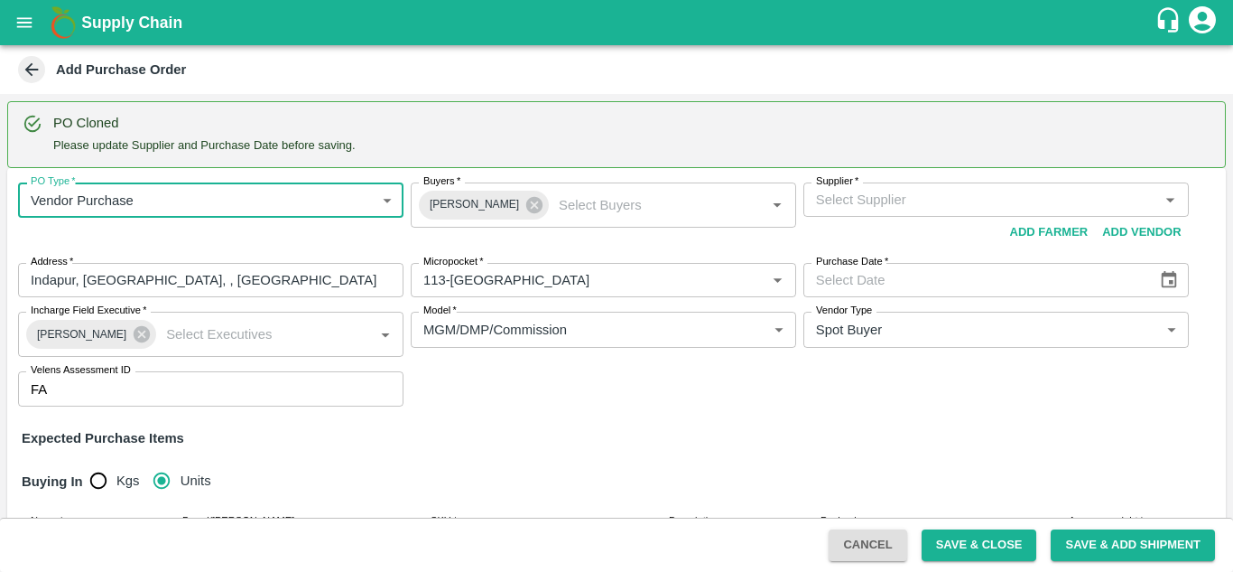
click at [30, 71] on icon at bounding box center [32, 70] width 20 height 20
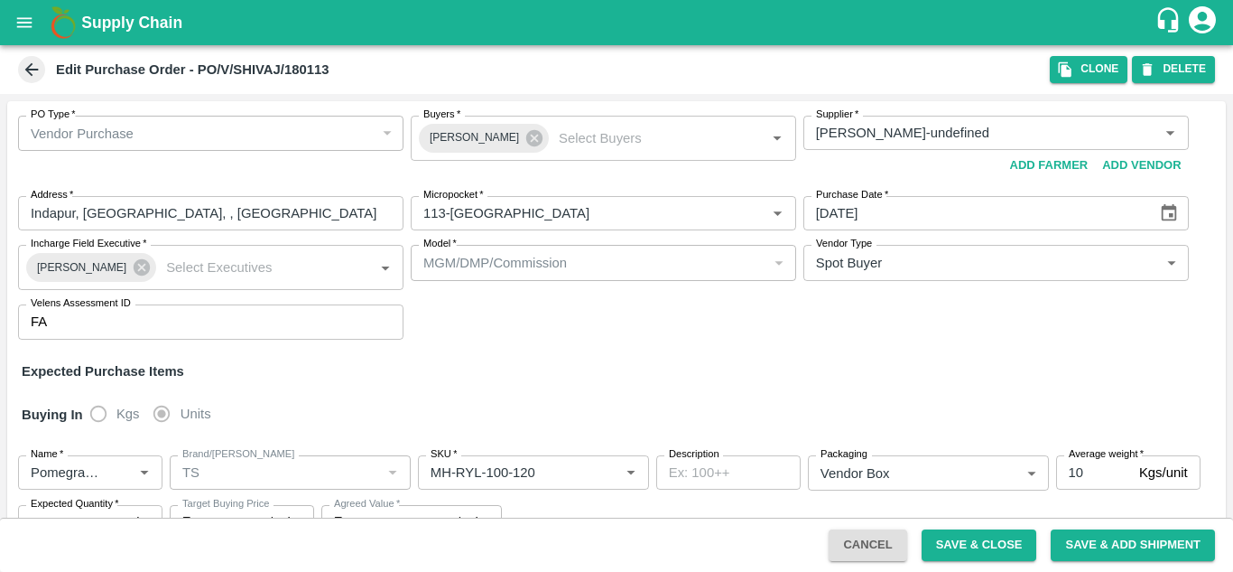
click at [30, 71] on icon at bounding box center [32, 70] width 20 height 20
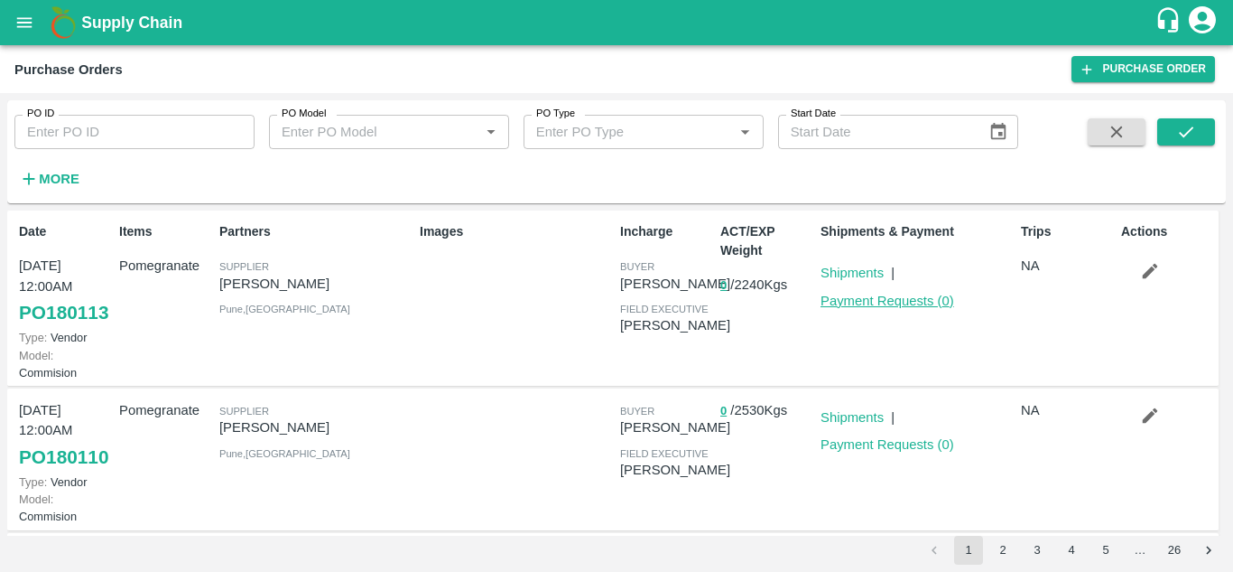
click at [839, 299] on link "Payment Requests ( 0 )" at bounding box center [888, 300] width 134 height 14
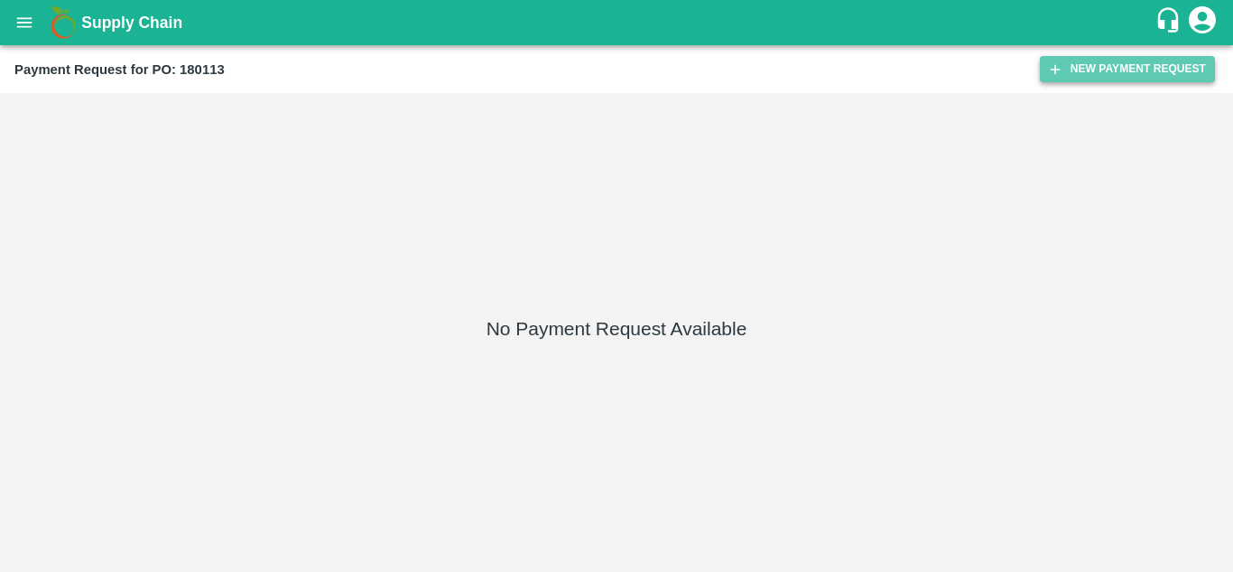
click at [1121, 74] on button "New Payment Request" at bounding box center [1127, 69] width 175 height 26
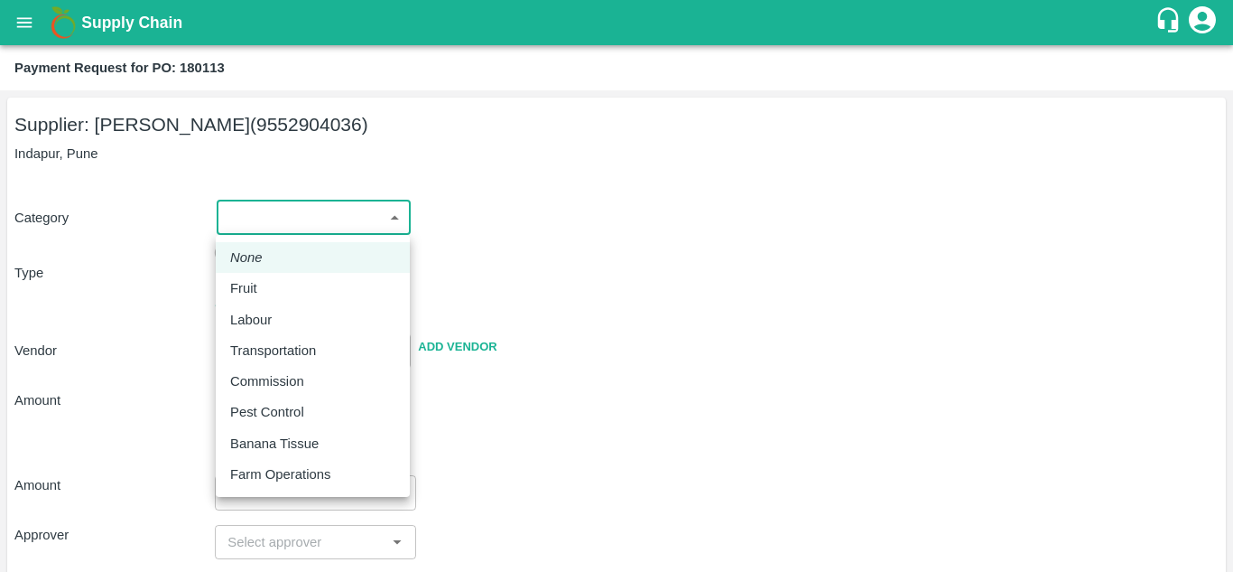
click at [371, 209] on body "Supply Chain Payment Request for PO: 180113 Supplier: SHIVAJI RAJARAM AVACHAR (…" at bounding box center [616, 286] width 1233 height 572
click at [245, 291] on p "Fruit" at bounding box center [243, 288] width 27 height 20
type input "1"
type input "SHIVAJI RAJARAM AVACHAR - 9552904036(Supplier)"
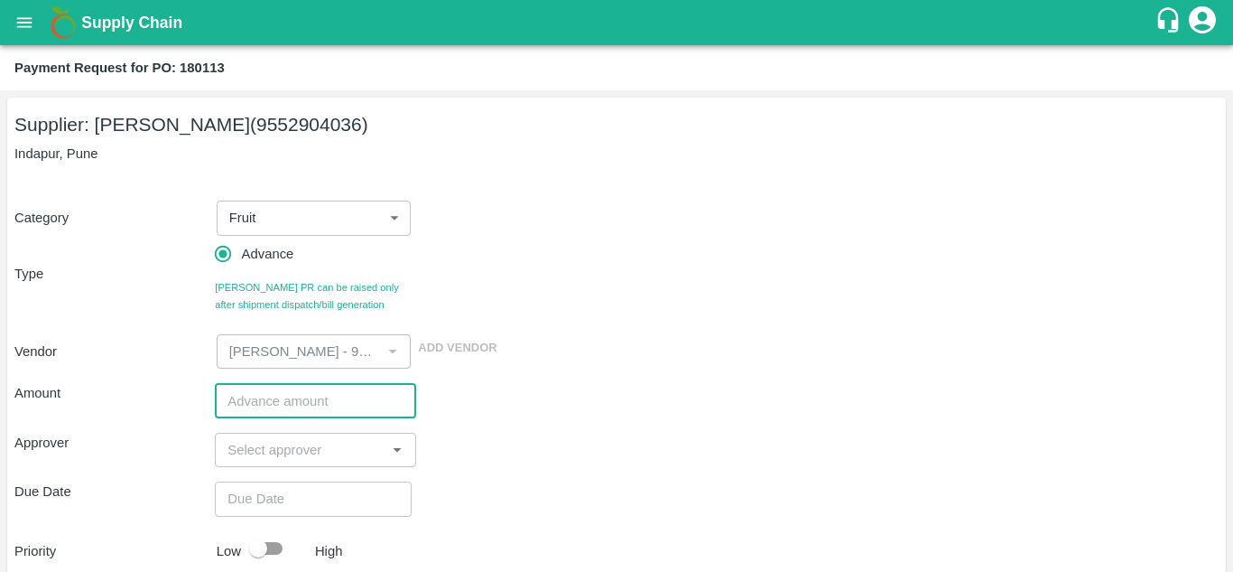
click at [272, 406] on input "number" at bounding box center [315, 400] width 200 height 34
click at [250, 402] on input "150000" at bounding box center [315, 400] width 200 height 34
type input "150000"
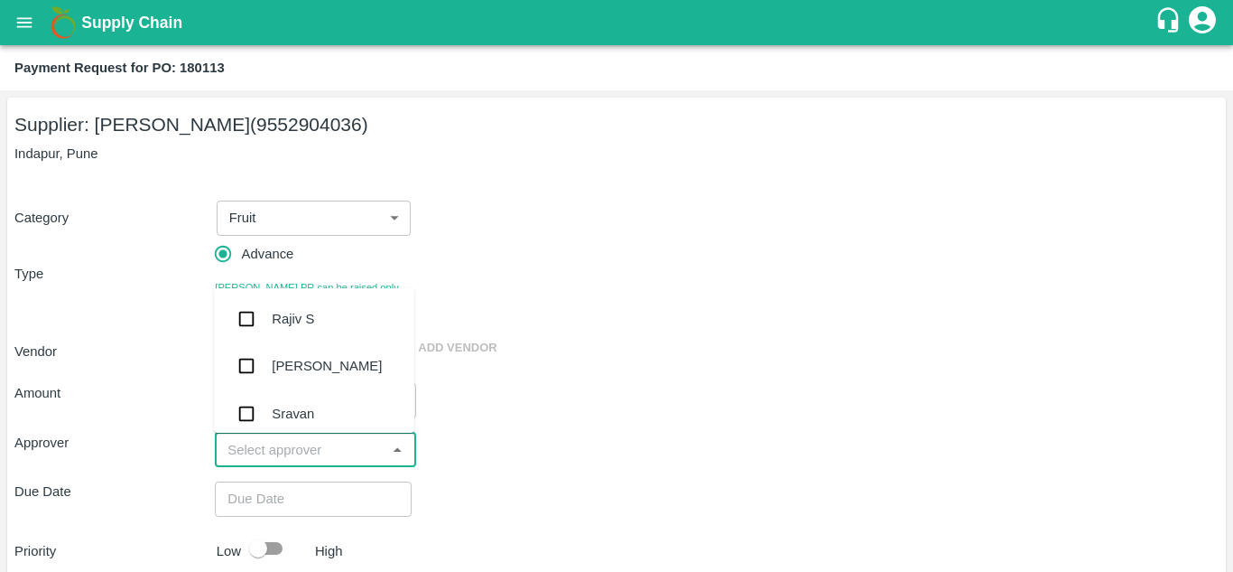
click at [251, 460] on input "input" at bounding box center [300, 449] width 160 height 23
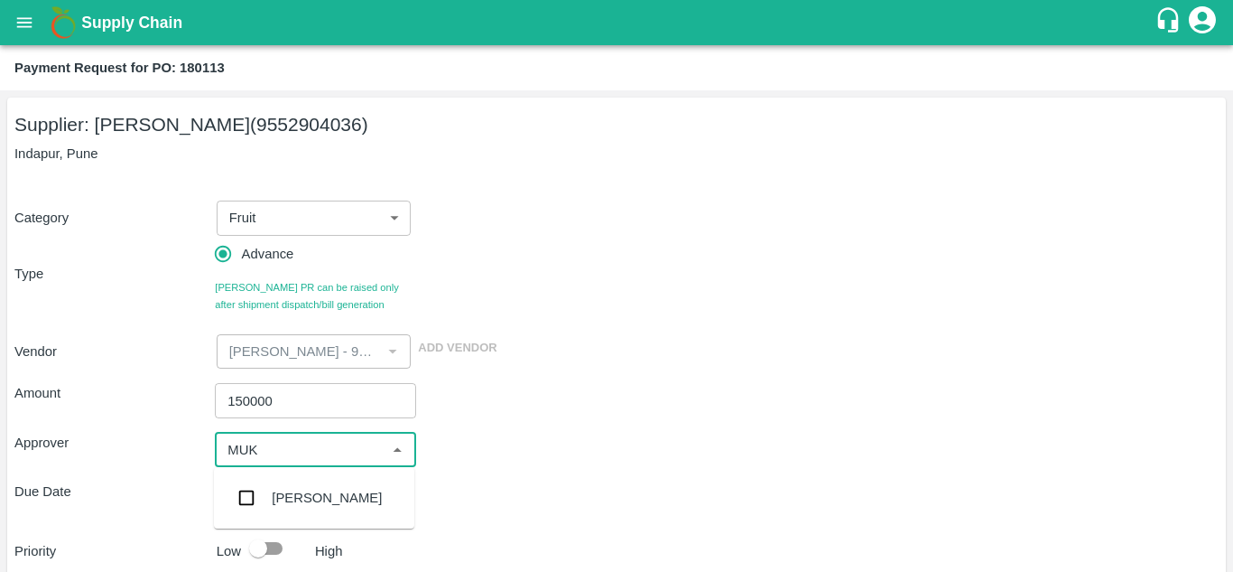
type input "MUKU"
click at [242, 486] on input "checkbox" at bounding box center [246, 497] width 36 height 36
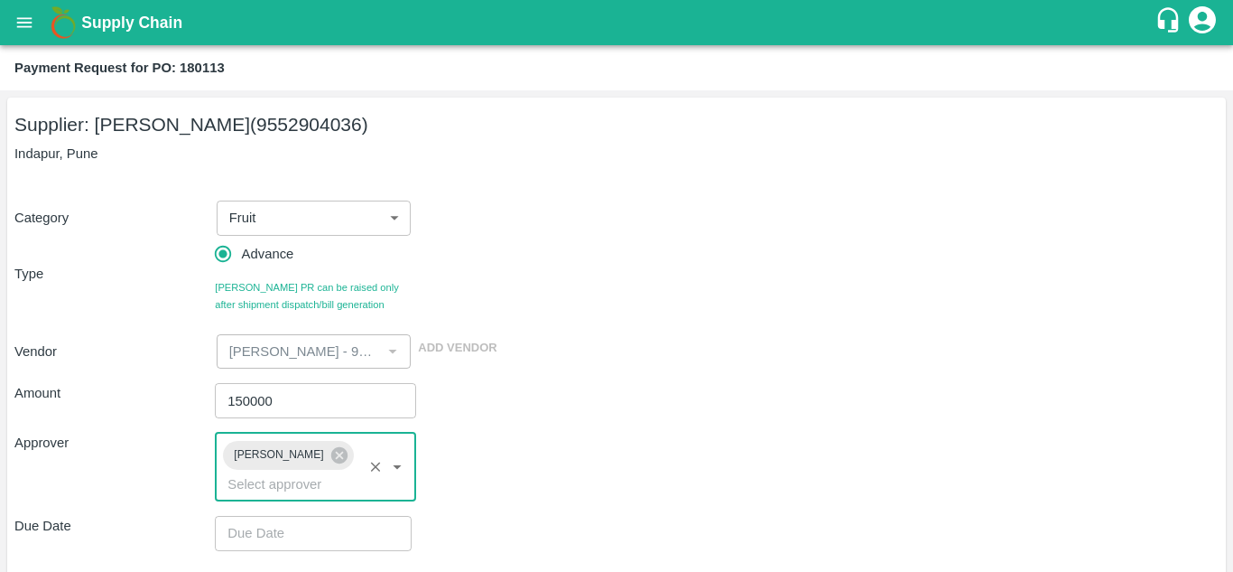
type input "DD/MM/YYYY hh:mm aa"
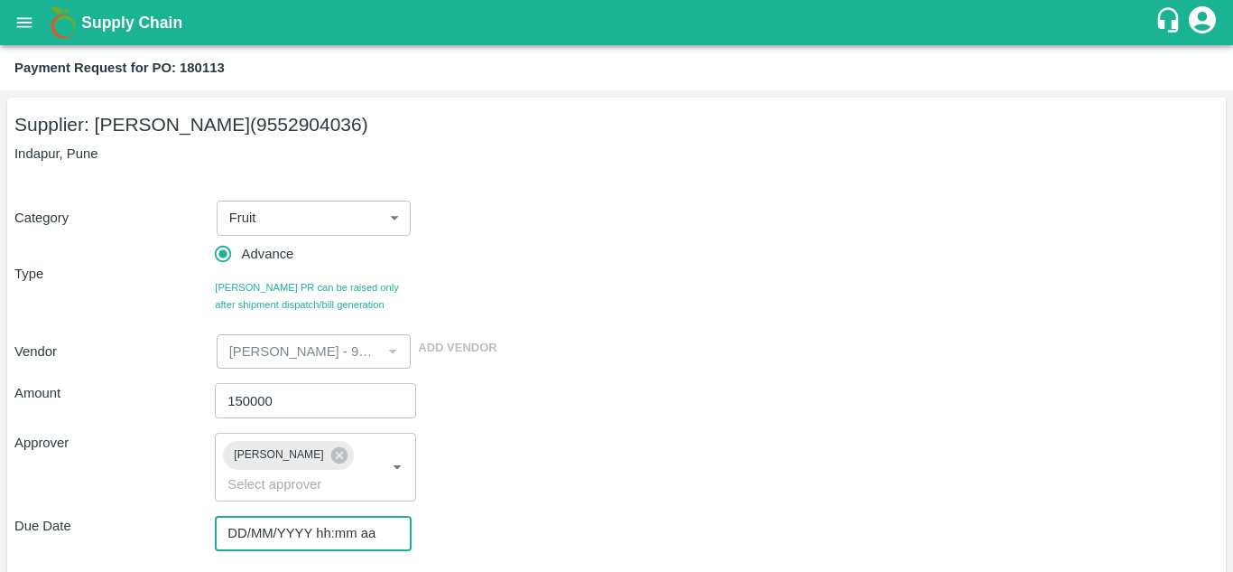
click at [238, 533] on input "DD/MM/YYYY hh:mm aa" at bounding box center [307, 533] width 184 height 34
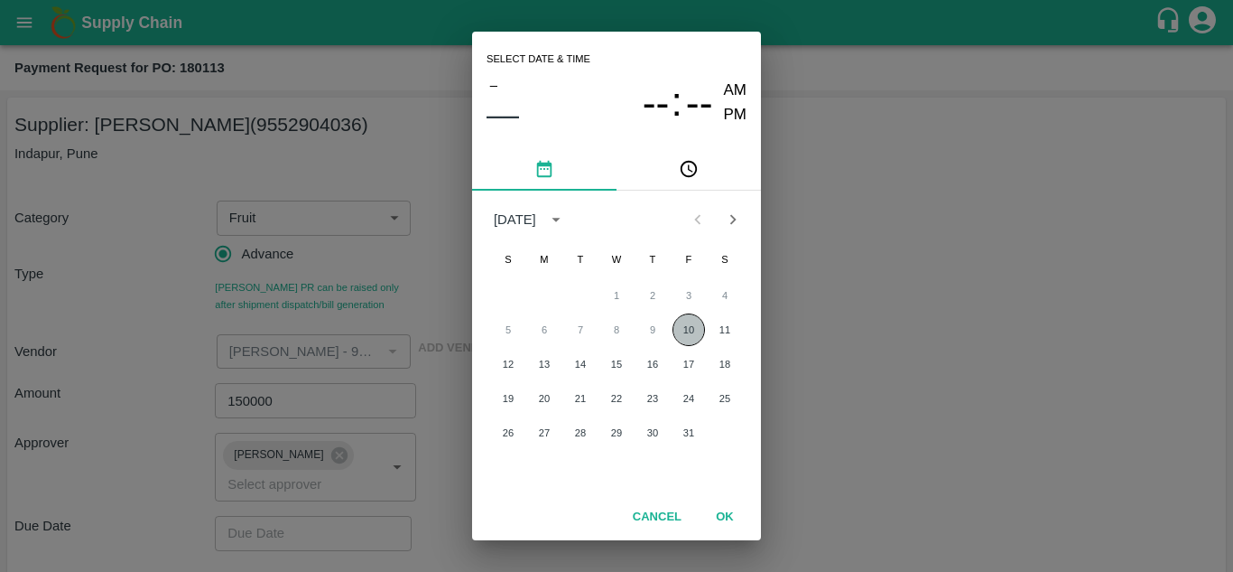
click at [684, 330] on button "10" at bounding box center [689, 329] width 33 height 33
type input "10/10/2025 12:00 AM"
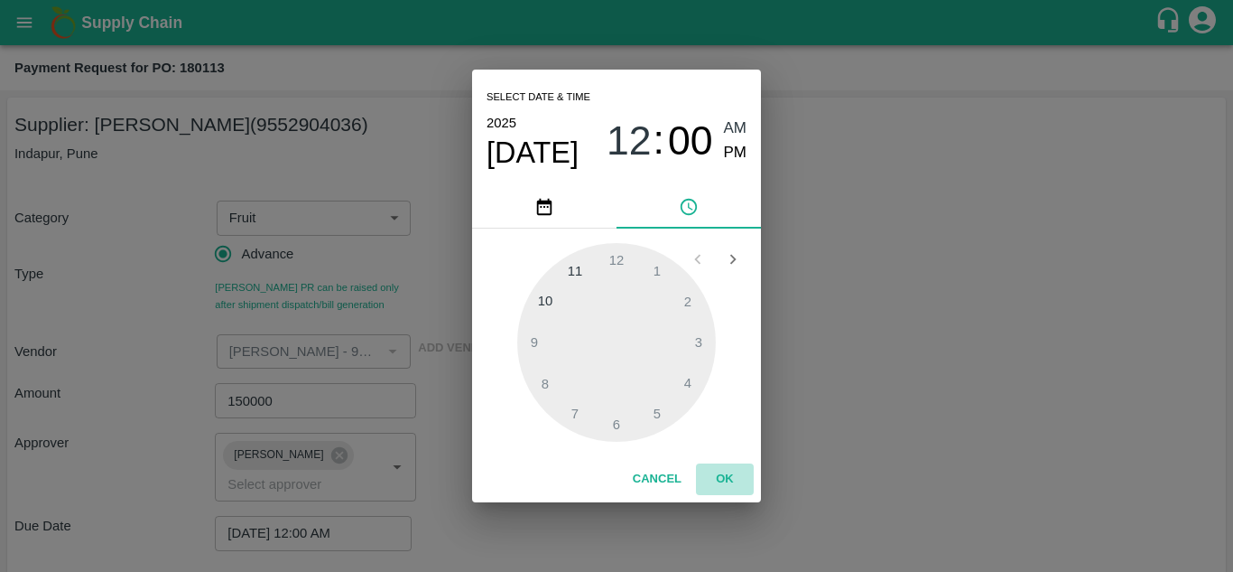
click at [728, 480] on button "OK" at bounding box center [725, 479] width 58 height 32
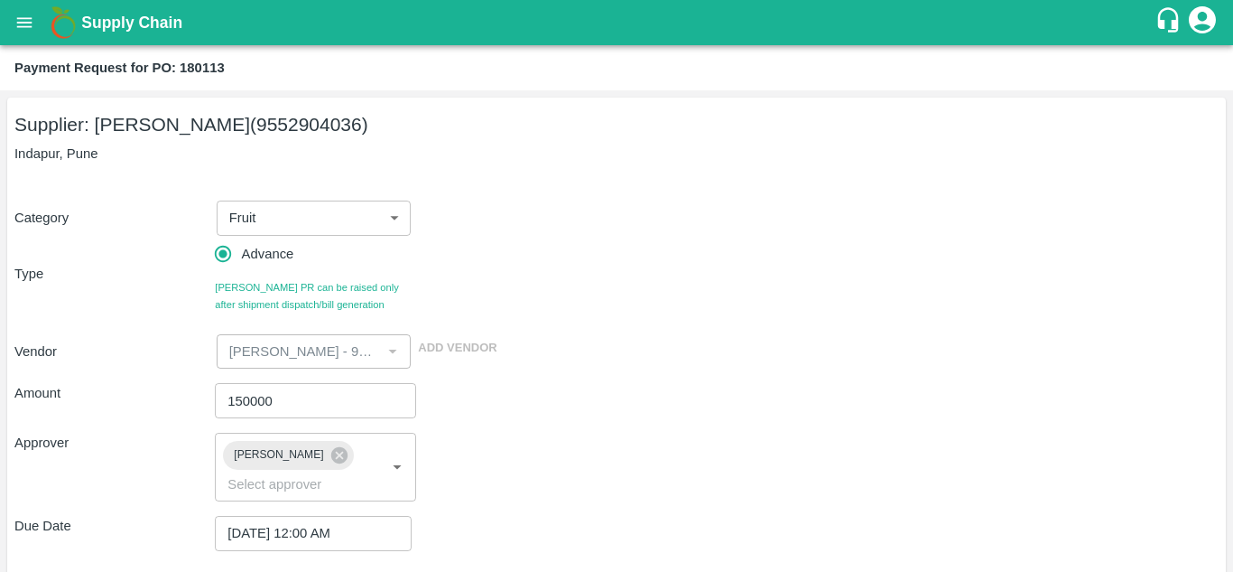
click at [542, 470] on div "Approver Mukul Chaudhari ​" at bounding box center [616, 466] width 1204 height 69
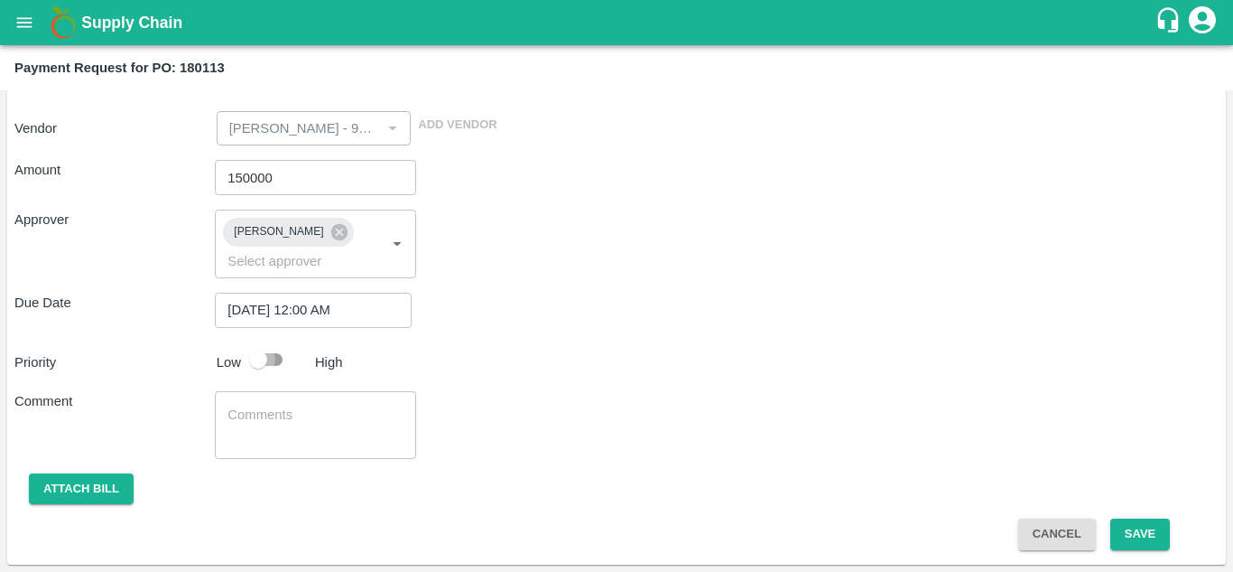
click at [265, 365] on input "checkbox" at bounding box center [258, 359] width 103 height 34
checkbox input "true"
click at [1139, 533] on button "Save" at bounding box center [1141, 534] width 60 height 32
